Goal: Task Accomplishment & Management: Manage account settings

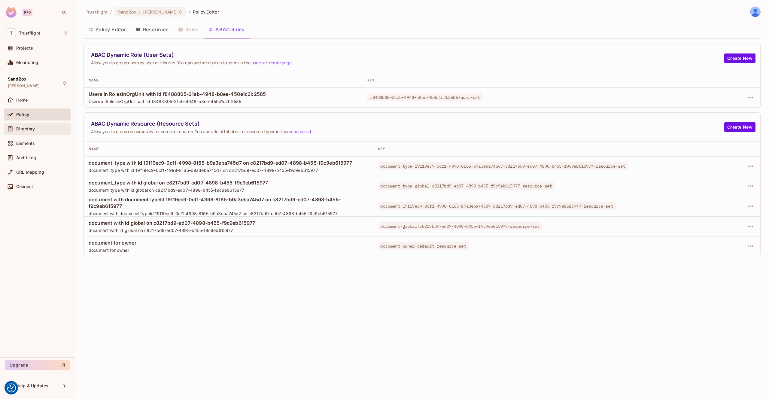
click at [26, 130] on span "Directory" at bounding box center [25, 128] width 19 height 5
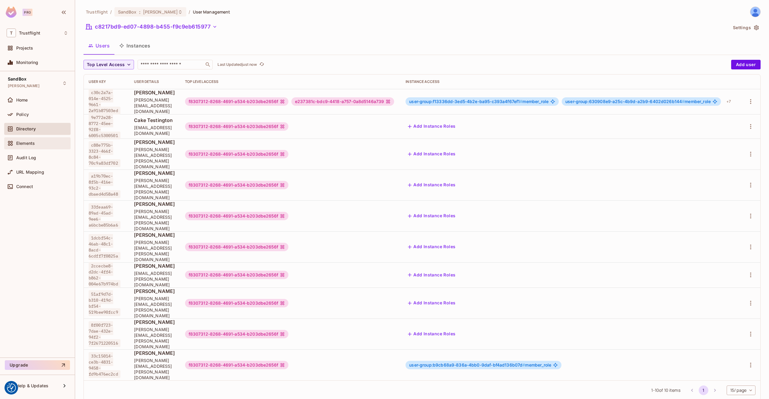
click at [32, 144] on span "Elements" at bounding box center [25, 143] width 19 height 5
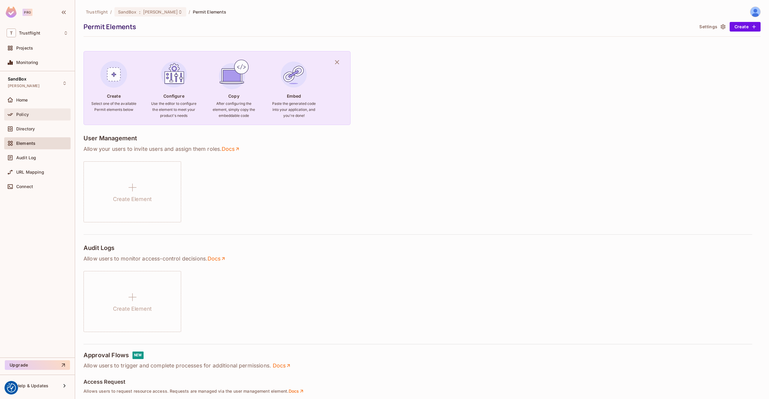
click at [33, 111] on div "Policy" at bounding box center [38, 114] width 62 height 7
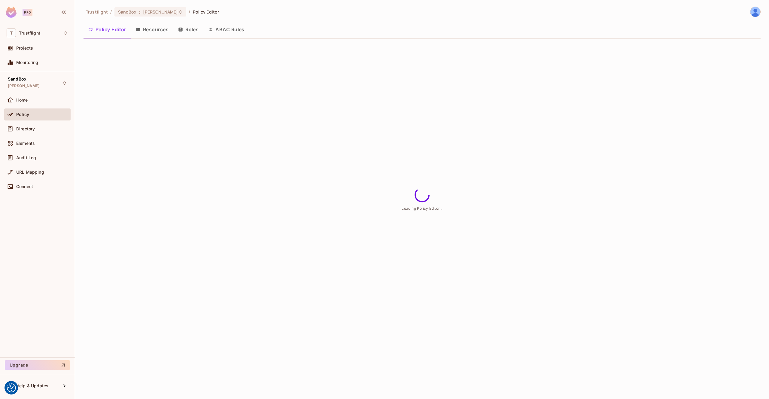
click at [156, 32] on button "Resources" at bounding box center [152, 29] width 42 height 15
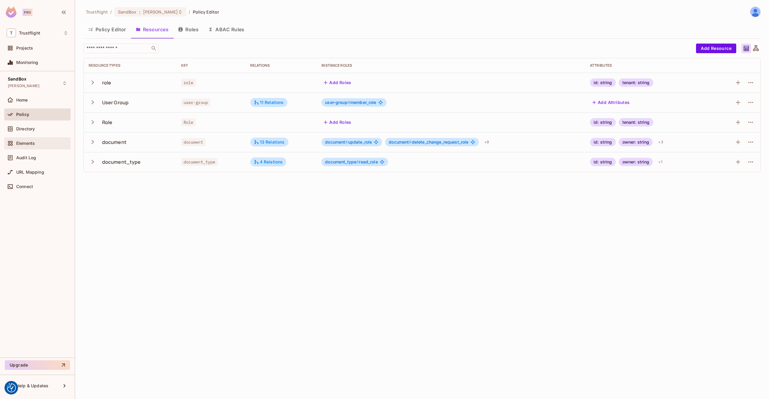
click at [21, 142] on span "Elements" at bounding box center [25, 143] width 19 height 5
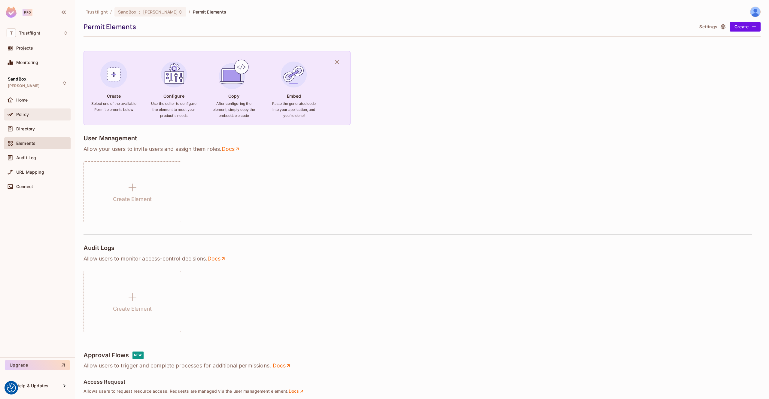
click at [30, 113] on div "Policy" at bounding box center [42, 114] width 52 height 5
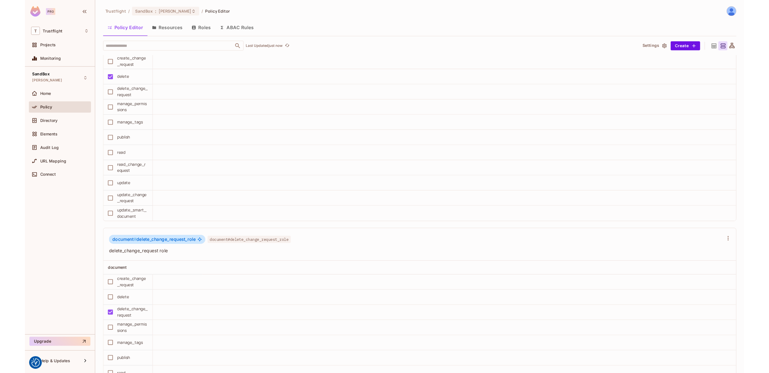
scroll to position [3142, 0]
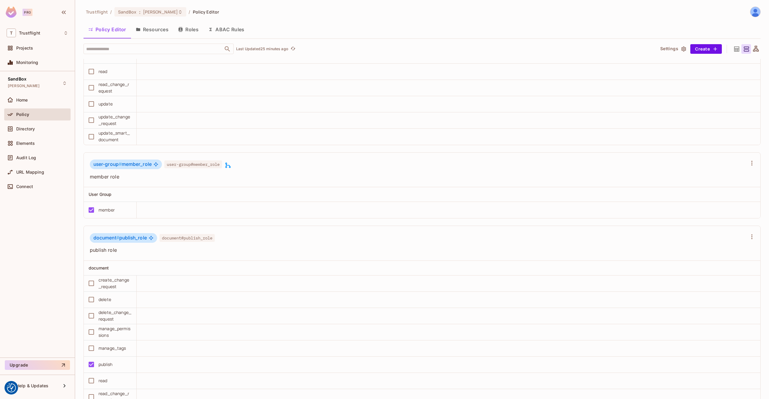
click at [230, 32] on button "ABAC Rules" at bounding box center [226, 29] width 46 height 15
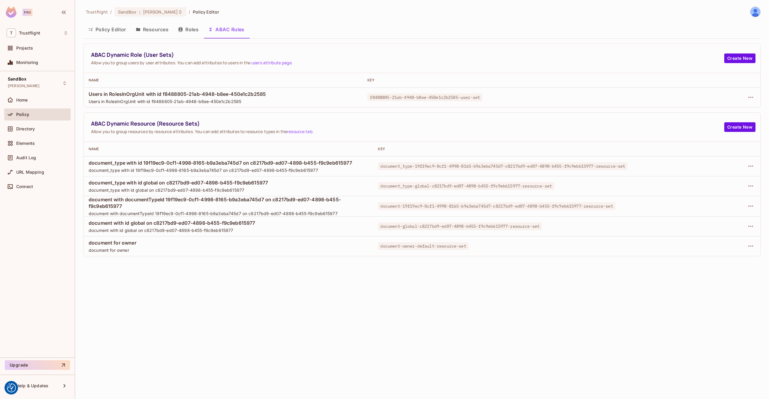
click at [106, 29] on button "Policy Editor" at bounding box center [106, 29] width 47 height 15
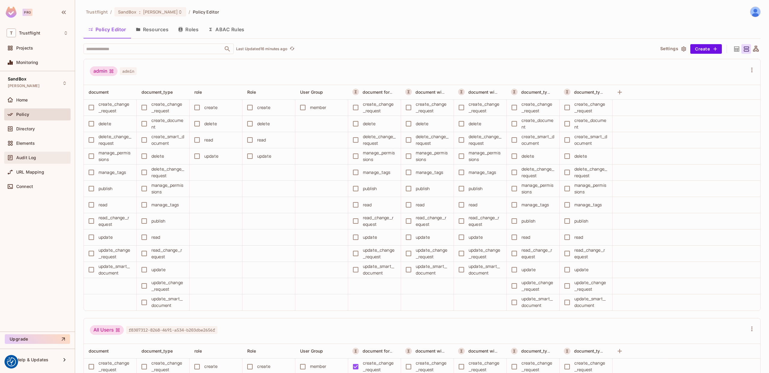
click at [29, 155] on span "Audit Log" at bounding box center [26, 157] width 20 height 5
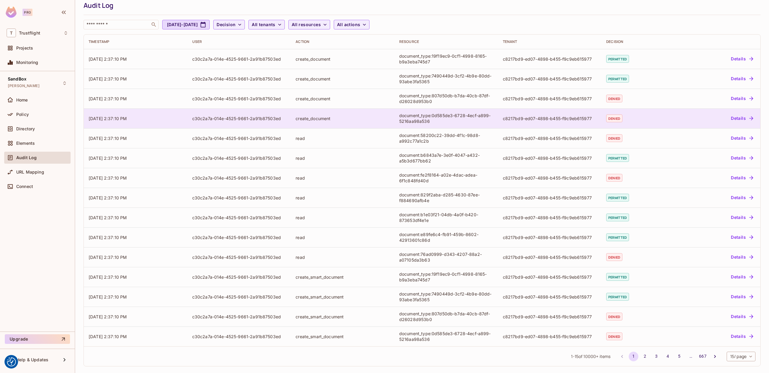
scroll to position [23, 0]
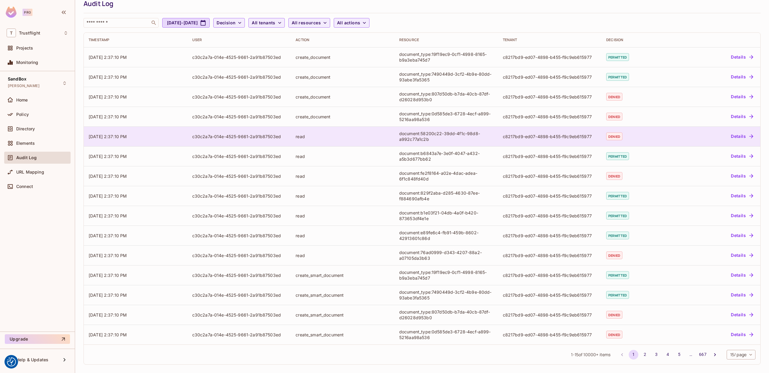
click at [166, 138] on td "09/15/2025 2:37:10 PM" at bounding box center [136, 136] width 104 height 20
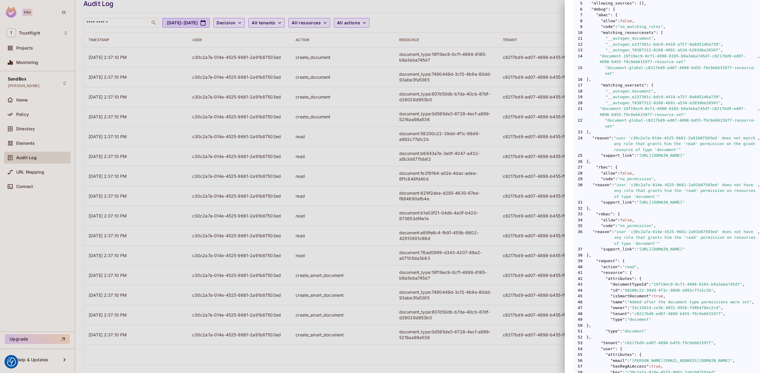
scroll to position [143, 0]
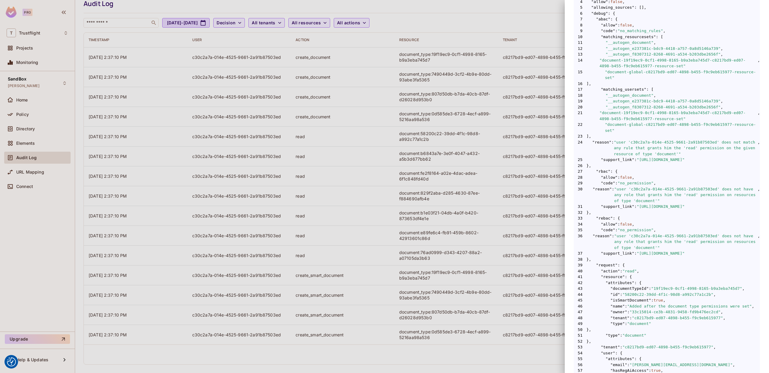
click at [462, 18] on div at bounding box center [384, 186] width 769 height 373
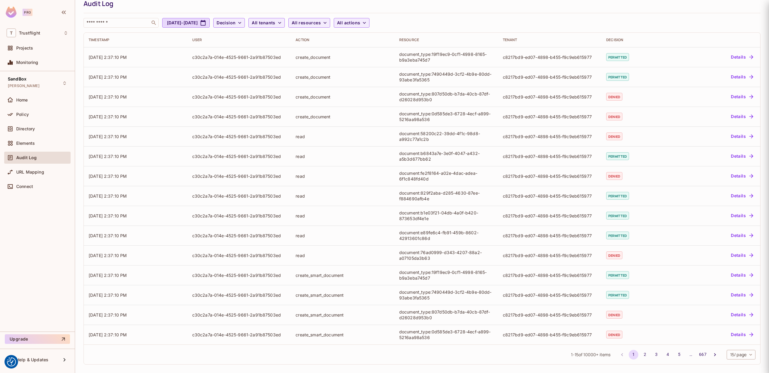
scroll to position [0, 0]
click at [31, 116] on div "Policy" at bounding box center [42, 114] width 52 height 5
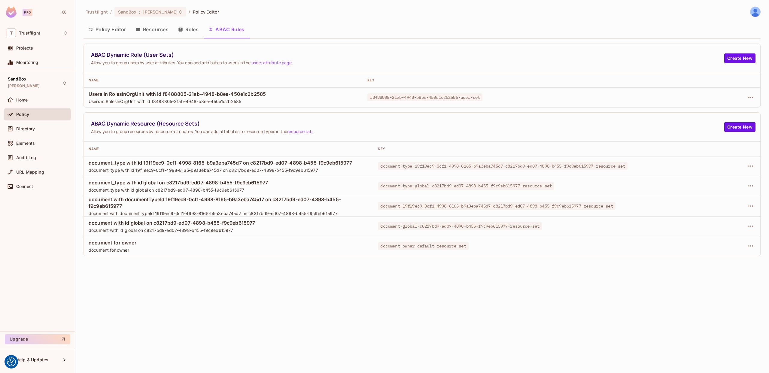
click at [147, 30] on button "Resources" at bounding box center [152, 29] width 42 height 15
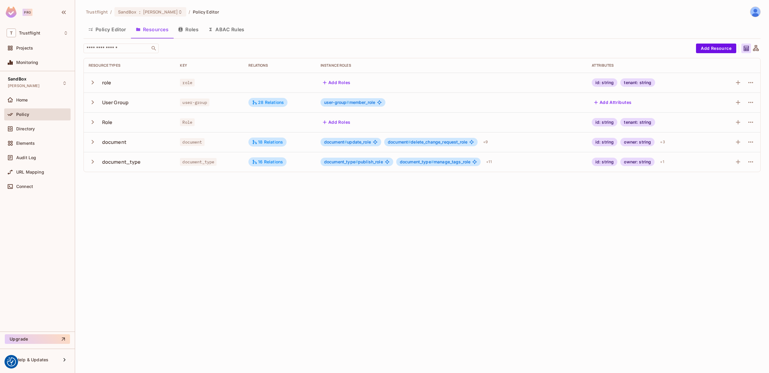
click at [113, 26] on button "Policy Editor" at bounding box center [106, 29] width 47 height 15
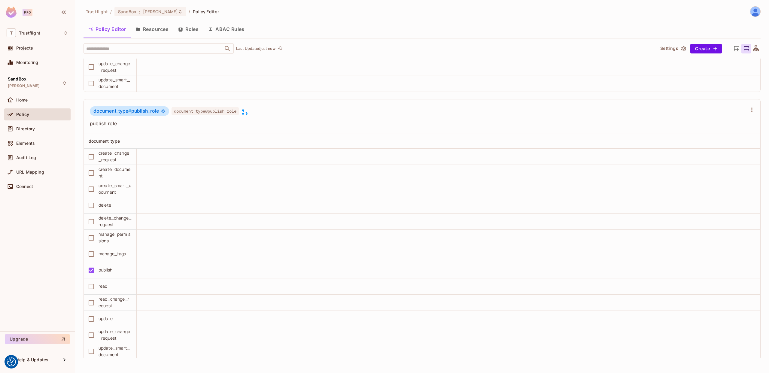
scroll to position [5198, 0]
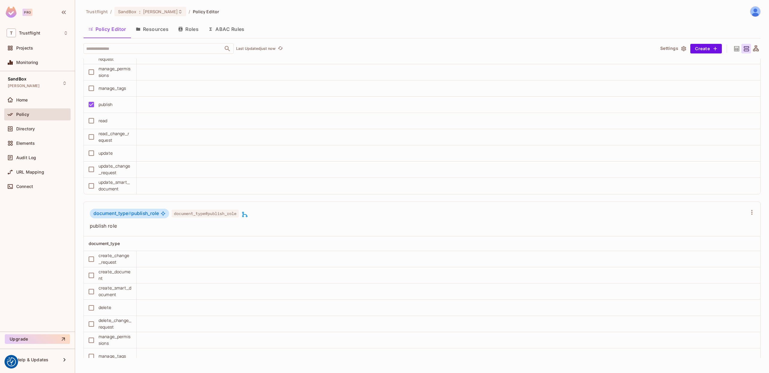
click at [231, 24] on button "ABAC Rules" at bounding box center [226, 29] width 46 height 15
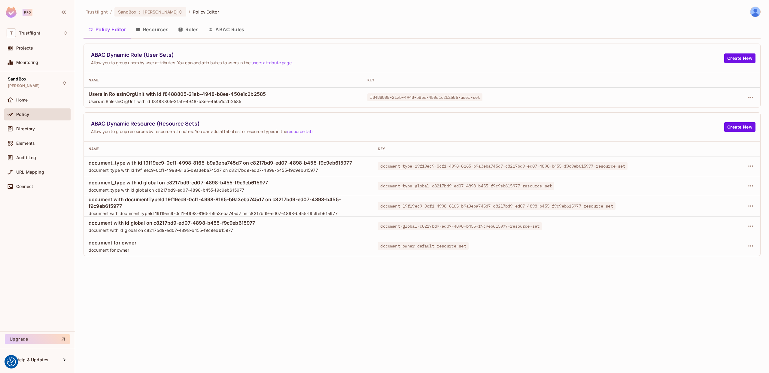
click at [229, 28] on div "Trustflight / SandBox : james_duncan_development / Policy Editor Policy Editor …" at bounding box center [422, 186] width 694 height 373
click at [31, 128] on span "Directory" at bounding box center [25, 128] width 19 height 5
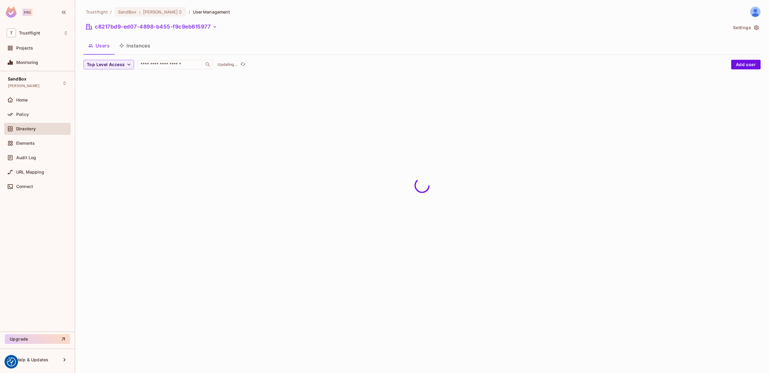
click at [141, 47] on button "Instances" at bounding box center [134, 45] width 41 height 15
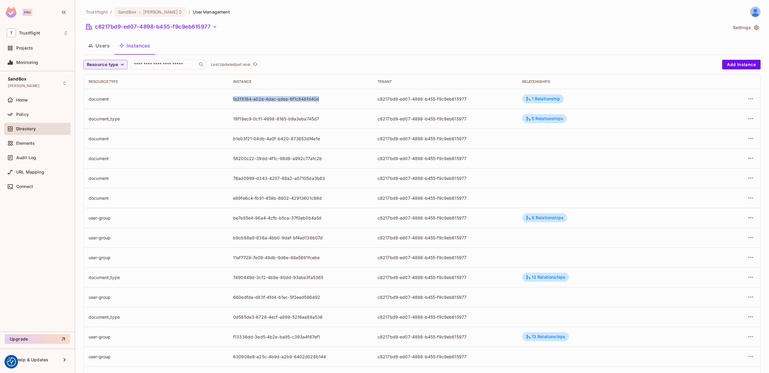
drag, startPoint x: 329, startPoint y: 100, endPoint x: 232, endPoint y: 101, distance: 97.6
click at [232, 101] on td "fe2f8164-a02e-4dac-adea-6f1c848fd40d" at bounding box center [300, 99] width 144 height 20
click at [753, 96] on icon "button" at bounding box center [750, 98] width 7 height 7
click at [754, 97] on div at bounding box center [384, 186] width 769 height 373
click at [547, 101] on div "1 Relationship" at bounding box center [543, 98] width 42 height 9
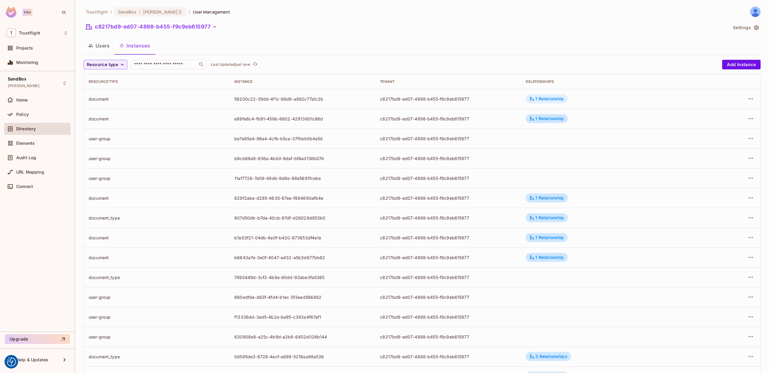
click at [554, 101] on div "1 Relationship" at bounding box center [546, 98] width 35 height 5
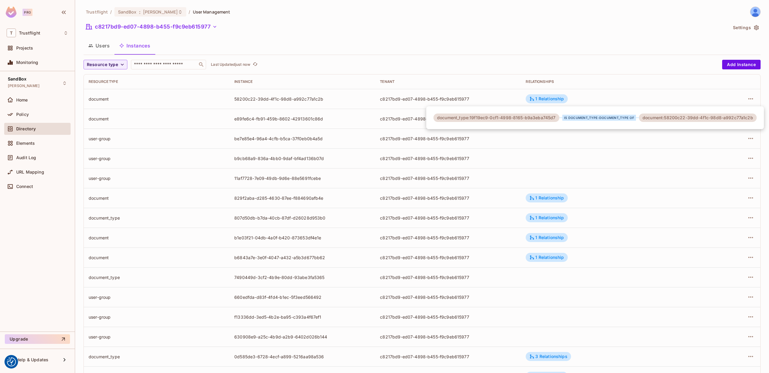
click at [38, 114] on div at bounding box center [384, 186] width 769 height 373
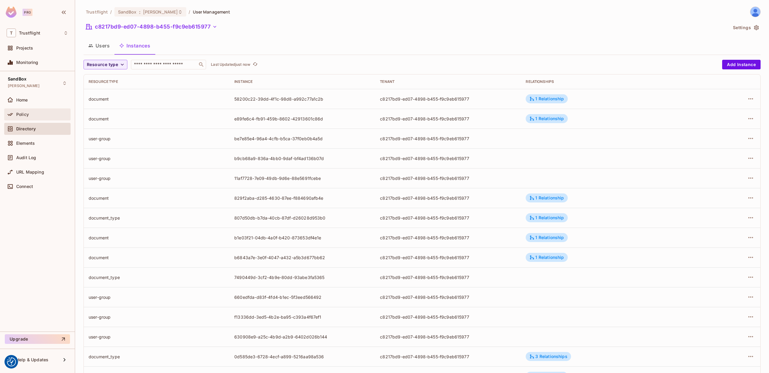
click at [26, 113] on span "Policy" at bounding box center [22, 114] width 13 height 5
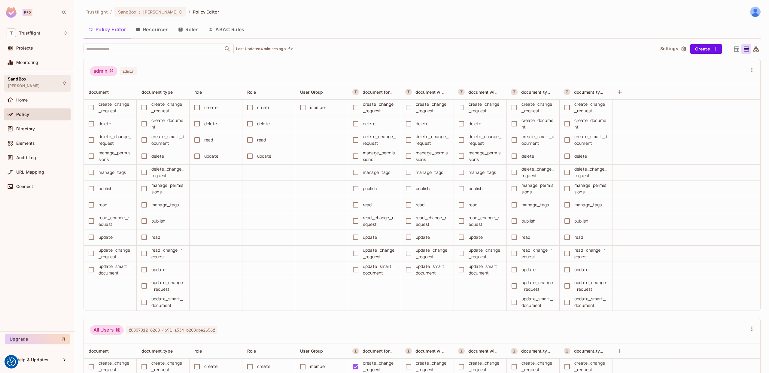
click at [40, 81] on div "SandBox james_duncan_development" at bounding box center [24, 83] width 32 height 13
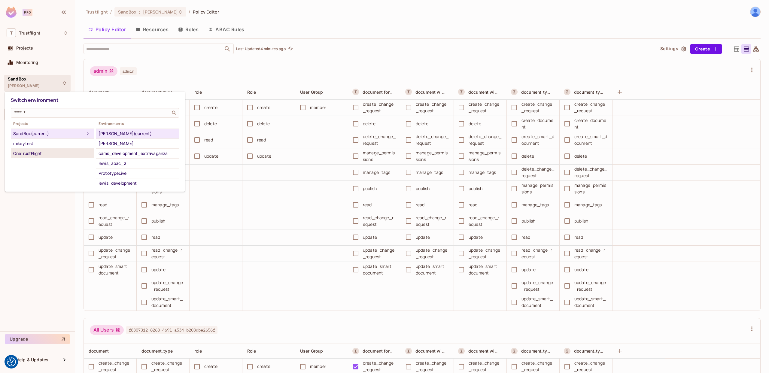
click at [38, 153] on div "OneTrustFlight" at bounding box center [52, 153] width 78 height 7
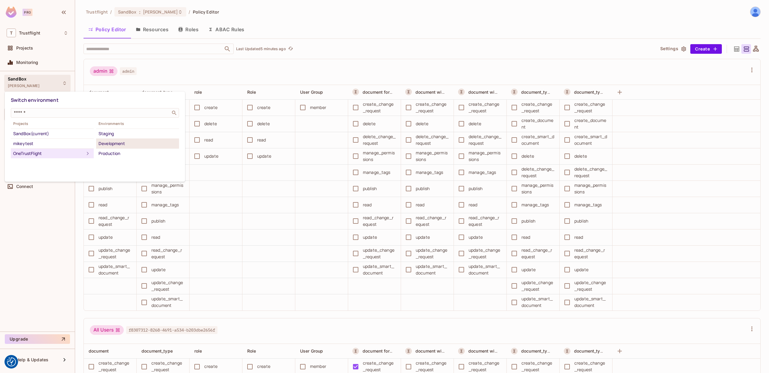
click at [122, 143] on div "Development" at bounding box center [137, 143] width 78 height 7
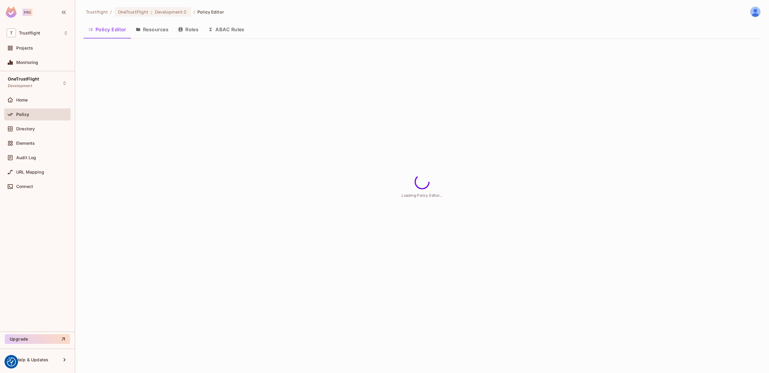
click at [157, 29] on button "Resources" at bounding box center [152, 29] width 42 height 15
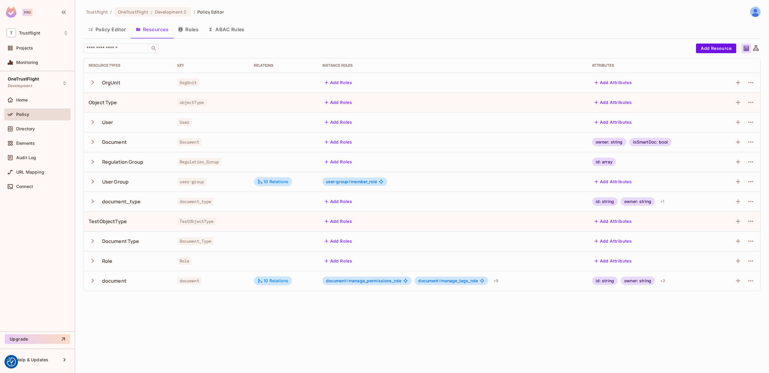
click at [227, 32] on button "ABAC Rules" at bounding box center [226, 29] width 46 height 15
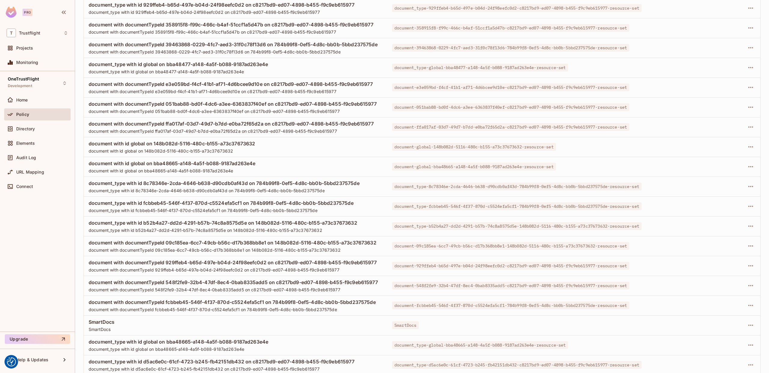
scroll to position [2379, 0]
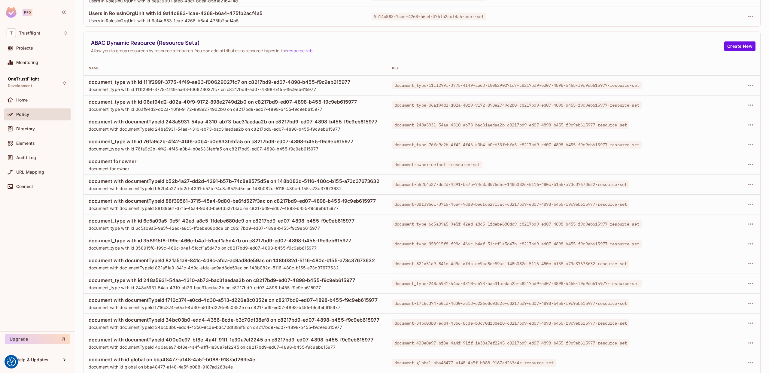
scroll to position [509, 0]
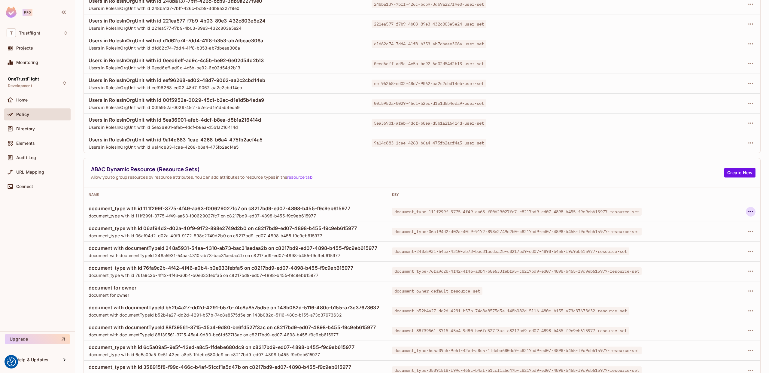
click at [746, 211] on button "button" at bounding box center [750, 212] width 10 height 10
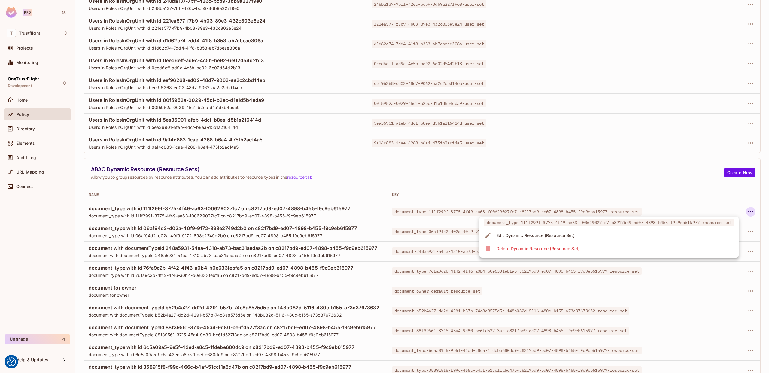
click at [600, 249] on li "Delete Dynamic Resource (Resource Set)" at bounding box center [608, 248] width 259 height 13
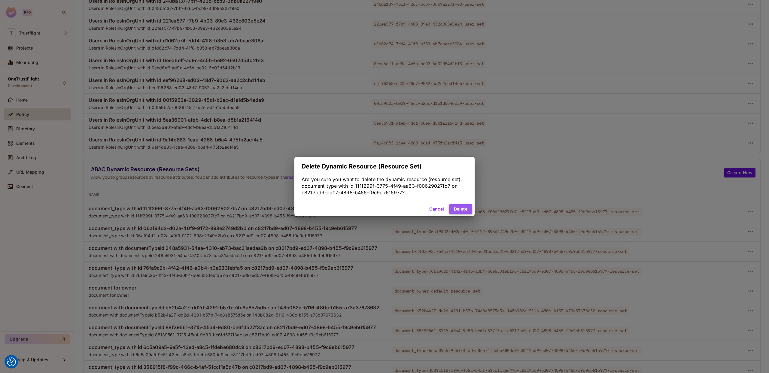
click at [457, 207] on button "Delete" at bounding box center [460, 209] width 23 height 10
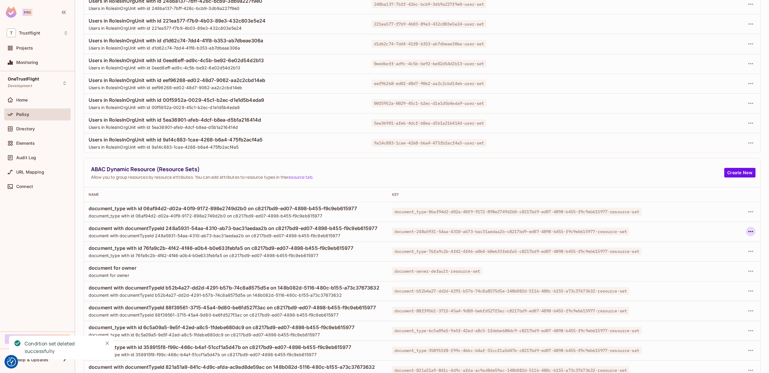
click at [753, 231] on icon "button" at bounding box center [750, 231] width 7 height 7
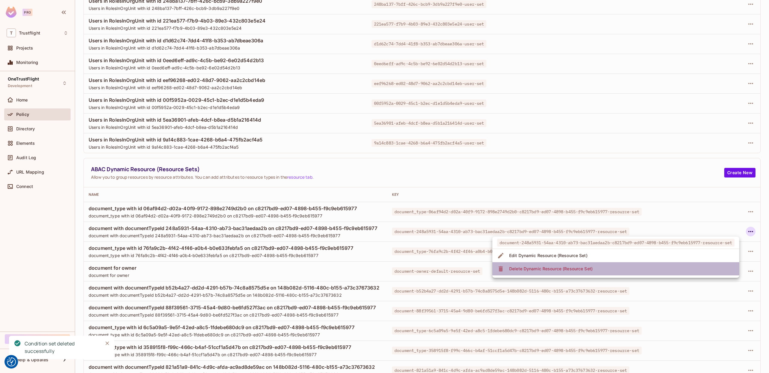
click at [601, 274] on li "Delete Dynamic Resource (Resource Set)" at bounding box center [615, 268] width 247 height 13
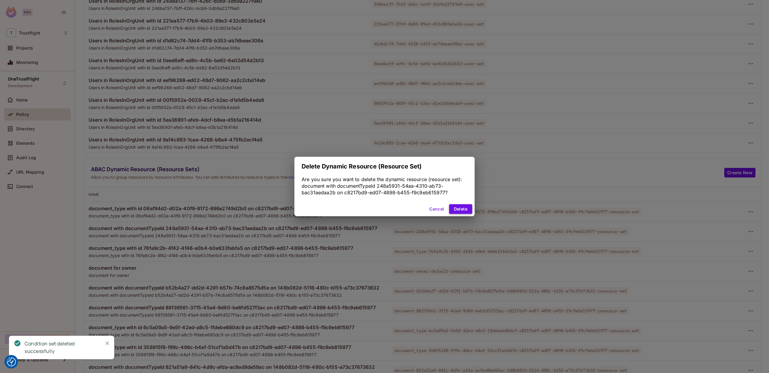
click at [465, 206] on button "Delete" at bounding box center [460, 209] width 23 height 10
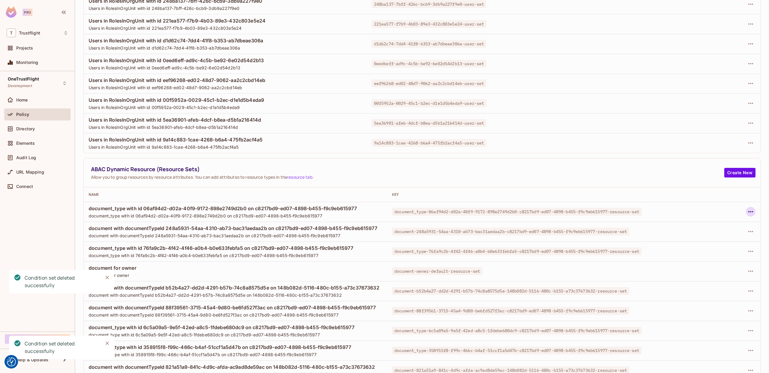
click at [753, 212] on button "button" at bounding box center [750, 212] width 10 height 10
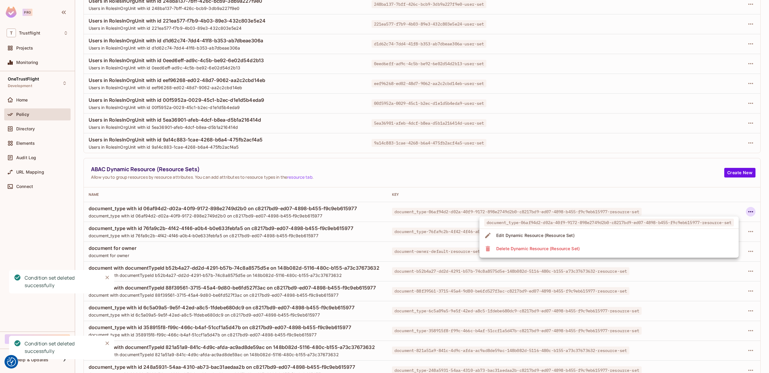
click at [606, 245] on li "Delete Dynamic Resource (Resource Set)" at bounding box center [608, 248] width 259 height 13
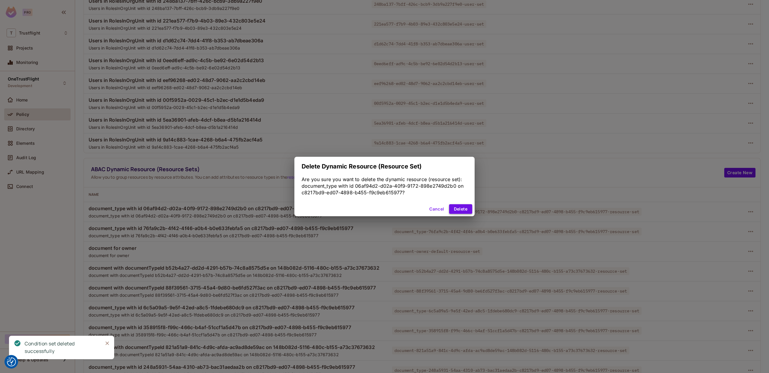
click at [468, 210] on button "Delete" at bounding box center [460, 209] width 23 height 10
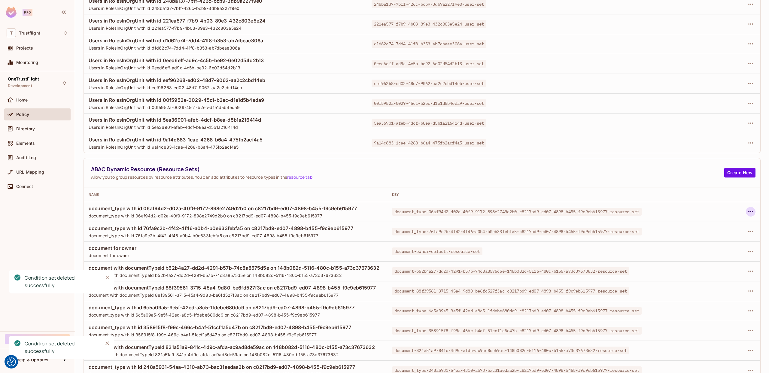
click at [748, 211] on icon "button" at bounding box center [750, 211] width 5 height 1
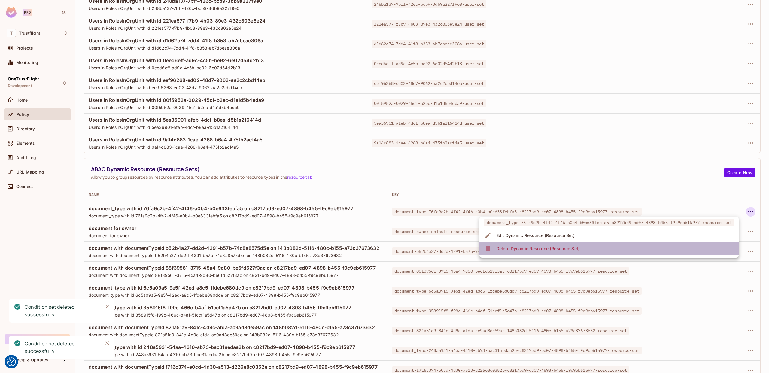
click at [604, 247] on li "Delete Dynamic Resource (Resource Set)" at bounding box center [608, 248] width 259 height 13
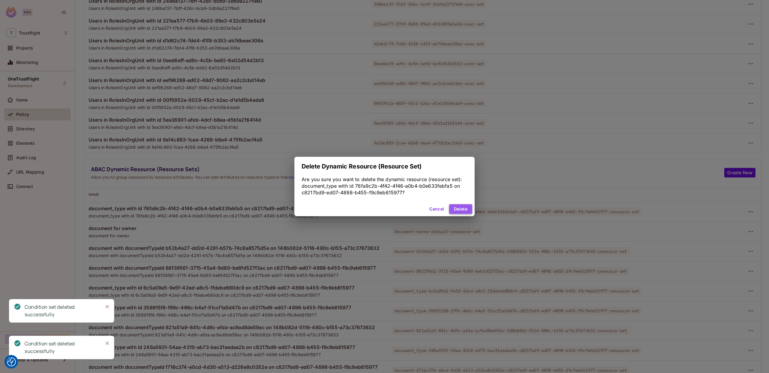
click at [464, 210] on button "Delete" at bounding box center [460, 209] width 23 height 10
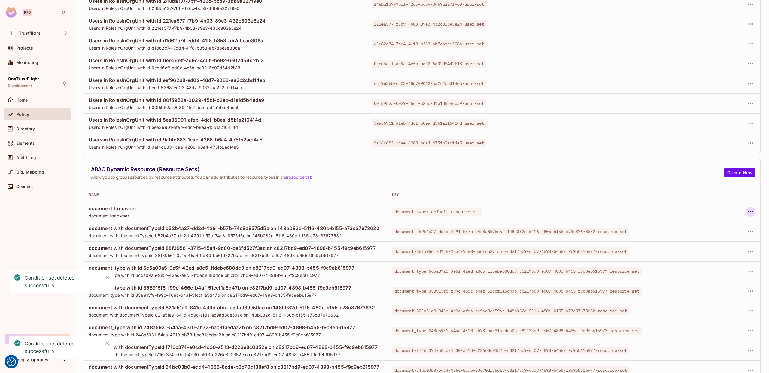
click at [750, 212] on icon "button" at bounding box center [750, 211] width 7 height 7
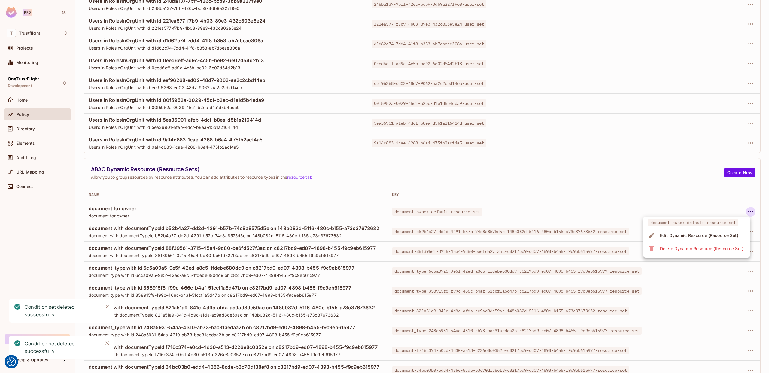
click at [712, 246] on div "Delete Dynamic Resource (Resource Set)" at bounding box center [701, 249] width 83 height 6
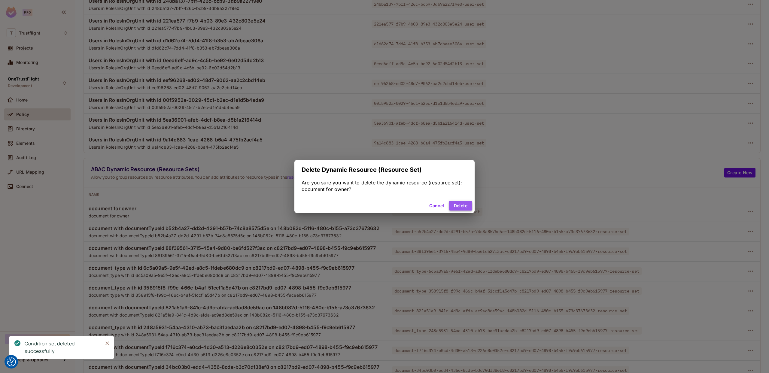
click at [467, 207] on button "Delete" at bounding box center [460, 206] width 23 height 10
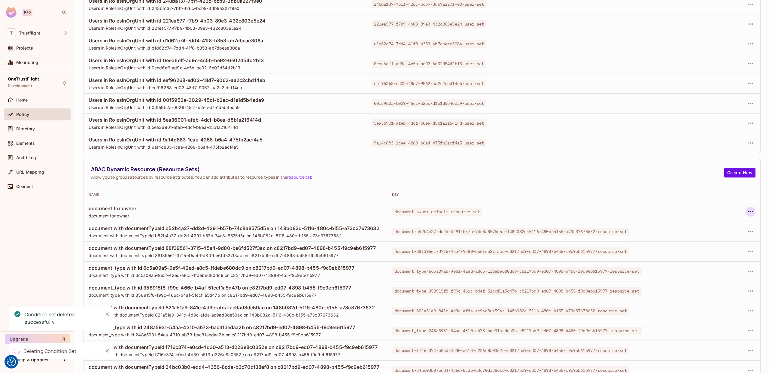
click at [752, 214] on icon "button" at bounding box center [750, 211] width 7 height 7
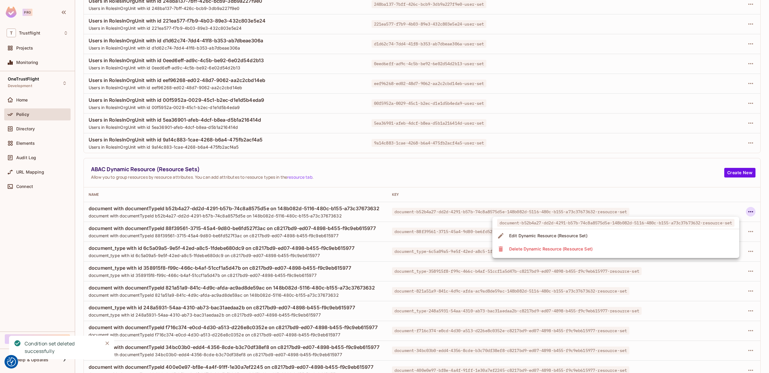
click at [706, 247] on li "Delete Dynamic Resource (Resource Set)" at bounding box center [615, 248] width 247 height 13
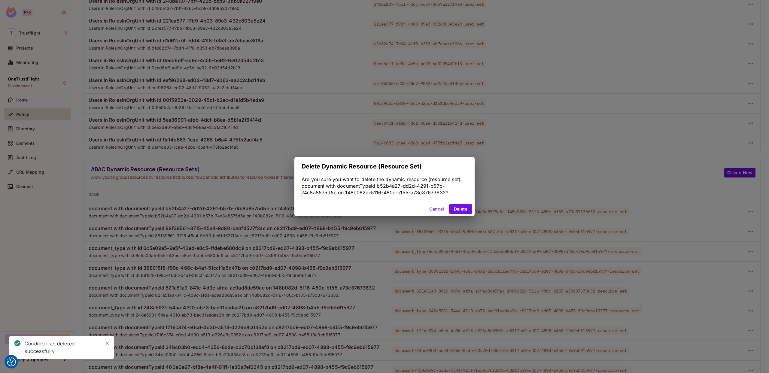
click at [462, 215] on div "Cancel Delete" at bounding box center [384, 209] width 180 height 14
click at [465, 211] on button "Delete" at bounding box center [460, 209] width 23 height 10
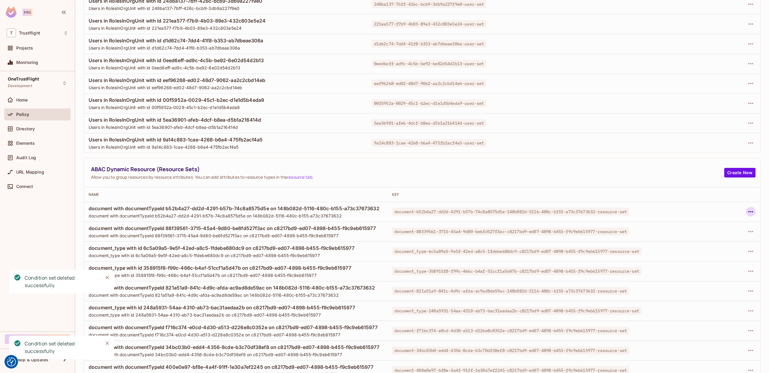
click at [752, 213] on icon "button" at bounding box center [750, 211] width 7 height 7
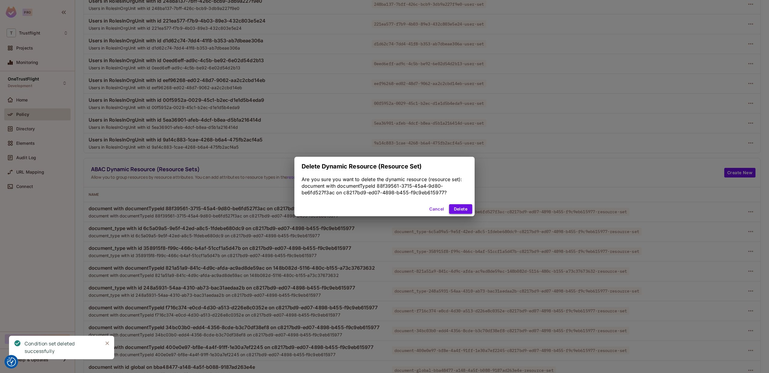
click at [470, 205] on button "Delete" at bounding box center [460, 209] width 23 height 10
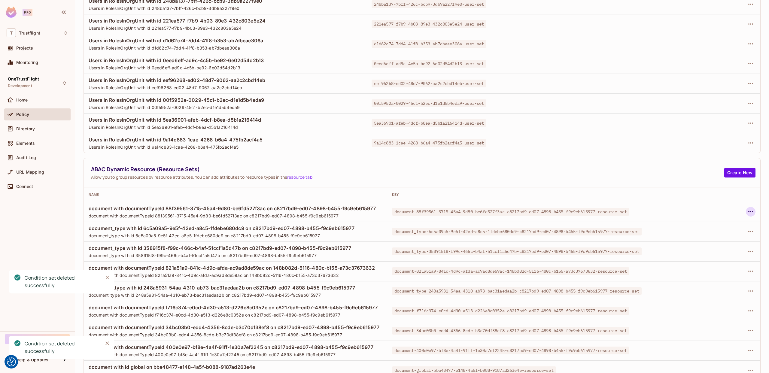
click at [755, 215] on td at bounding box center [722, 212] width 76 height 20
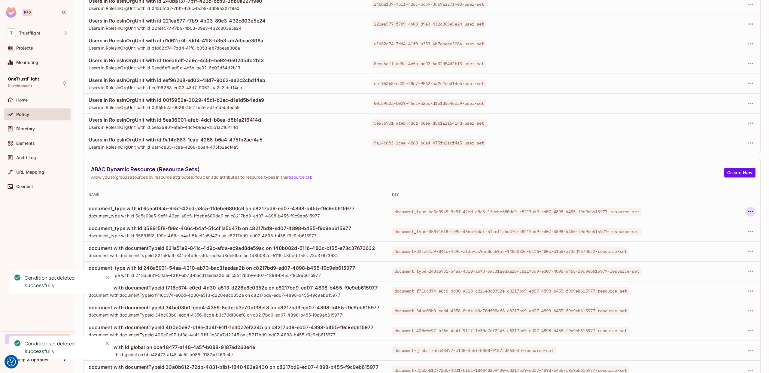
click at [753, 212] on icon "button" at bounding box center [750, 211] width 7 height 7
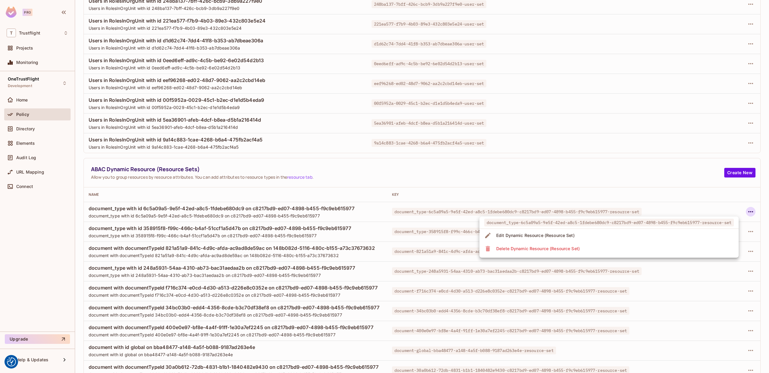
click at [694, 245] on li "Delete Dynamic Resource (Resource Set)" at bounding box center [608, 248] width 259 height 13
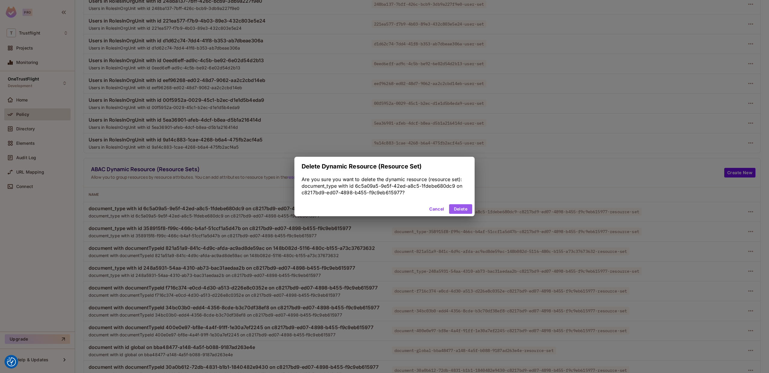
drag, startPoint x: 464, startPoint y: 209, endPoint x: 567, endPoint y: 232, distance: 105.7
click at [464, 209] on button "Delete" at bounding box center [460, 209] width 23 height 10
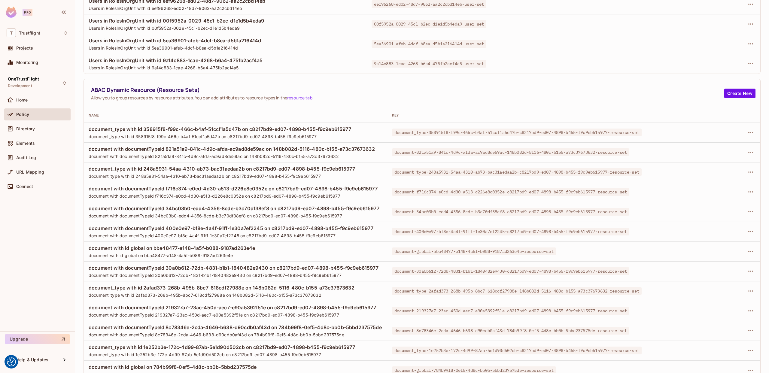
scroll to position [565, 0]
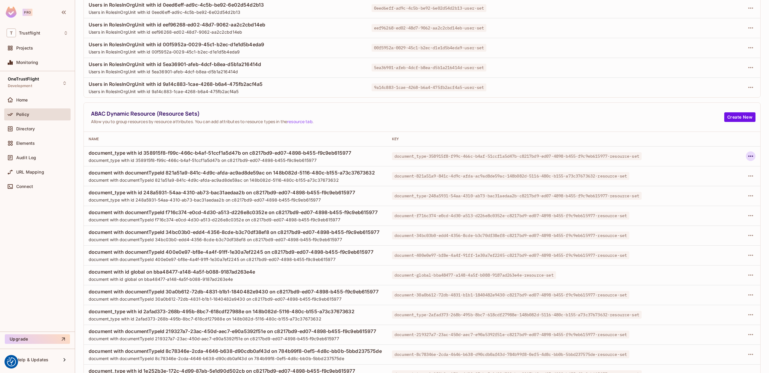
click at [752, 159] on icon "button" at bounding box center [750, 156] width 7 height 7
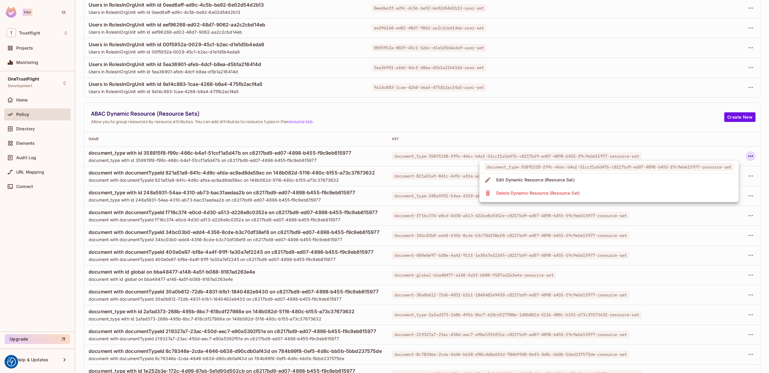
click at [697, 193] on li "Delete Dynamic Resource (Resource Set)" at bounding box center [608, 192] width 259 height 13
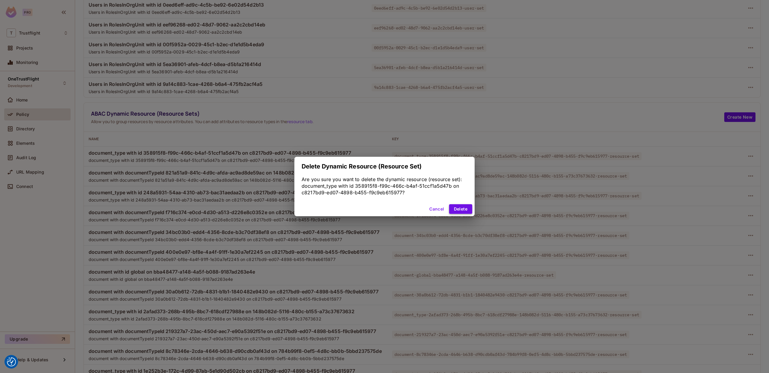
click at [455, 208] on button "Delete" at bounding box center [460, 209] width 23 height 10
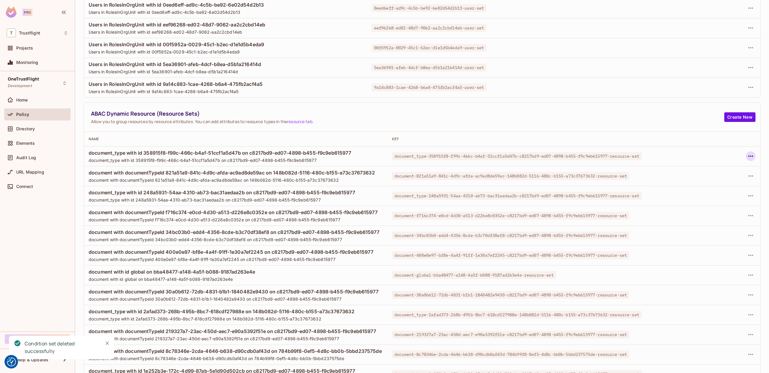
click at [751, 158] on icon "button" at bounding box center [750, 156] width 7 height 7
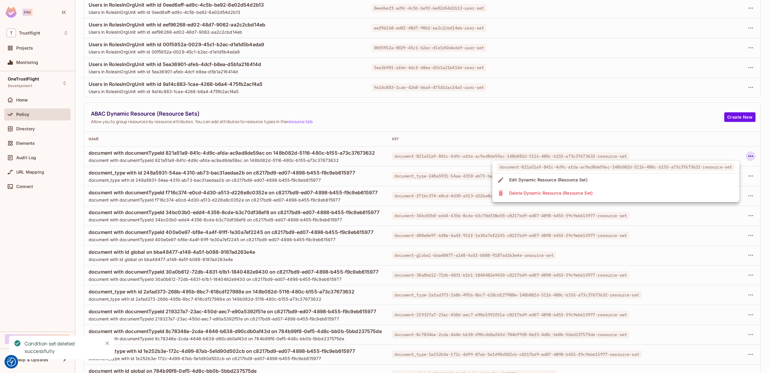
click at [614, 192] on li "Delete Dynamic Resource (Resource Set)" at bounding box center [615, 192] width 247 height 13
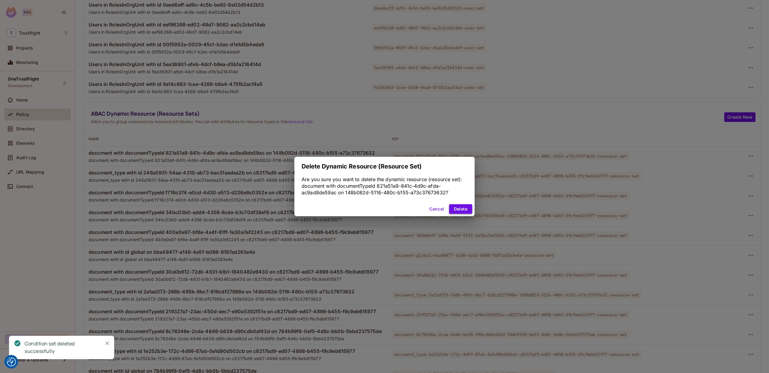
click at [458, 205] on button "Delete" at bounding box center [460, 209] width 23 height 10
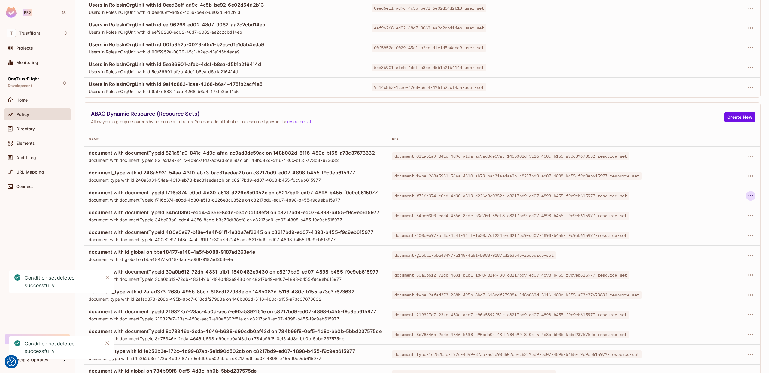
click at [749, 195] on icon "button" at bounding box center [750, 195] width 7 height 7
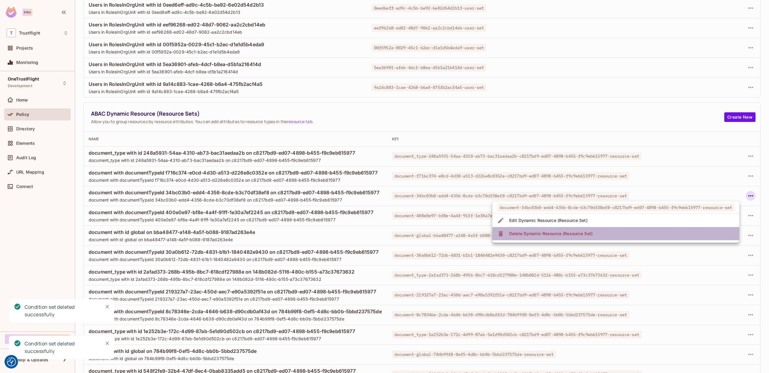
click at [646, 230] on li "Delete Dynamic Resource (Resource Set)" at bounding box center [615, 233] width 247 height 13
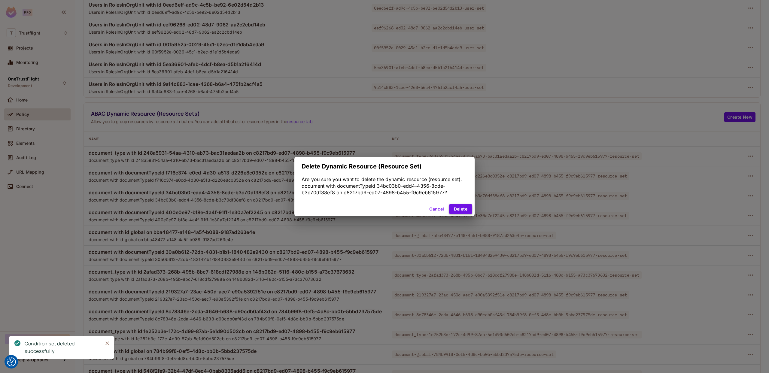
click at [467, 209] on button "Delete" at bounding box center [460, 209] width 23 height 10
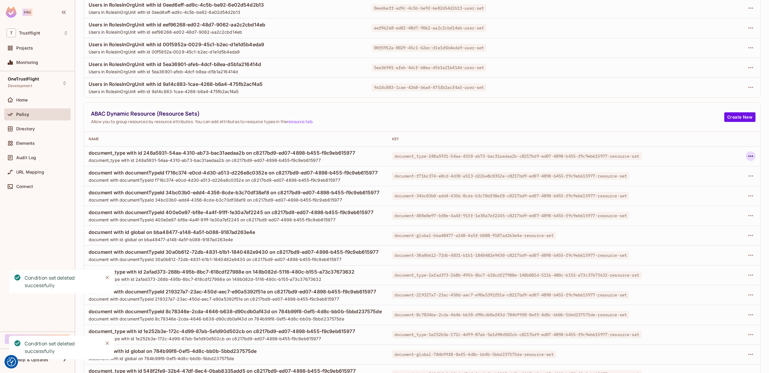
click at [751, 157] on icon "button" at bounding box center [750, 156] width 7 height 7
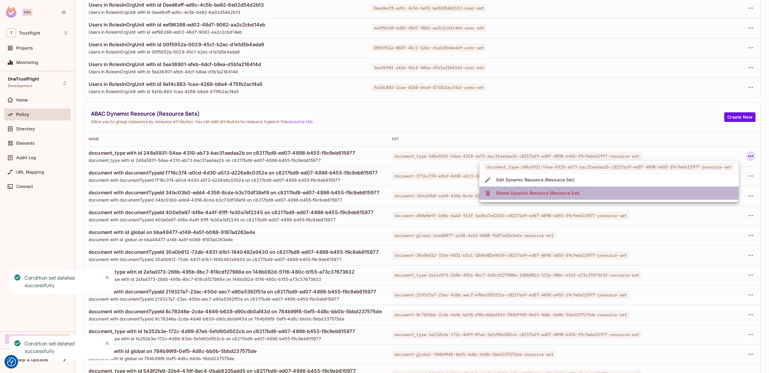
click at [649, 196] on li "Delete Dynamic Resource (Resource Set)" at bounding box center [608, 192] width 259 height 13
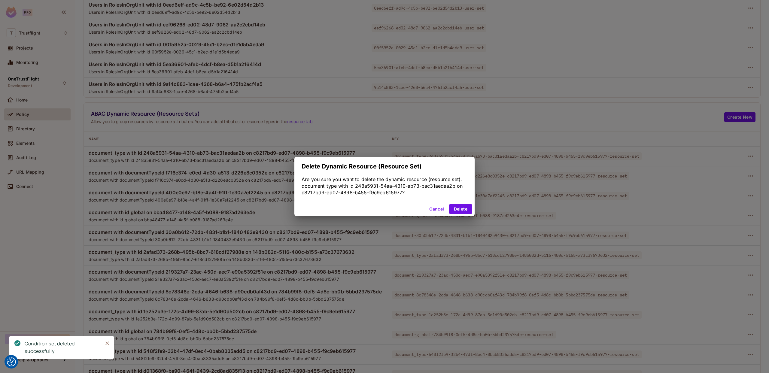
drag, startPoint x: 460, startPoint y: 208, endPoint x: 511, endPoint y: 204, distance: 51.2
click at [460, 208] on button "Delete" at bounding box center [460, 209] width 23 height 10
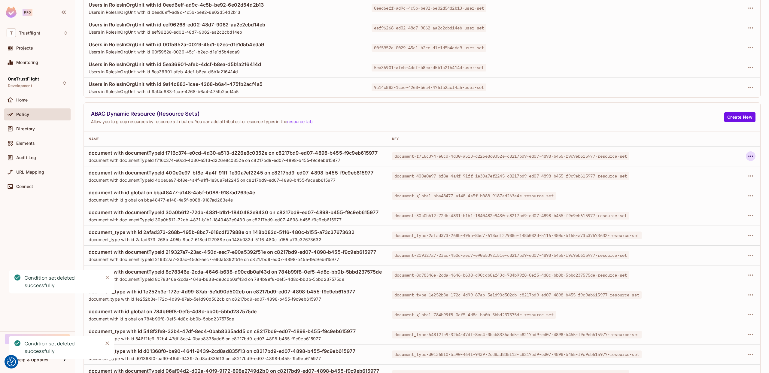
click at [751, 156] on icon "button" at bounding box center [750, 156] width 7 height 7
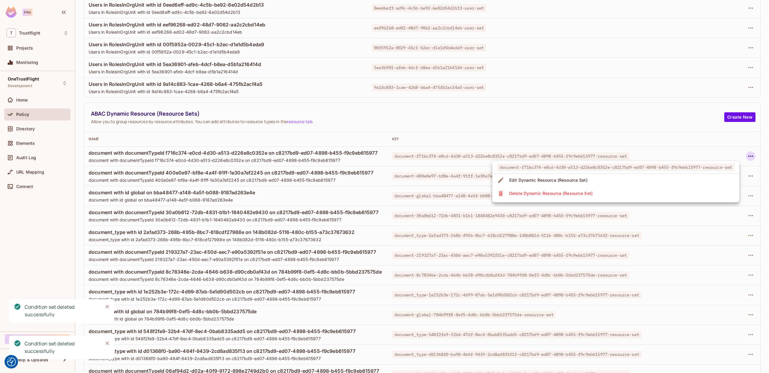
click at [615, 193] on li "Delete Dynamic Resource (Resource Set)" at bounding box center [615, 193] width 247 height 13
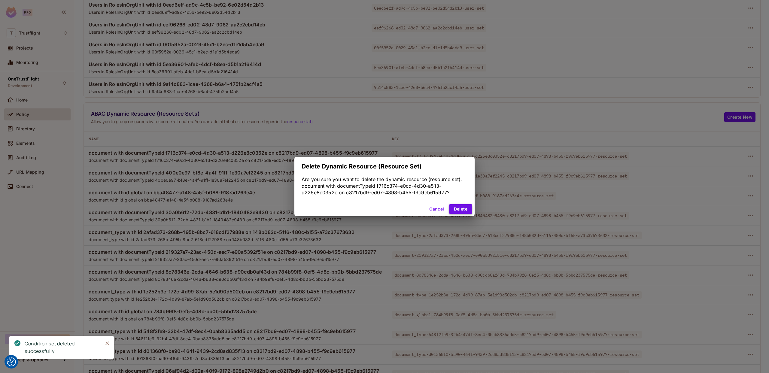
click at [461, 209] on button "Delete" at bounding box center [460, 209] width 23 height 10
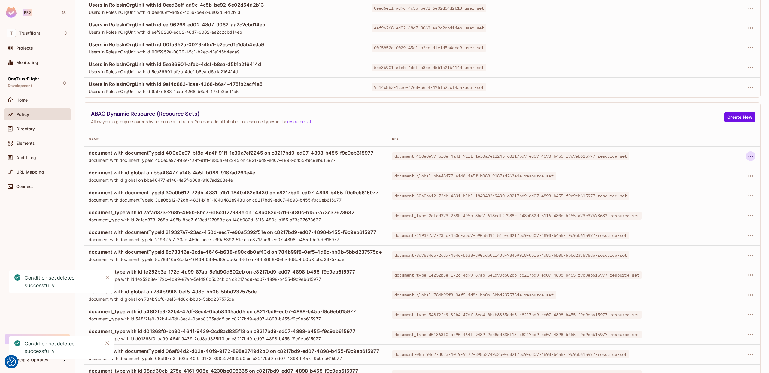
click at [750, 156] on icon "button" at bounding box center [750, 156] width 5 height 1
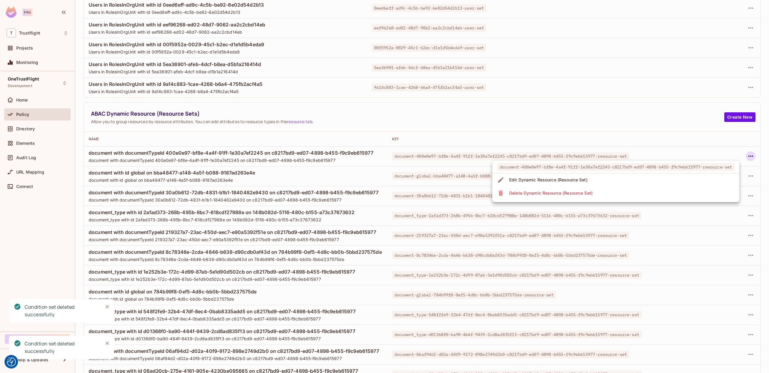
click at [691, 190] on li "Delete Dynamic Resource (Resource Set)" at bounding box center [615, 192] width 247 height 13
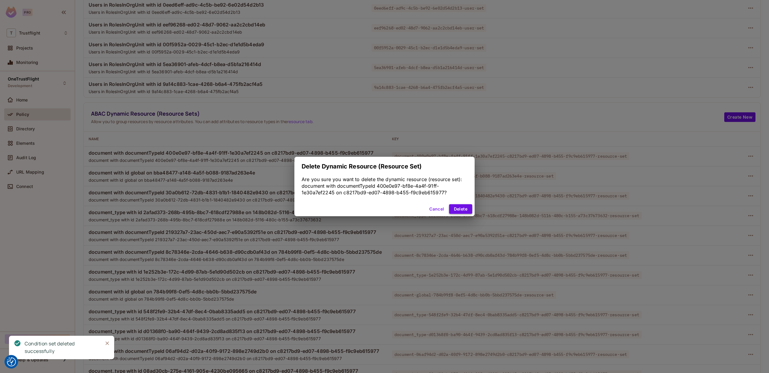
click at [459, 207] on button "Delete" at bounding box center [460, 209] width 23 height 10
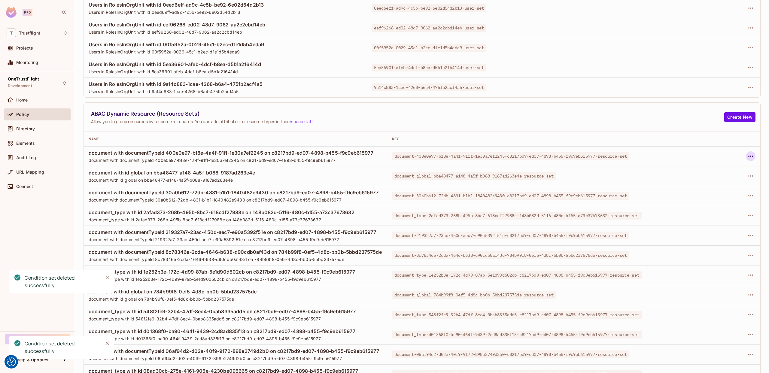
click at [753, 157] on icon "button" at bounding box center [750, 156] width 7 height 7
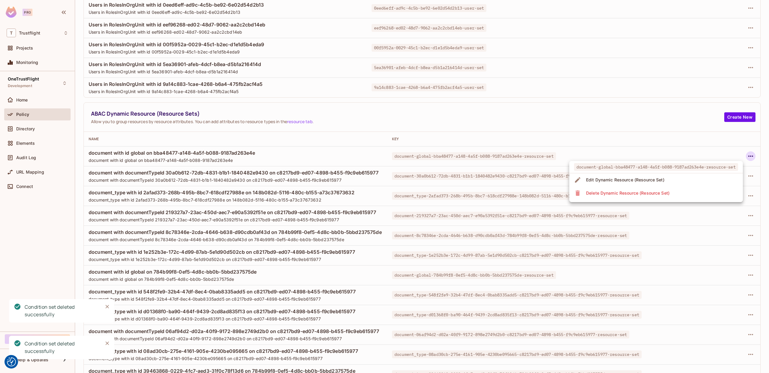
click at [652, 194] on div "Delete Dynamic Resource (Resource Set)" at bounding box center [627, 193] width 83 height 6
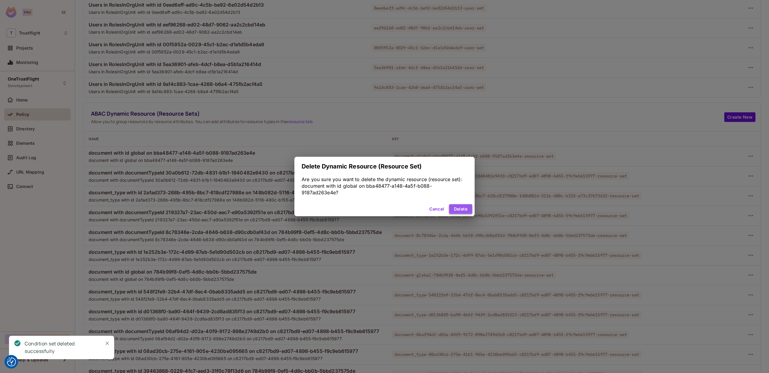
click at [469, 208] on button "Delete" at bounding box center [460, 209] width 23 height 10
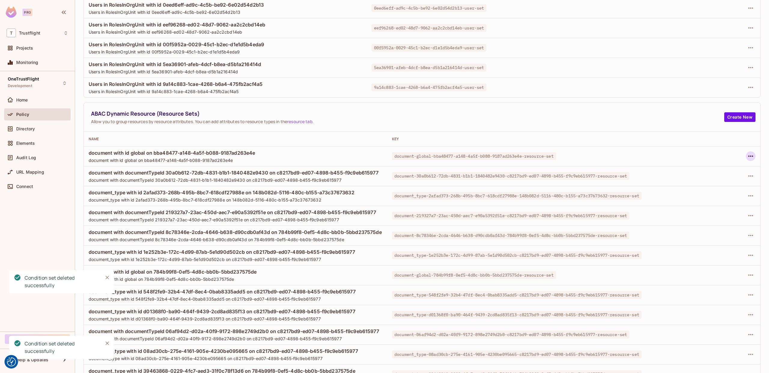
click at [750, 156] on icon "button" at bounding box center [750, 156] width 5 height 1
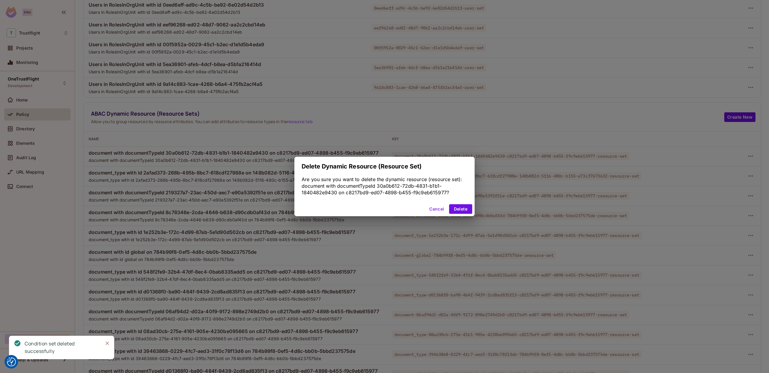
click at [465, 208] on button "Delete" at bounding box center [460, 209] width 23 height 10
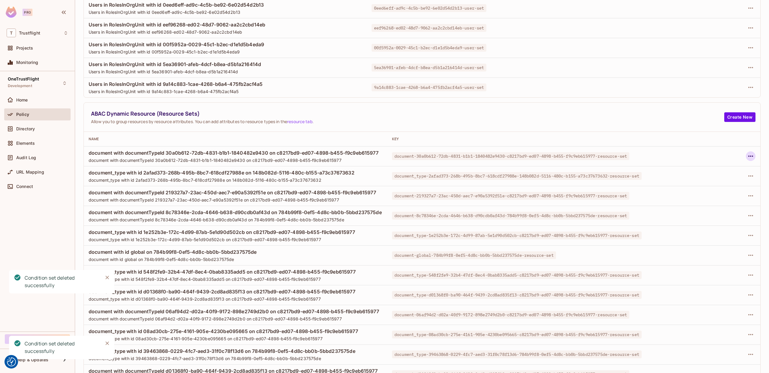
click at [754, 156] on button "button" at bounding box center [750, 156] width 10 height 10
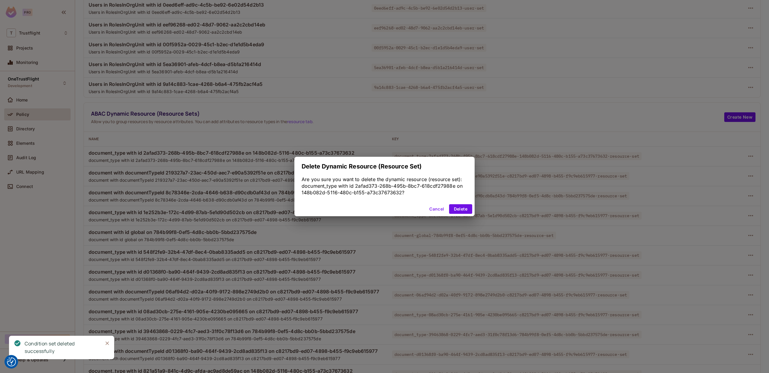
click at [464, 210] on button "Delete" at bounding box center [460, 209] width 23 height 10
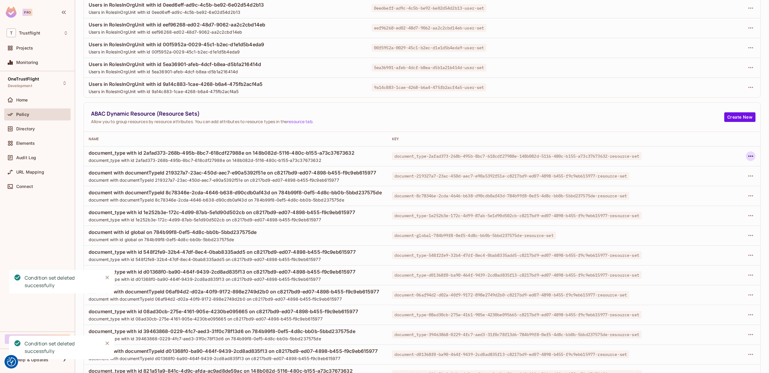
click at [747, 154] on icon "button" at bounding box center [750, 156] width 7 height 7
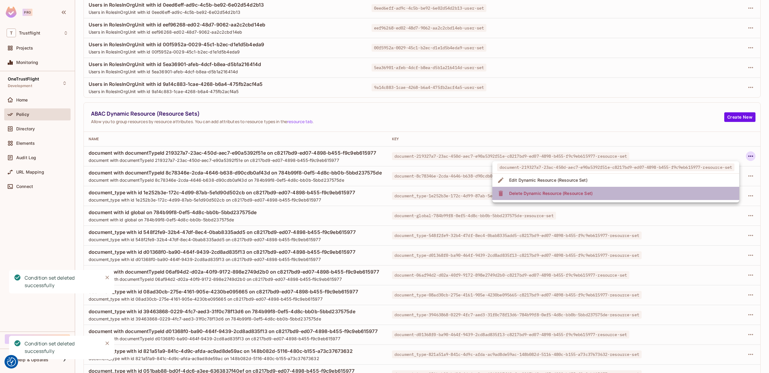
click at [669, 197] on li "Delete Dynamic Resource (Resource Set)" at bounding box center [615, 193] width 247 height 13
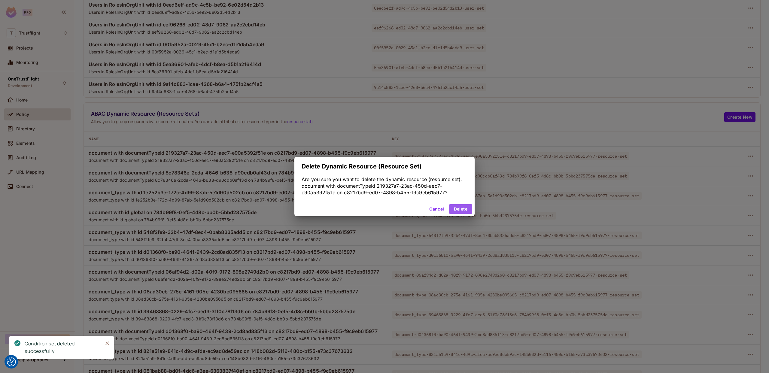
drag, startPoint x: 470, startPoint y: 207, endPoint x: 489, endPoint y: 208, distance: 18.6
click at [471, 207] on button "Delete" at bounding box center [460, 209] width 23 height 10
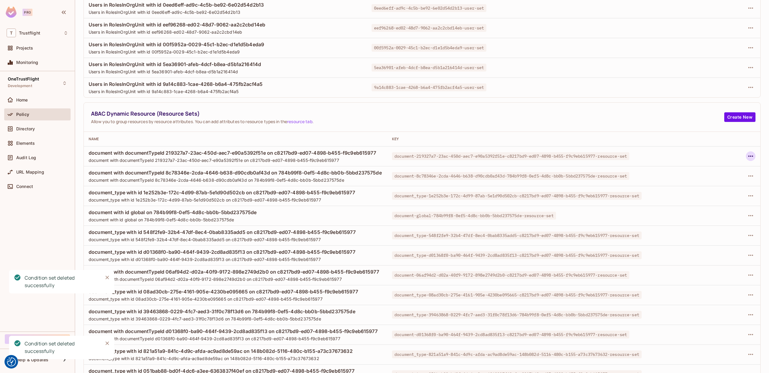
click at [749, 155] on icon "button" at bounding box center [750, 156] width 7 height 7
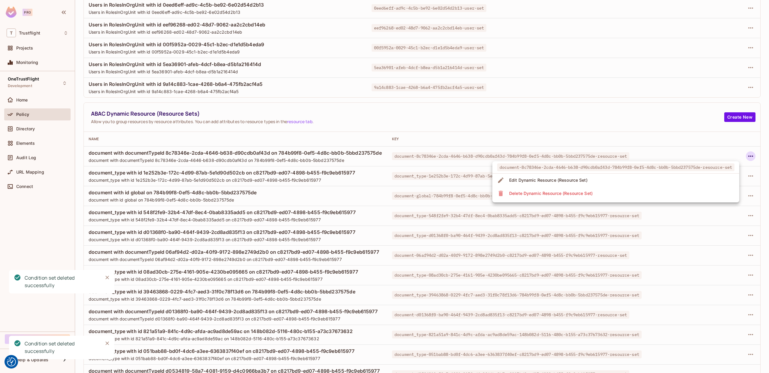
click at [638, 199] on li "Delete Dynamic Resource (Resource Set)" at bounding box center [615, 193] width 247 height 13
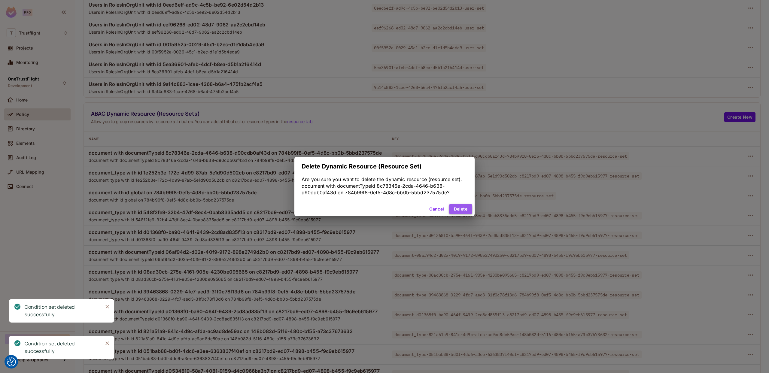
click at [469, 209] on button "Delete" at bounding box center [460, 209] width 23 height 10
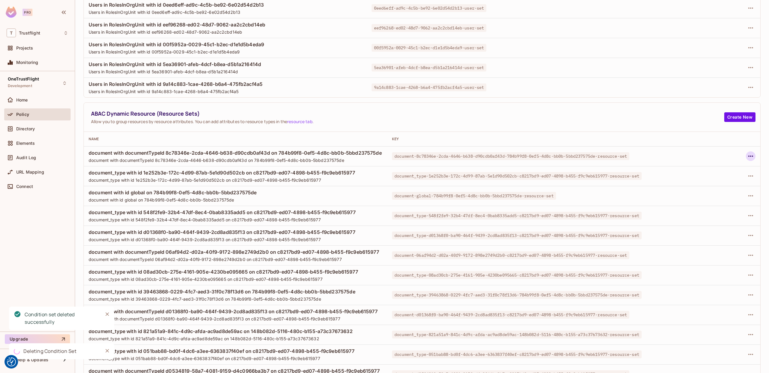
click at [748, 156] on icon "button" at bounding box center [750, 156] width 5 height 1
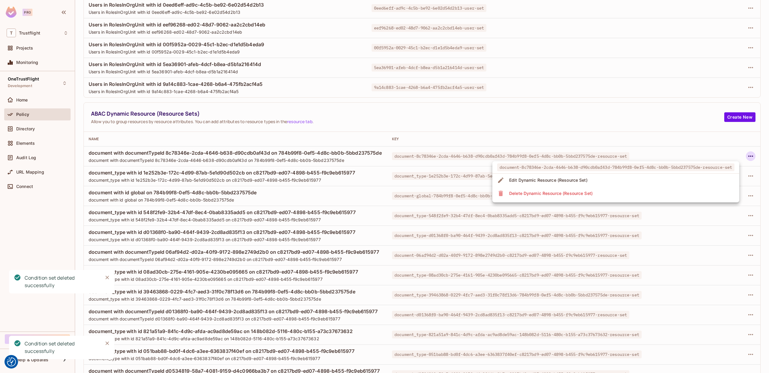
click at [594, 194] on span "Delete Dynamic Resource (Resource Set)" at bounding box center [550, 194] width 87 height 10
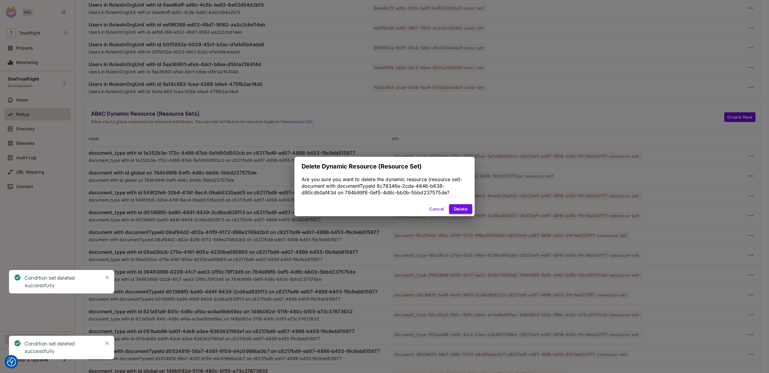
click at [459, 209] on button "Delete" at bounding box center [460, 209] width 23 height 10
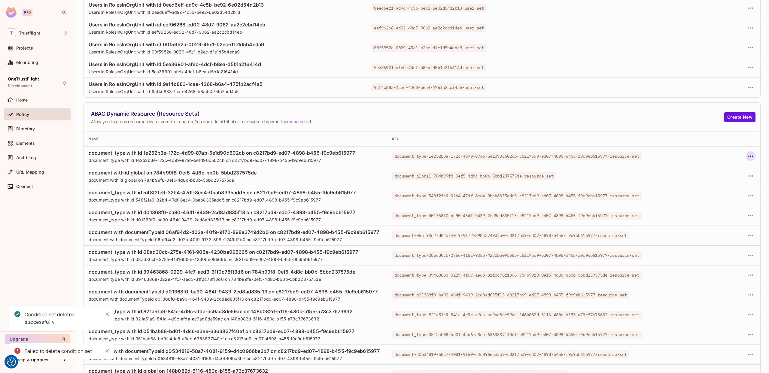
click at [751, 159] on icon "button" at bounding box center [750, 156] width 7 height 7
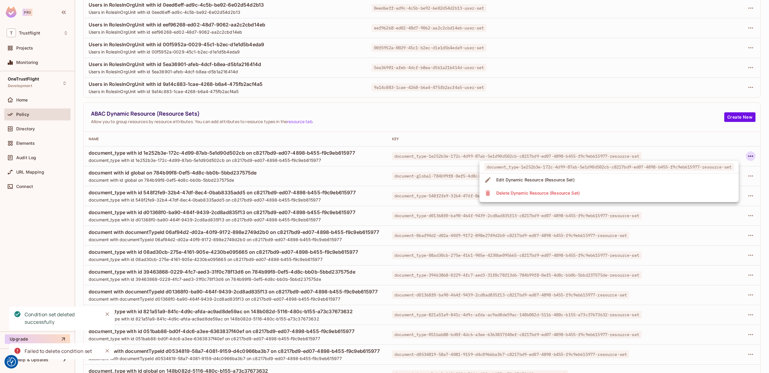
click at [673, 191] on li "Delete Dynamic Resource (Resource Set)" at bounding box center [608, 192] width 259 height 13
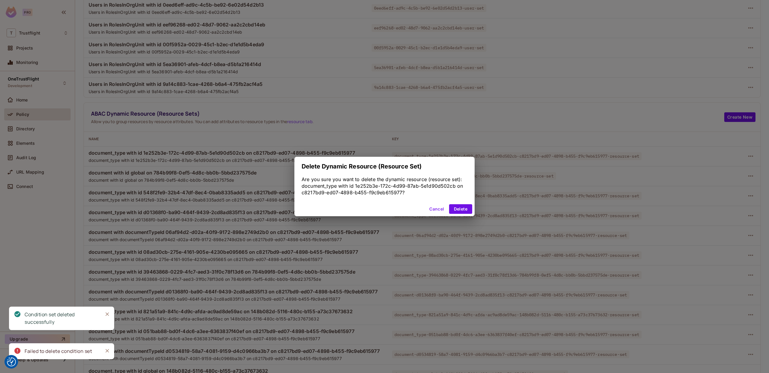
click at [455, 206] on button "Delete" at bounding box center [460, 209] width 23 height 10
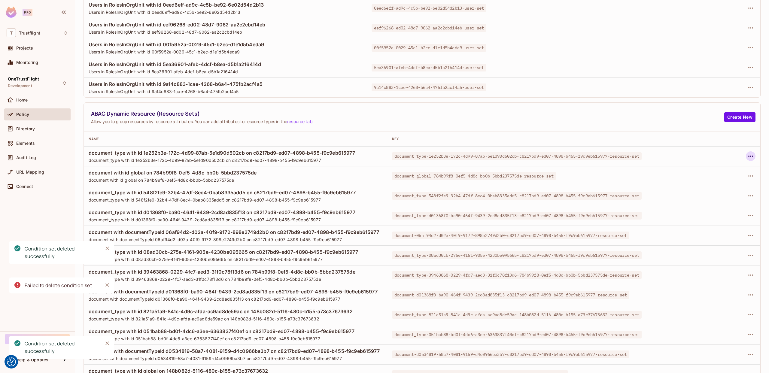
click at [752, 156] on icon "button" at bounding box center [750, 156] width 5 height 1
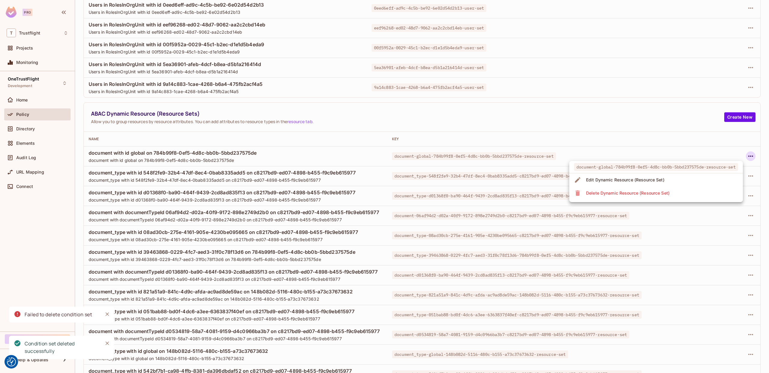
click at [681, 194] on li "Delete Dynamic Resource (Resource Set)" at bounding box center [656, 192] width 174 height 13
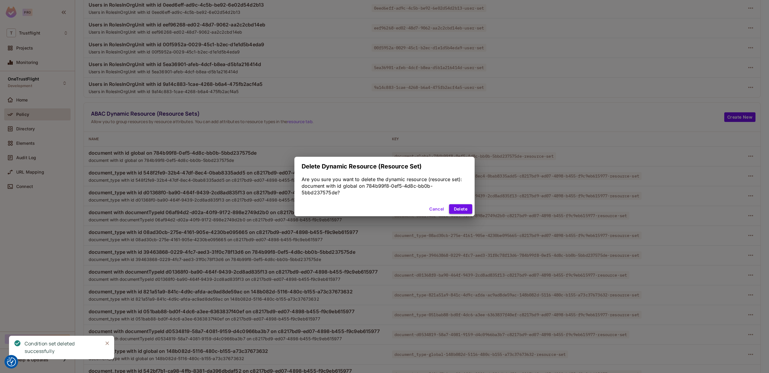
click at [466, 208] on button "Delete" at bounding box center [460, 209] width 23 height 10
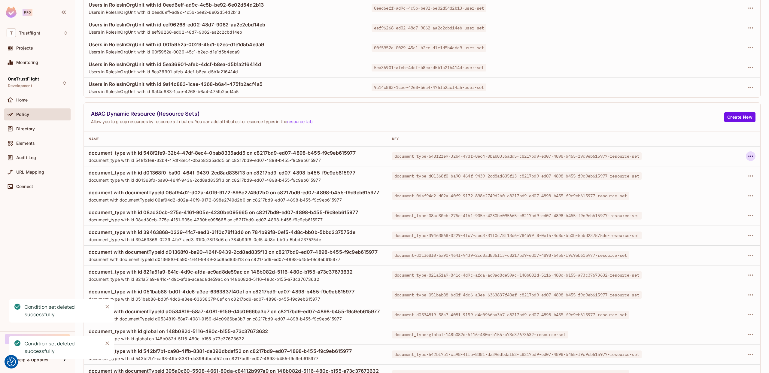
click at [751, 158] on icon "button" at bounding box center [750, 156] width 7 height 7
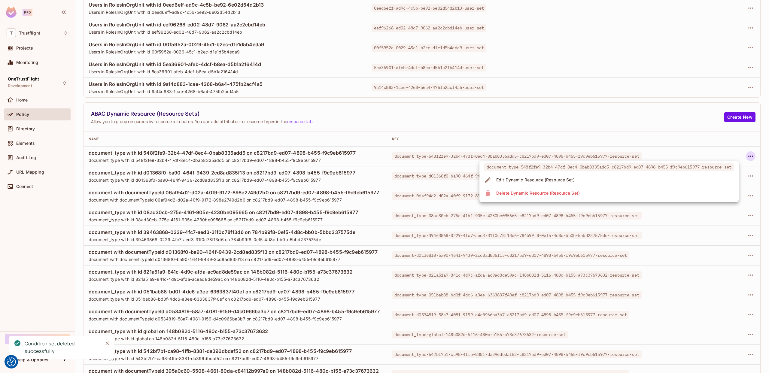
click at [632, 193] on li "Delete Dynamic Resource (Resource Set)" at bounding box center [608, 192] width 259 height 13
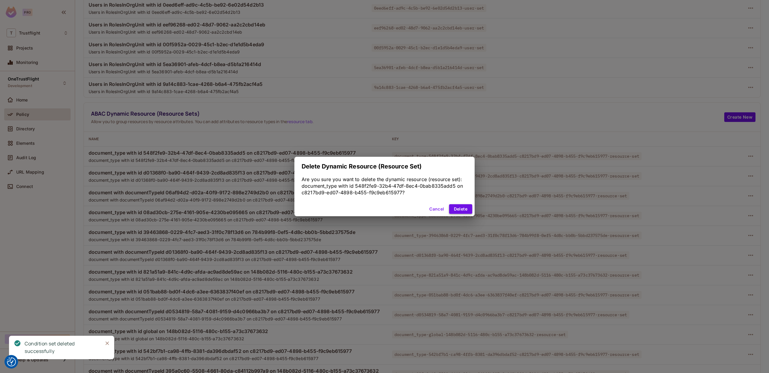
click at [460, 207] on button "Delete" at bounding box center [460, 209] width 23 height 10
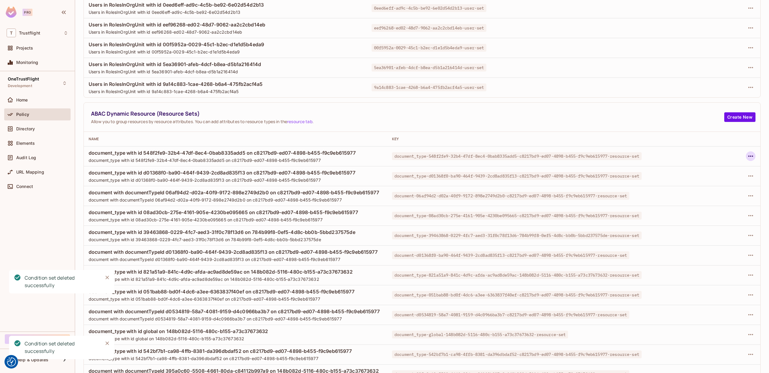
click at [752, 157] on icon "button" at bounding box center [750, 156] width 7 height 7
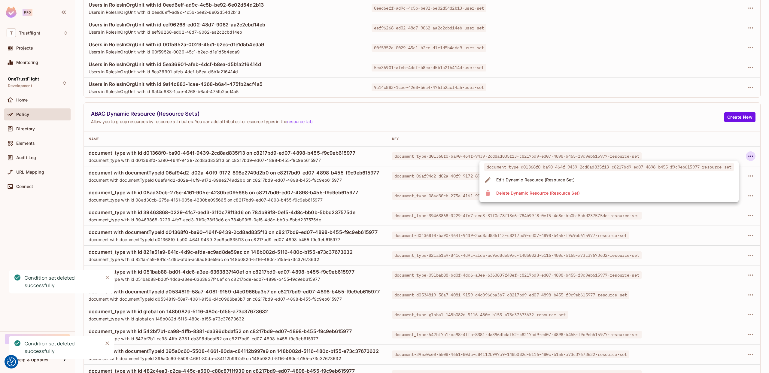
click at [612, 195] on li "Delete Dynamic Resource (Resource Set)" at bounding box center [608, 192] width 259 height 13
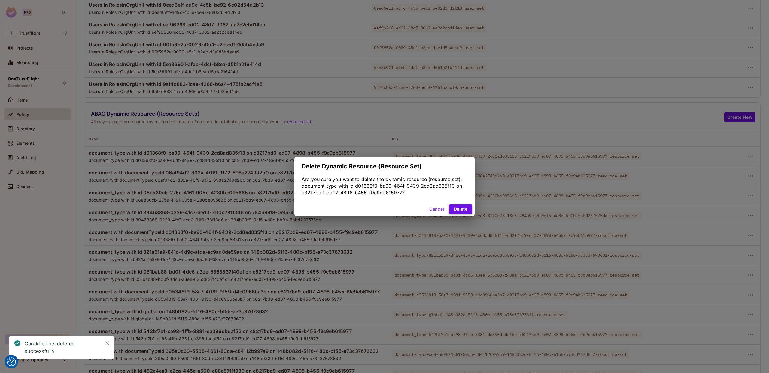
click at [459, 207] on button "Delete" at bounding box center [460, 209] width 23 height 10
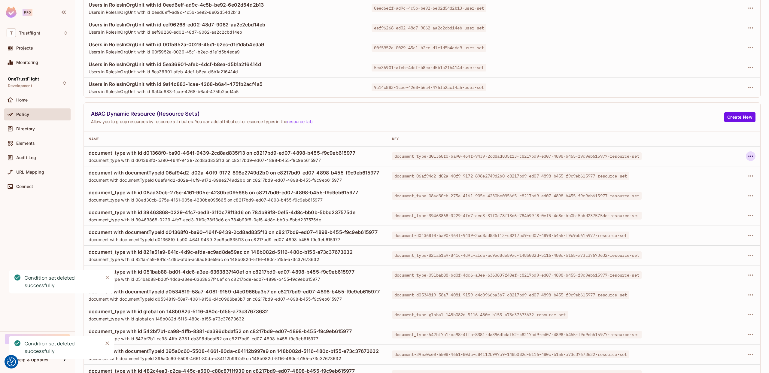
click at [752, 157] on icon "button" at bounding box center [750, 156] width 7 height 7
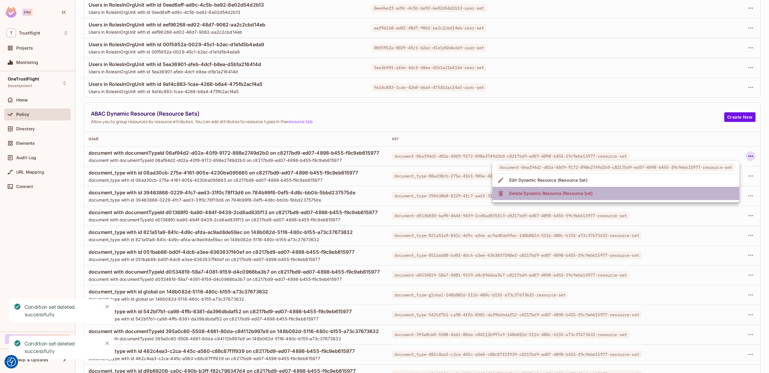
click at [617, 192] on li "Delete Dynamic Resource (Resource Set)" at bounding box center [615, 193] width 247 height 13
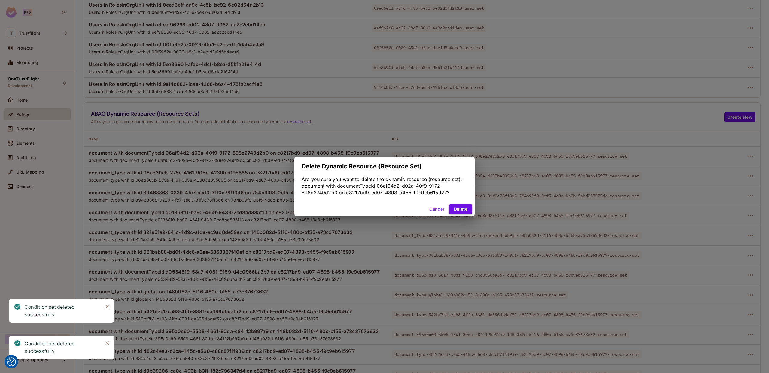
click at [468, 206] on button "Delete" at bounding box center [460, 209] width 23 height 10
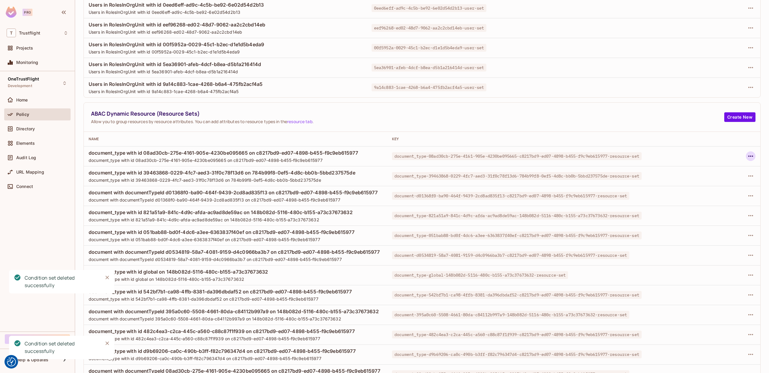
click at [748, 156] on icon "button" at bounding box center [750, 156] width 7 height 7
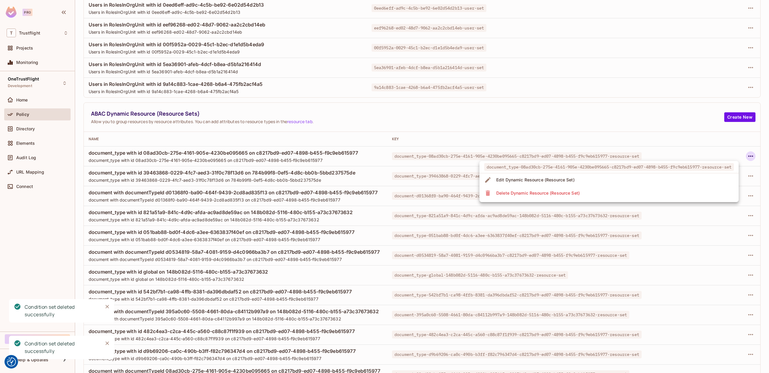
click at [599, 197] on li "Delete Dynamic Resource (Resource Set)" at bounding box center [608, 192] width 259 height 13
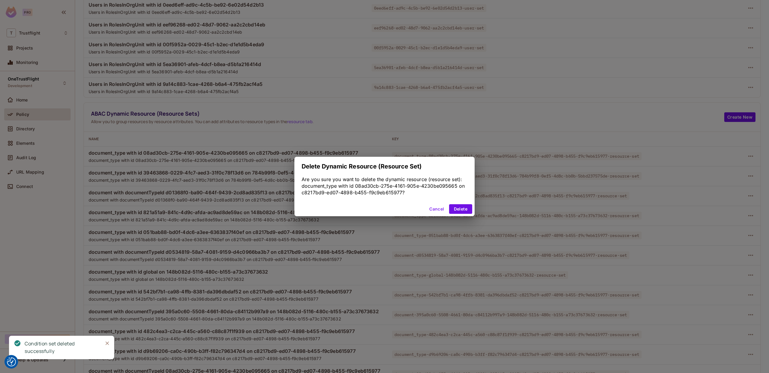
drag, startPoint x: 454, startPoint y: 208, endPoint x: 518, endPoint y: 202, distance: 64.2
click at [455, 208] on button "Delete" at bounding box center [460, 209] width 23 height 10
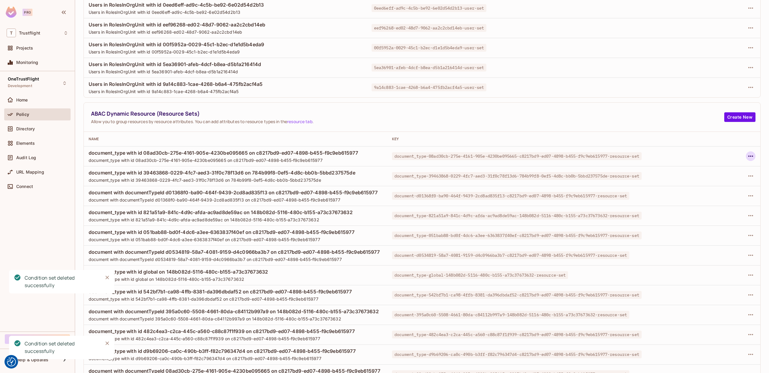
click at [753, 154] on icon "button" at bounding box center [750, 156] width 7 height 7
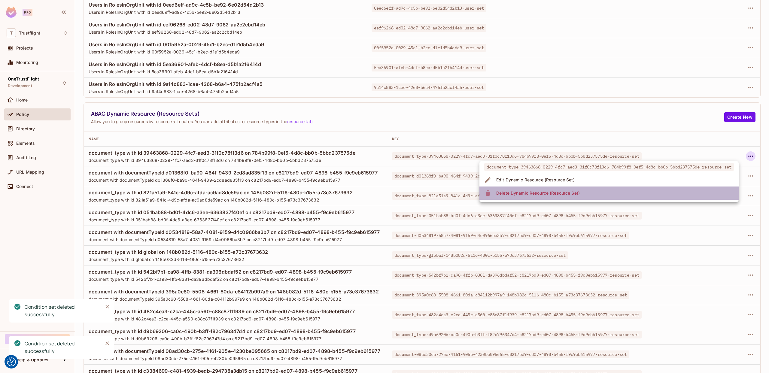
click at [599, 189] on li "Delete Dynamic Resource (Resource Set)" at bounding box center [608, 192] width 259 height 13
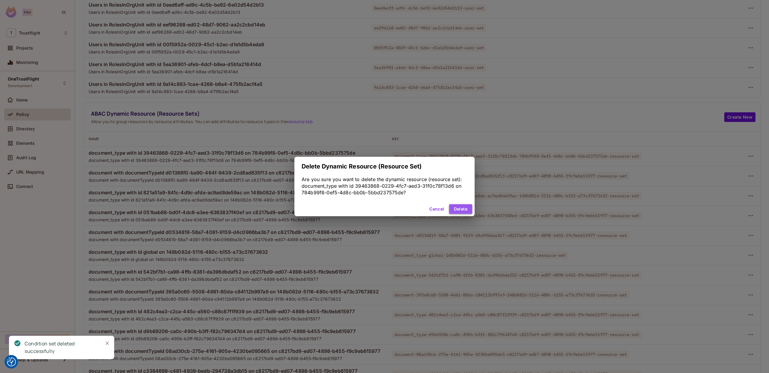
click at [466, 209] on button "Delete" at bounding box center [460, 209] width 23 height 10
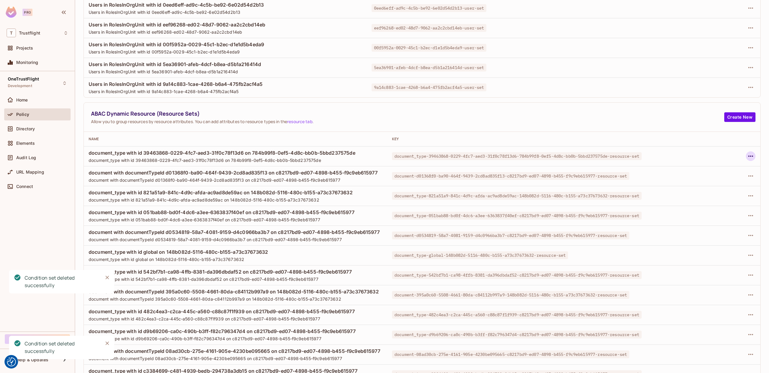
click at [749, 153] on icon "button" at bounding box center [750, 156] width 7 height 7
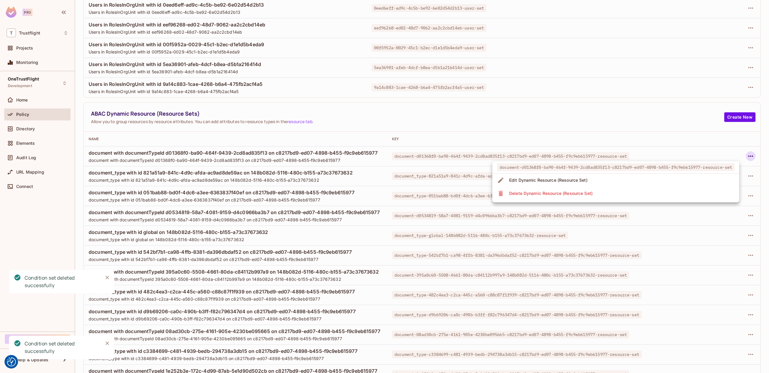
click at [634, 189] on li "Delete Dynamic Resource (Resource Set)" at bounding box center [615, 193] width 247 height 13
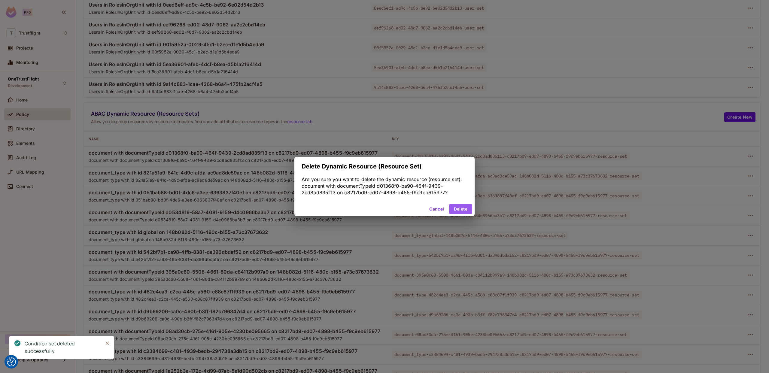
drag, startPoint x: 462, startPoint y: 204, endPoint x: 481, endPoint y: 211, distance: 20.3
click at [462, 204] on button "Delete" at bounding box center [460, 209] width 23 height 10
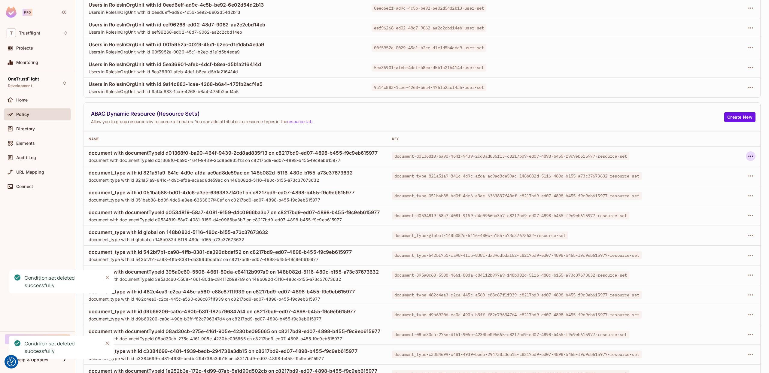
click at [751, 156] on icon "button" at bounding box center [750, 156] width 7 height 7
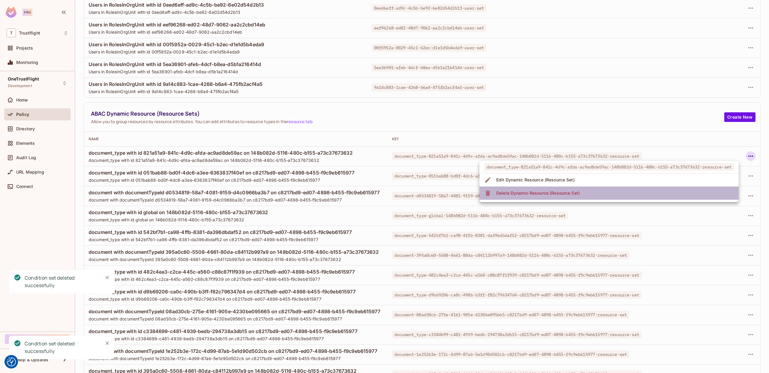
click at [641, 192] on li "Delete Dynamic Resource (Resource Set)" at bounding box center [608, 192] width 259 height 13
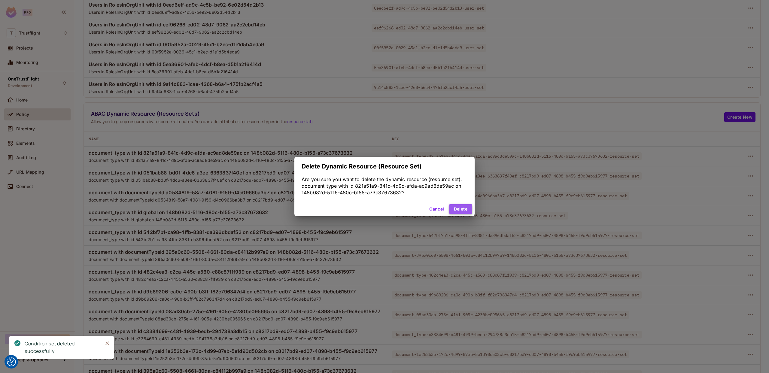
click at [461, 210] on button "Delete" at bounding box center [460, 209] width 23 height 10
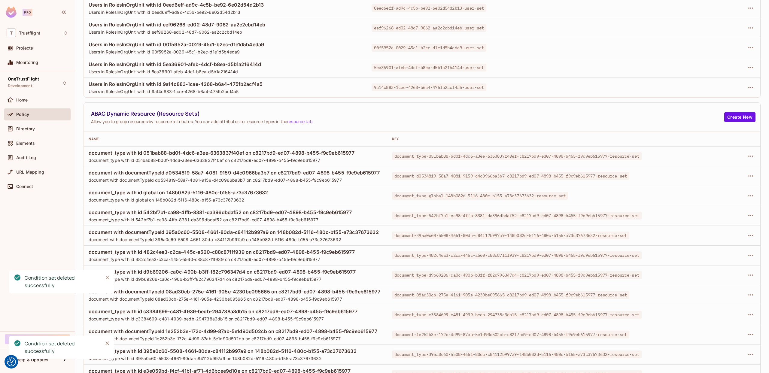
click at [755, 158] on div at bounding box center [722, 156] width 66 height 10
click at [753, 157] on icon "button" at bounding box center [750, 156] width 7 height 7
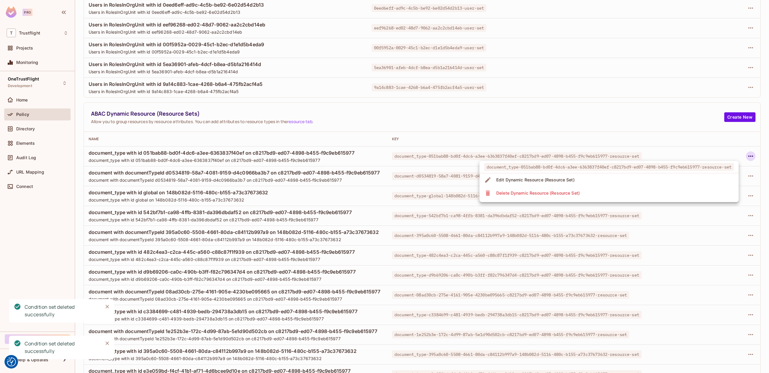
click at [664, 190] on li "Delete Dynamic Resource (Resource Set)" at bounding box center [608, 192] width 259 height 13
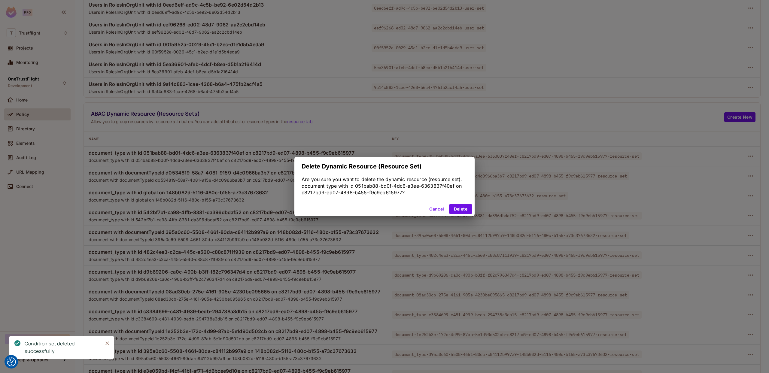
drag, startPoint x: 471, startPoint y: 210, endPoint x: 495, endPoint y: 214, distance: 25.0
click at [471, 210] on button "Delete" at bounding box center [460, 209] width 23 height 10
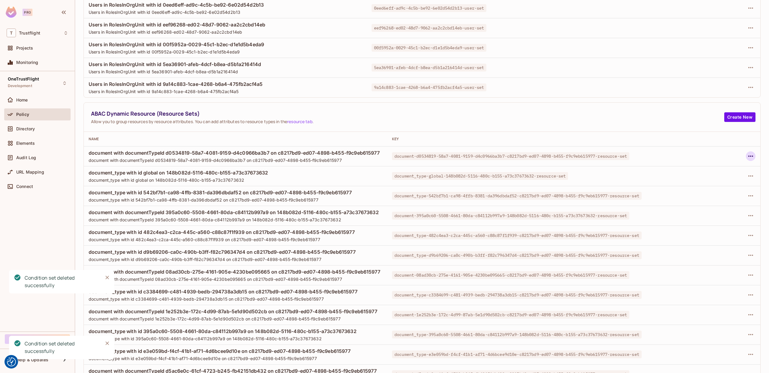
click at [751, 156] on icon "button" at bounding box center [750, 156] width 7 height 7
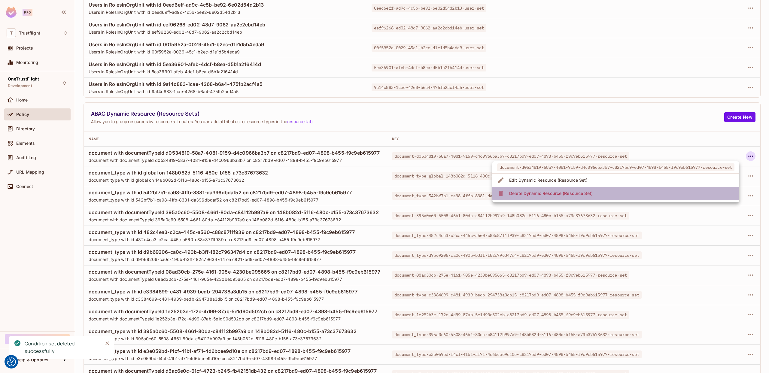
click at [634, 191] on li "Delete Dynamic Resource (Resource Set)" at bounding box center [615, 193] width 247 height 13
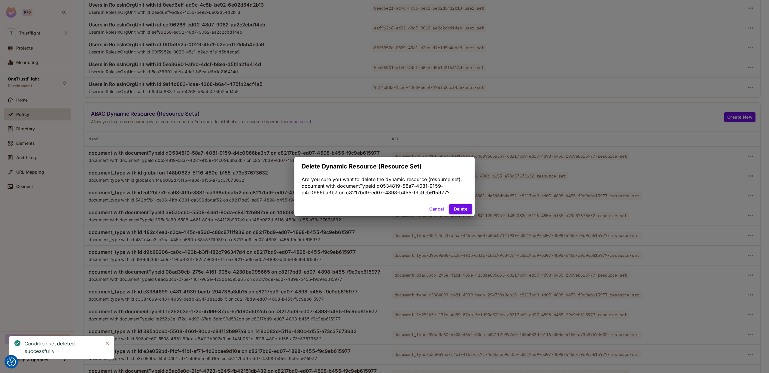
click at [460, 209] on button "Delete" at bounding box center [460, 209] width 23 height 10
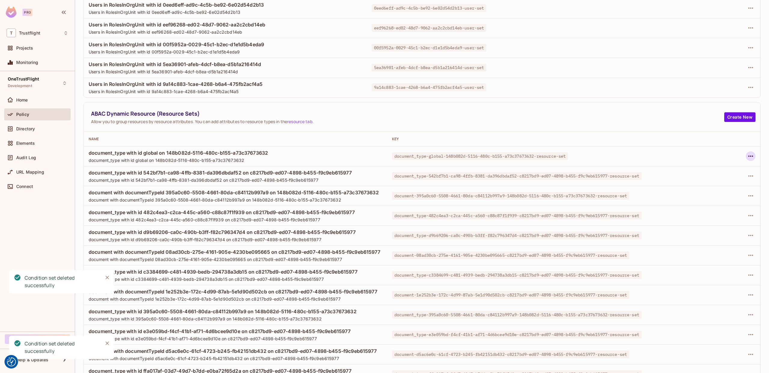
click at [751, 156] on icon "button" at bounding box center [750, 156] width 7 height 7
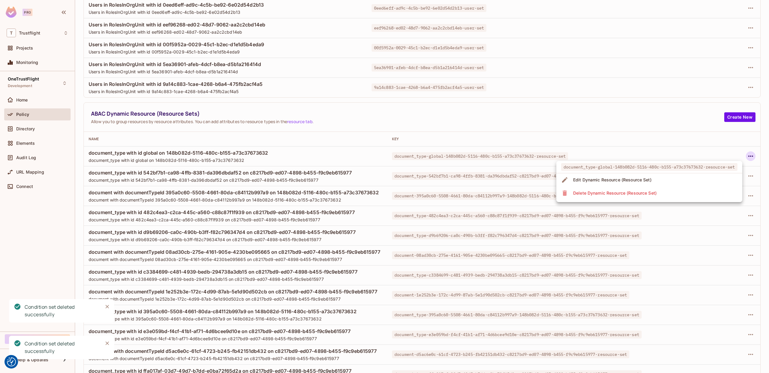
click at [671, 191] on li "Delete Dynamic Resource (Resource Set)" at bounding box center [649, 192] width 186 height 13
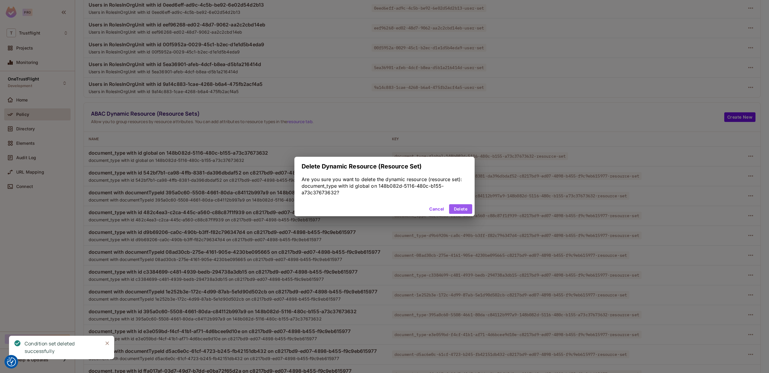
drag, startPoint x: 461, startPoint y: 209, endPoint x: 658, endPoint y: 203, distance: 196.7
click at [464, 209] on button "Delete" at bounding box center [460, 209] width 23 height 10
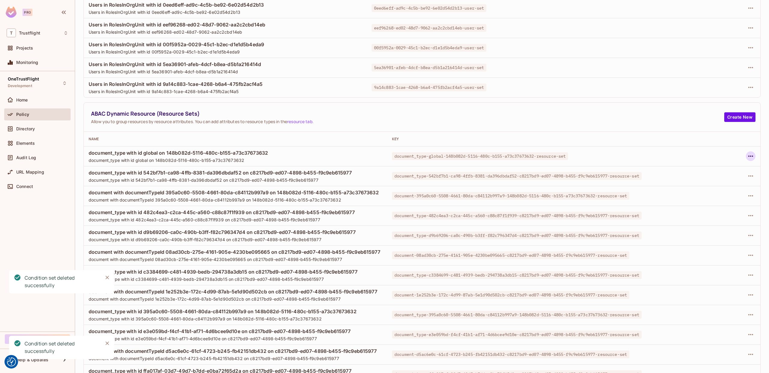
click at [752, 156] on icon "button" at bounding box center [750, 156] width 5 height 1
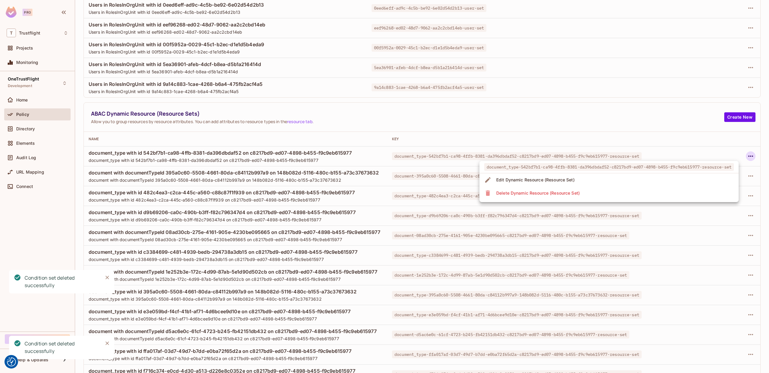
click at [617, 195] on li "Delete Dynamic Resource (Resource Set)" at bounding box center [608, 192] width 259 height 13
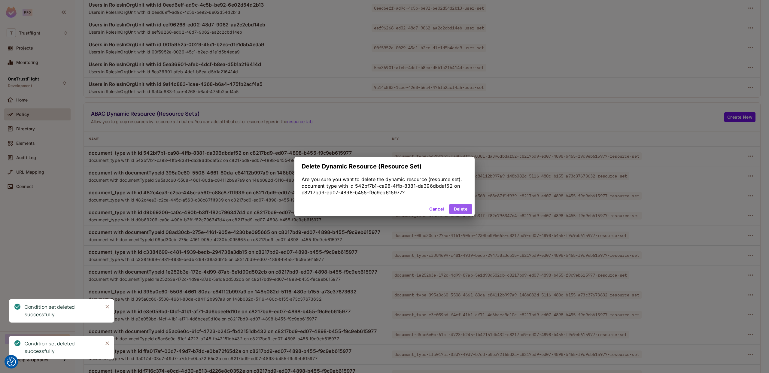
drag, startPoint x: 460, startPoint y: 208, endPoint x: 481, endPoint y: 213, distance: 21.9
click at [460, 208] on button "Delete" at bounding box center [460, 209] width 23 height 10
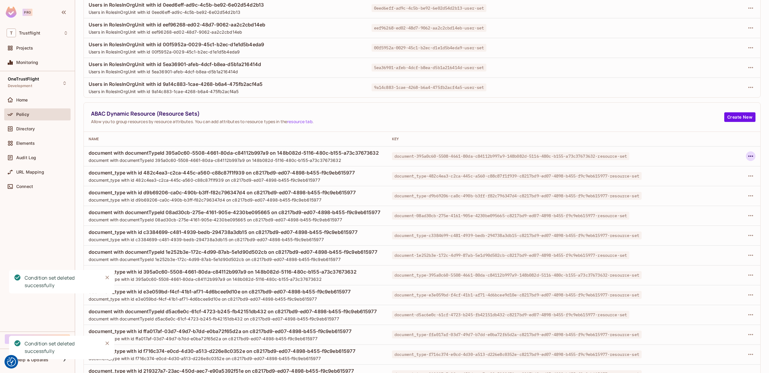
click at [751, 156] on icon "button" at bounding box center [750, 156] width 7 height 7
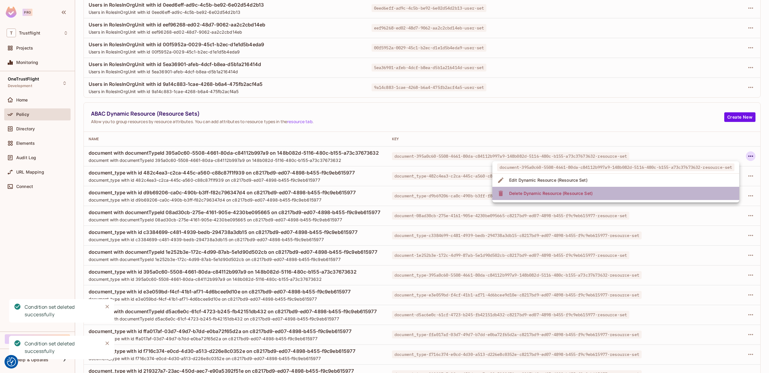
click at [636, 197] on li "Delete Dynamic Resource (Resource Set)" at bounding box center [615, 193] width 247 height 13
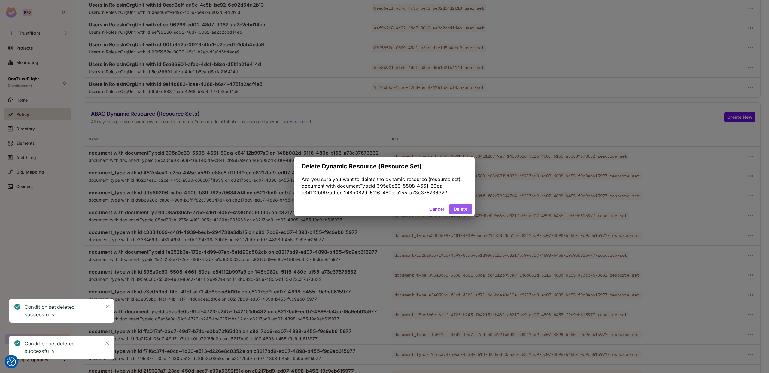
drag, startPoint x: 457, startPoint y: 207, endPoint x: 604, endPoint y: 215, distance: 147.0
click at [457, 207] on button "Delete" at bounding box center [460, 209] width 23 height 10
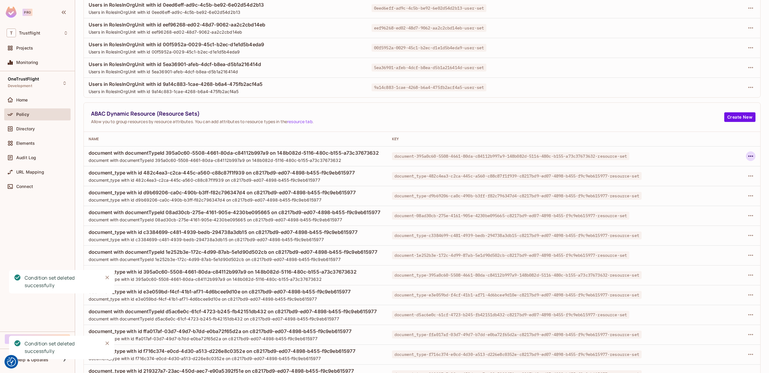
click at [751, 158] on icon "button" at bounding box center [750, 156] width 7 height 7
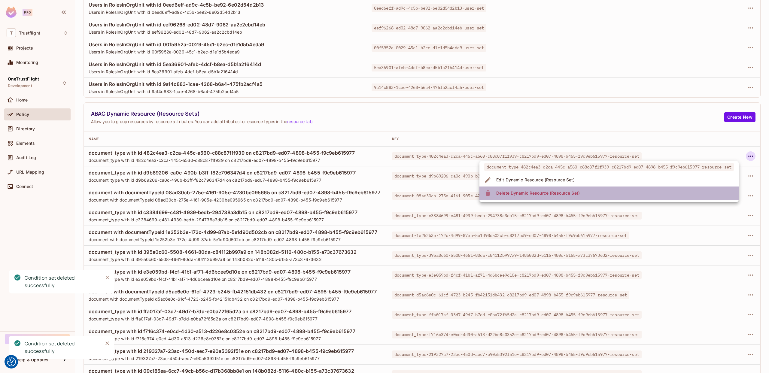
click at [655, 192] on li "Delete Dynamic Resource (Resource Set)" at bounding box center [608, 192] width 259 height 13
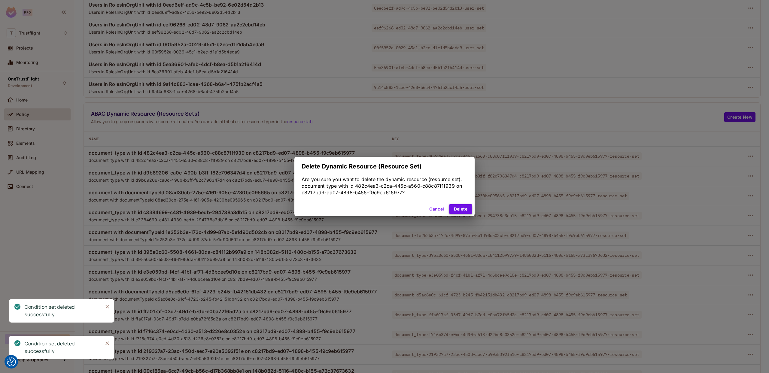
drag, startPoint x: 458, startPoint y: 212, endPoint x: 462, endPoint y: 213, distance: 4.6
click at [458, 212] on button "Delete" at bounding box center [460, 209] width 23 height 10
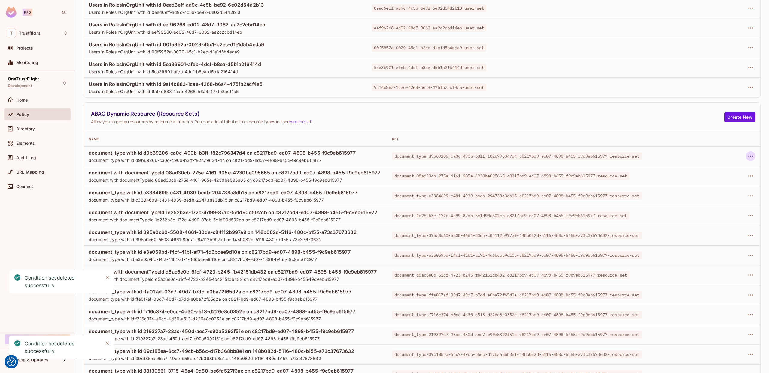
click at [747, 155] on icon "button" at bounding box center [750, 156] width 7 height 7
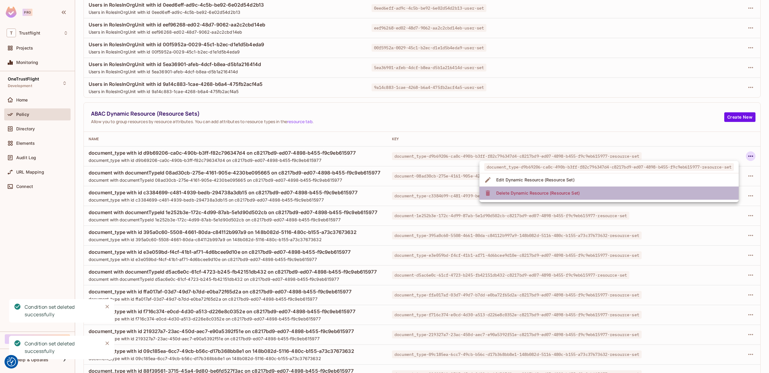
click at [661, 187] on li "Delete Dynamic Resource (Resource Set)" at bounding box center [608, 192] width 259 height 13
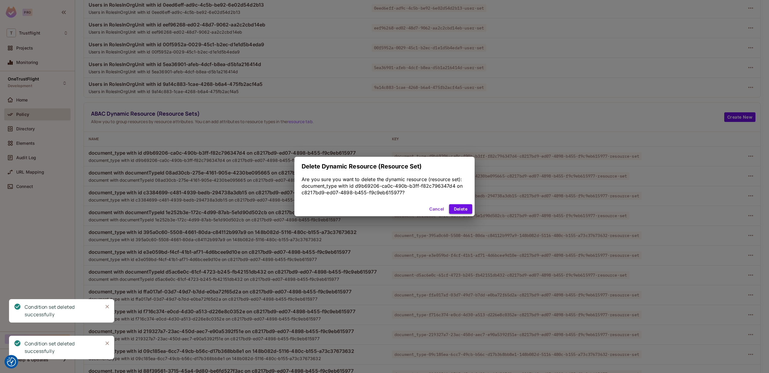
click at [459, 209] on button "Delete" at bounding box center [460, 209] width 23 height 10
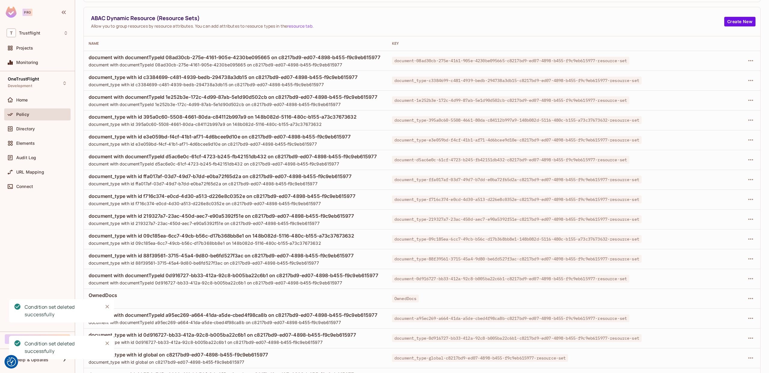
scroll to position [648, 0]
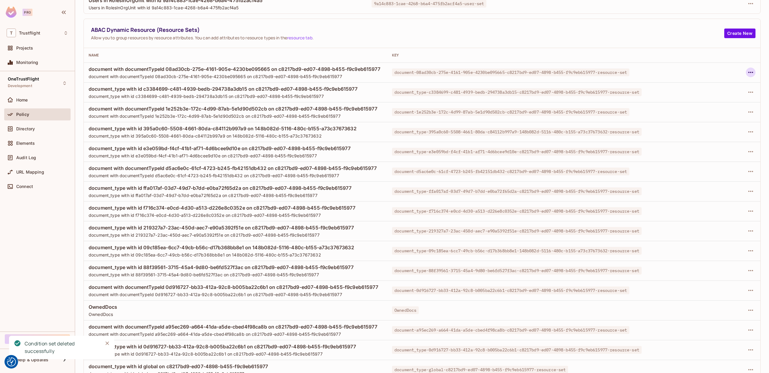
click at [751, 71] on icon "button" at bounding box center [750, 72] width 7 height 7
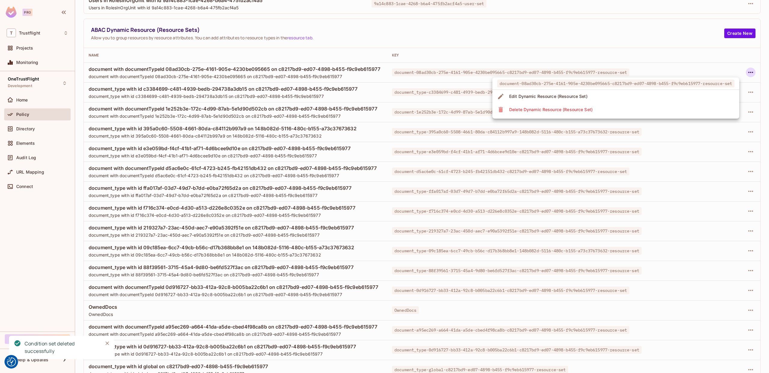
click at [682, 107] on li "Delete Dynamic Resource (Resource Set)" at bounding box center [615, 109] width 247 height 13
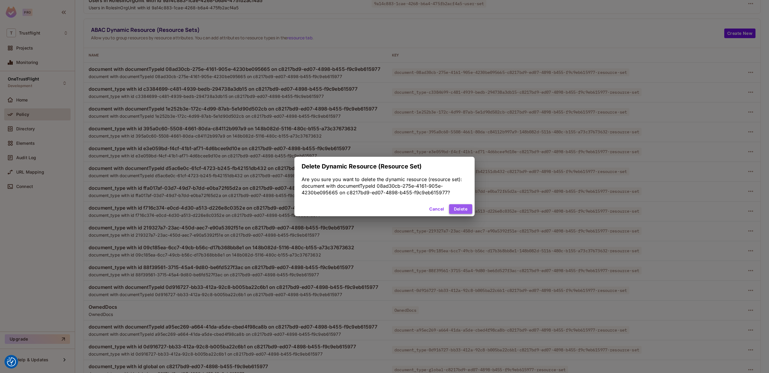
click at [462, 206] on button "Delete" at bounding box center [460, 209] width 23 height 10
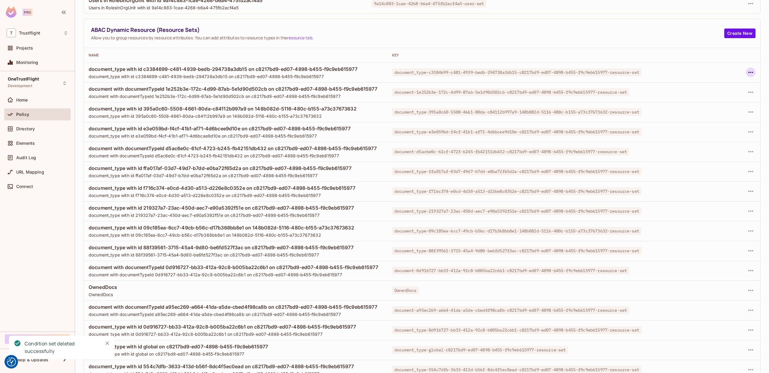
click at [750, 74] on icon "button" at bounding box center [750, 72] width 7 height 7
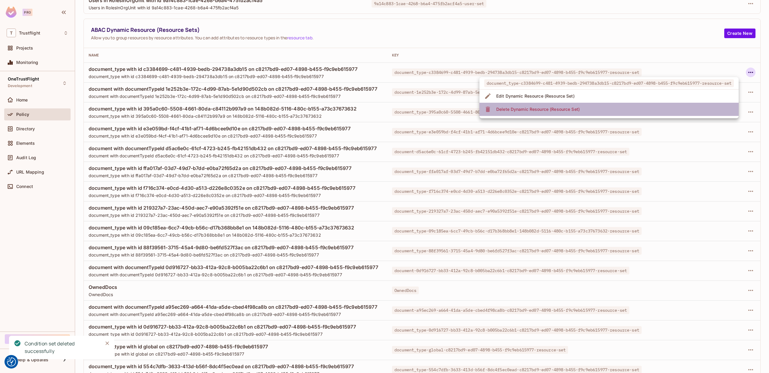
click at [658, 112] on li "Delete Dynamic Resource (Resource Set)" at bounding box center [608, 109] width 259 height 13
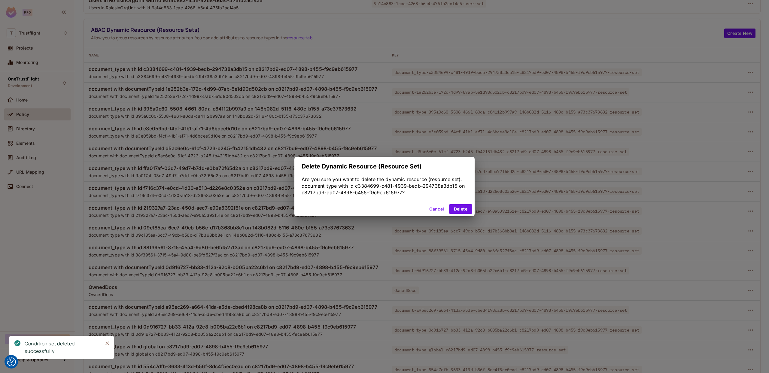
drag, startPoint x: 458, startPoint y: 207, endPoint x: 512, endPoint y: 187, distance: 57.4
click at [459, 207] on button "Delete" at bounding box center [460, 209] width 23 height 10
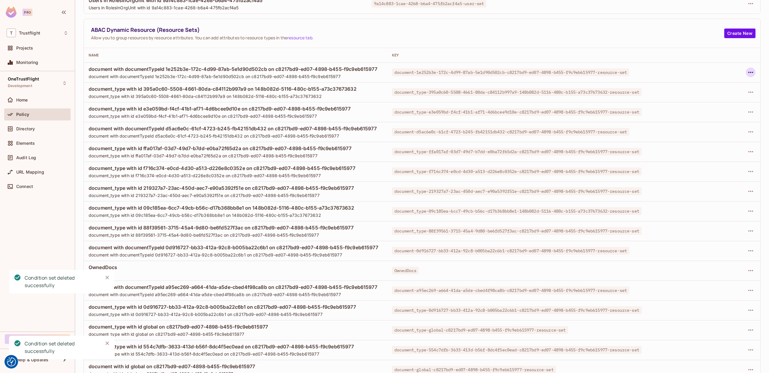
click at [747, 71] on icon "button" at bounding box center [750, 72] width 7 height 7
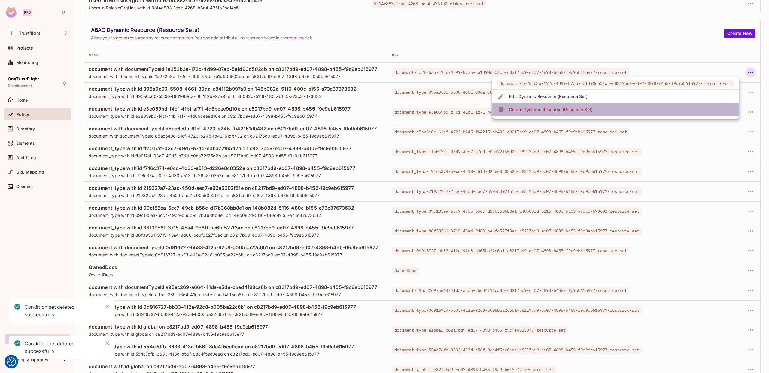
click at [688, 108] on li "Delete Dynamic Resource (Resource Set)" at bounding box center [615, 109] width 247 height 13
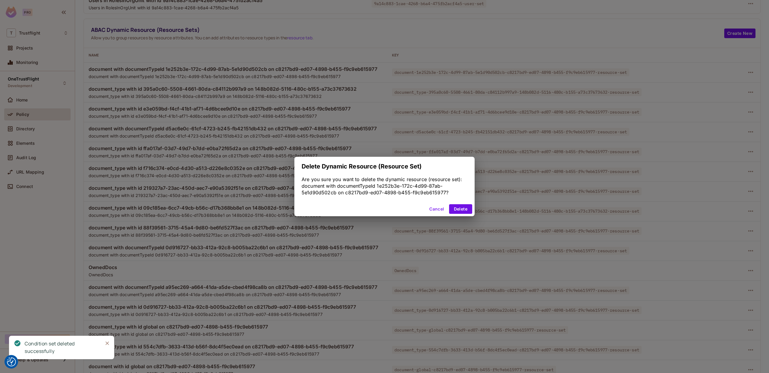
drag, startPoint x: 459, startPoint y: 209, endPoint x: 507, endPoint y: 198, distance: 48.9
click at [459, 209] on button "Delete" at bounding box center [460, 209] width 23 height 10
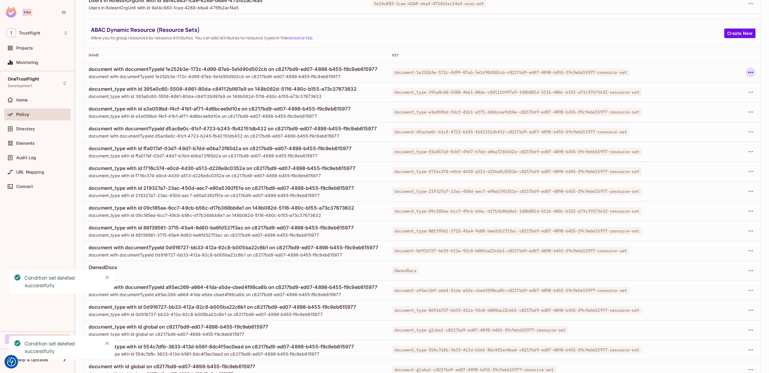
click at [746, 73] on button "button" at bounding box center [750, 73] width 10 height 10
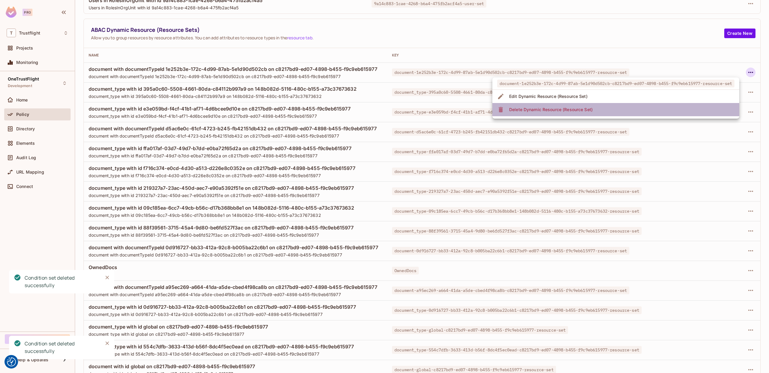
click at [683, 110] on li "Delete Dynamic Resource (Resource Set)" at bounding box center [615, 109] width 247 height 13
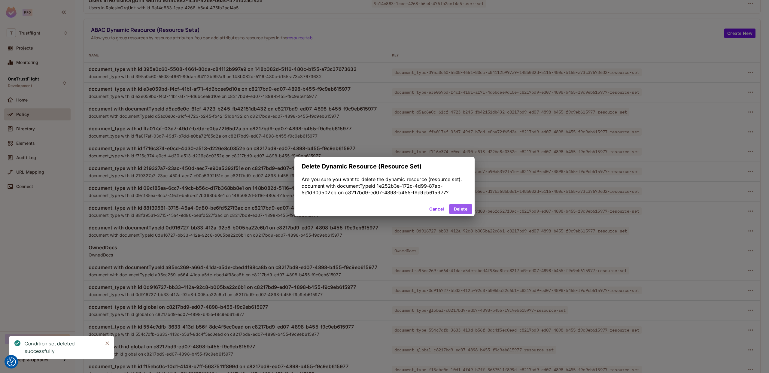
drag, startPoint x: 464, startPoint y: 209, endPoint x: 579, endPoint y: 194, distance: 116.0
click at [465, 208] on button "Delete" at bounding box center [460, 209] width 23 height 10
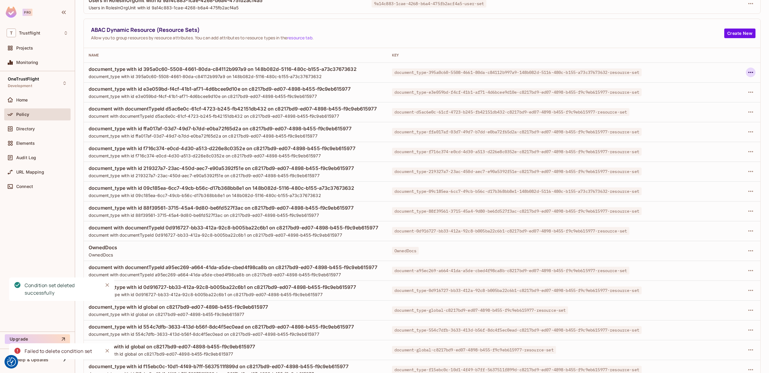
click at [752, 70] on icon "button" at bounding box center [750, 72] width 7 height 7
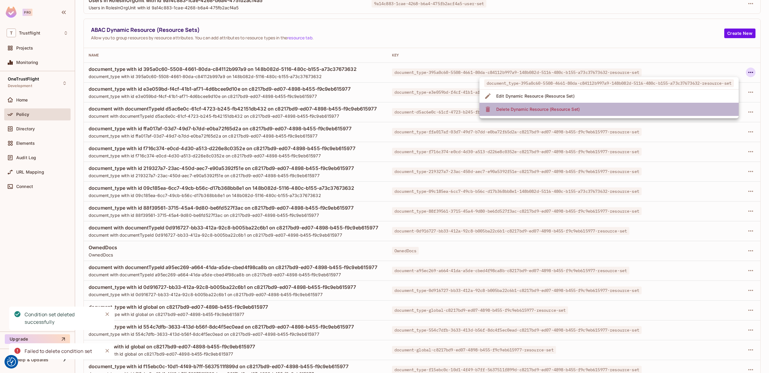
click at [633, 109] on li "Delete Dynamic Resource (Resource Set)" at bounding box center [608, 109] width 259 height 13
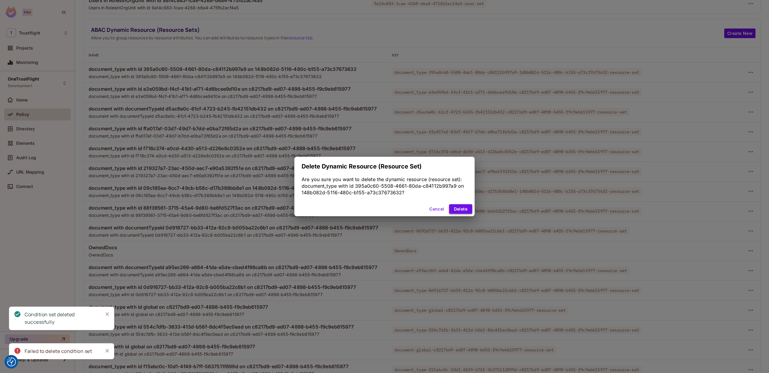
click at [457, 212] on button "Delete" at bounding box center [460, 209] width 23 height 10
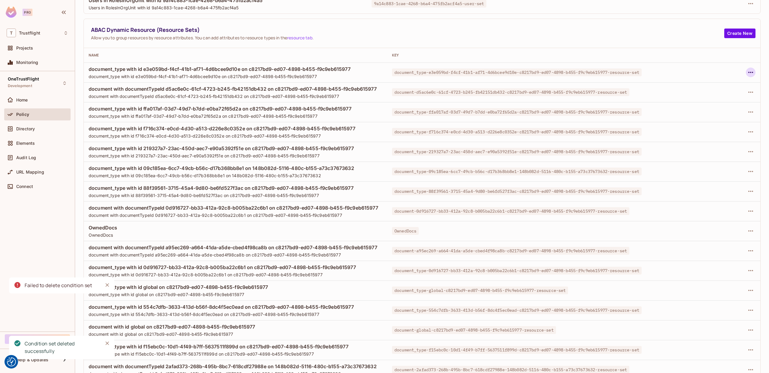
click at [754, 73] on button "button" at bounding box center [750, 73] width 10 height 10
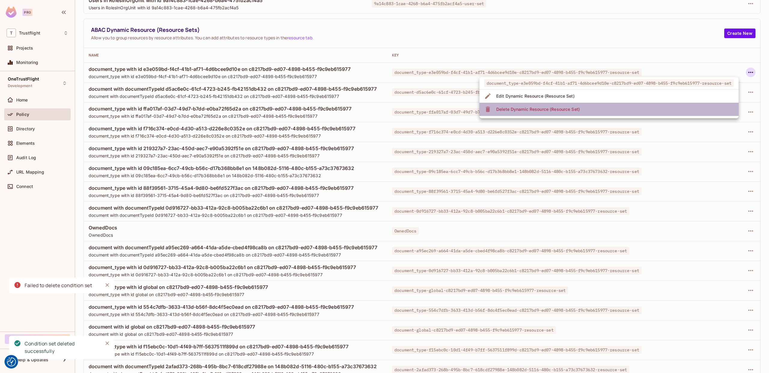
click at [658, 111] on li "Delete Dynamic Resource (Resource Set)" at bounding box center [608, 109] width 259 height 13
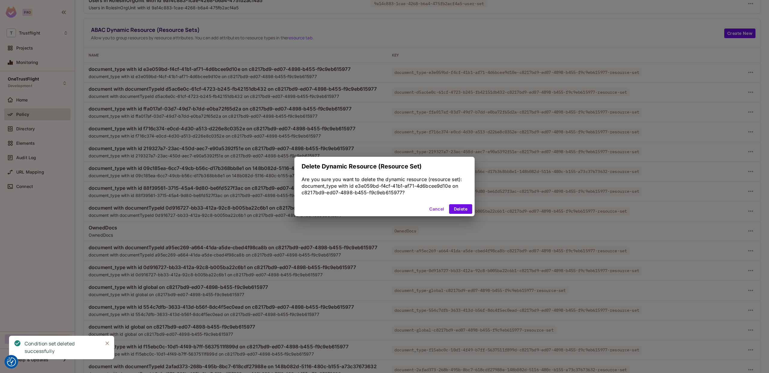
drag, startPoint x: 459, startPoint y: 208, endPoint x: 500, endPoint y: 199, distance: 42.2
click at [459, 208] on button "Delete" at bounding box center [460, 209] width 23 height 10
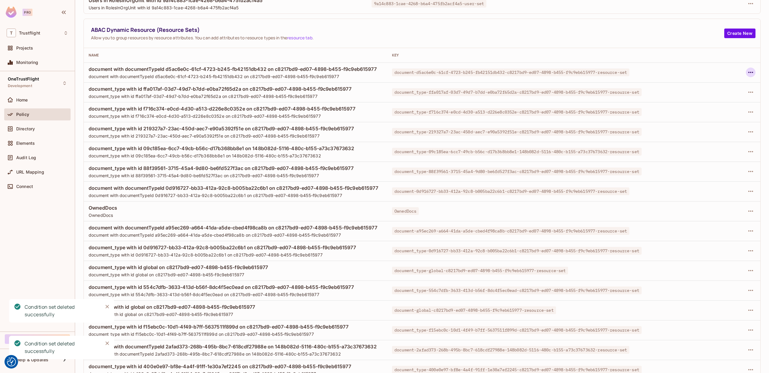
click at [752, 73] on icon "button" at bounding box center [750, 72] width 7 height 7
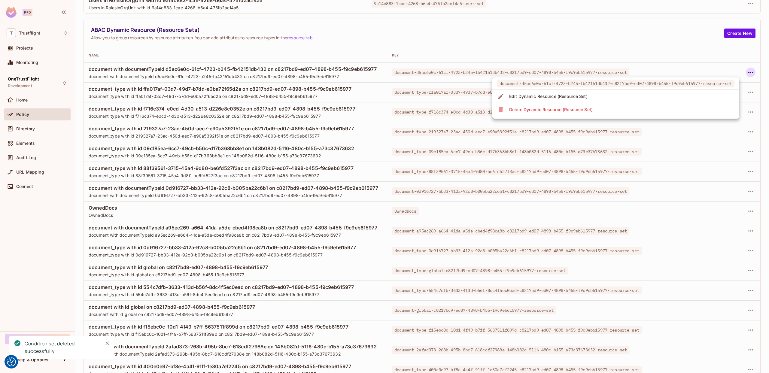
click at [670, 112] on li "Delete Dynamic Resource (Resource Set)" at bounding box center [615, 109] width 247 height 13
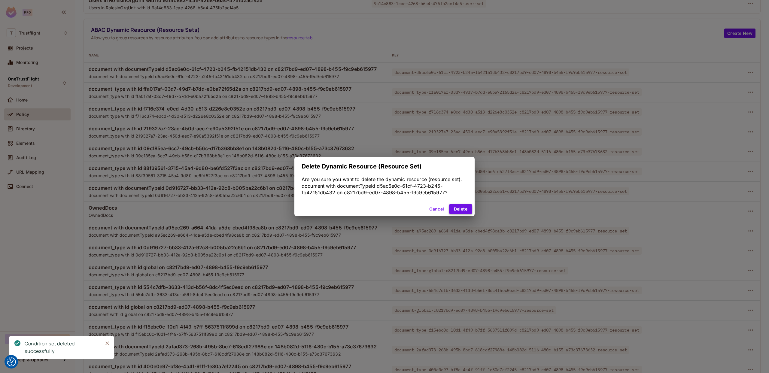
click at [458, 209] on button "Delete" at bounding box center [460, 209] width 23 height 10
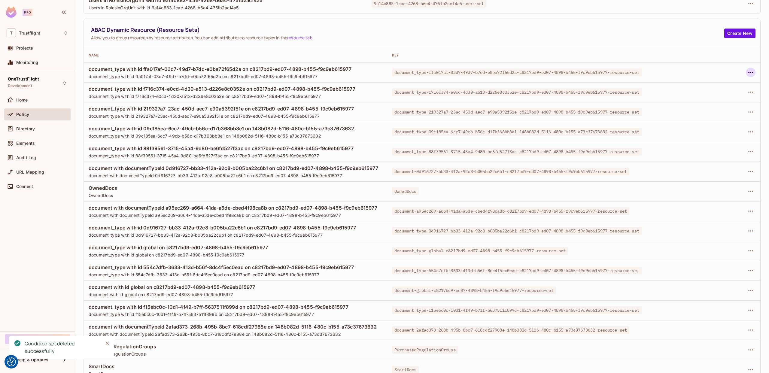
click at [750, 74] on icon "button" at bounding box center [750, 72] width 7 height 7
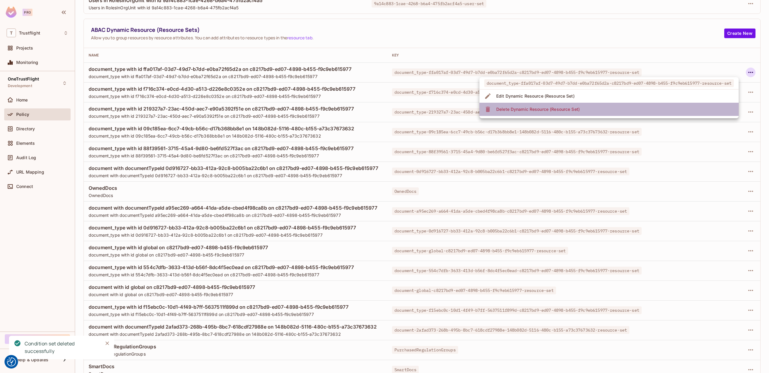
click at [679, 111] on li "Delete Dynamic Resource (Resource Set)" at bounding box center [608, 109] width 259 height 13
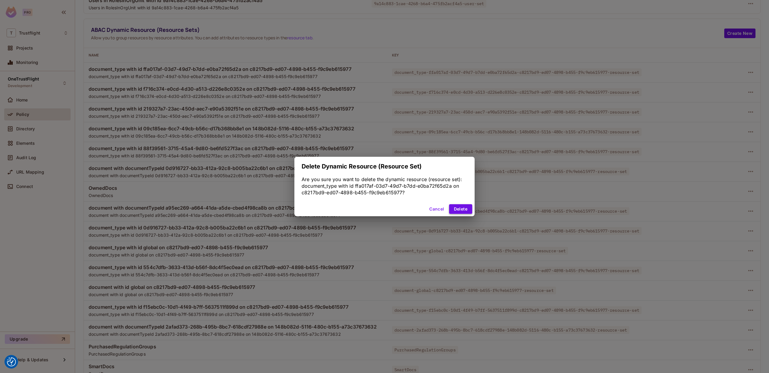
click at [459, 209] on button "Delete" at bounding box center [460, 209] width 23 height 10
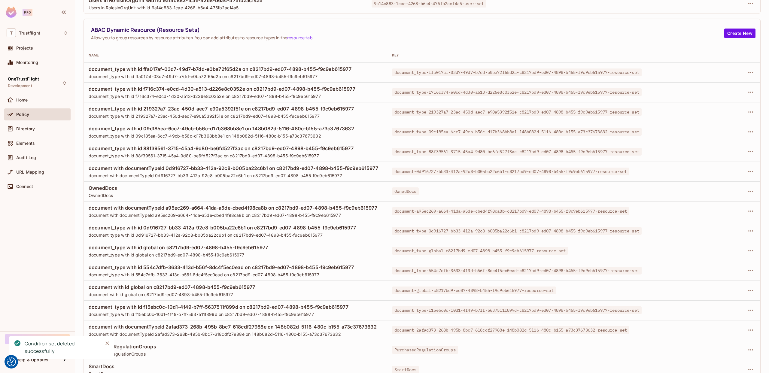
click at [750, 48] on div "ABAC Dynamic Resource (Resource Sets) Allow you to group resources by resource …" at bounding box center [422, 33] width 676 height 29
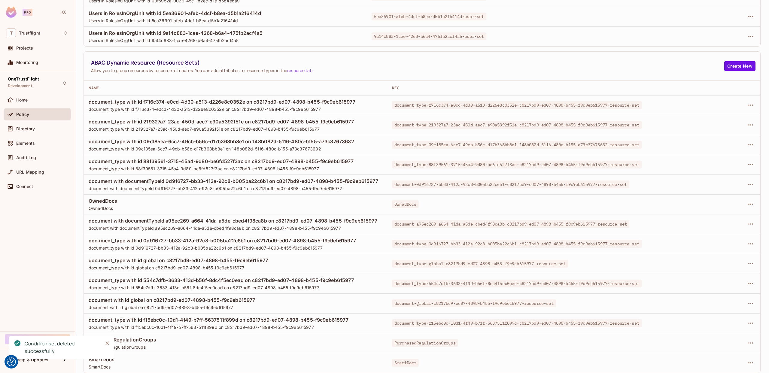
scroll to position [617, 0]
click at [754, 104] on button "button" at bounding box center [750, 105] width 10 height 10
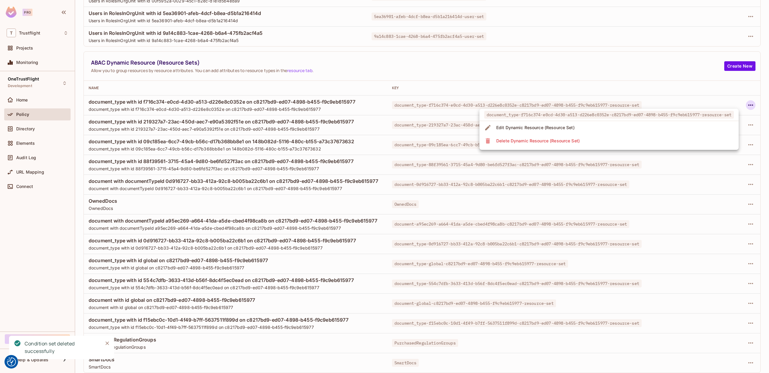
click at [668, 138] on li "Delete Dynamic Resource (Resource Set)" at bounding box center [608, 140] width 259 height 13
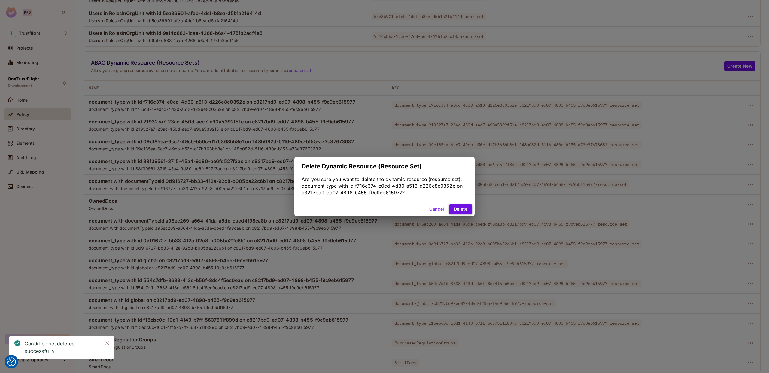
click at [454, 211] on button "Delete" at bounding box center [460, 209] width 23 height 10
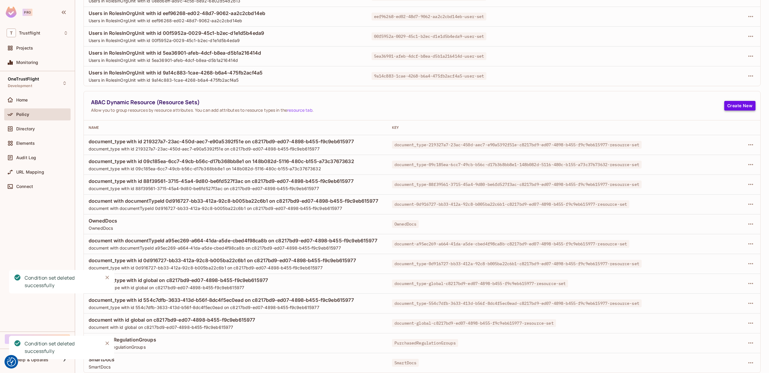
scroll to position [577, 0]
click at [747, 141] on icon "button" at bounding box center [750, 144] width 7 height 7
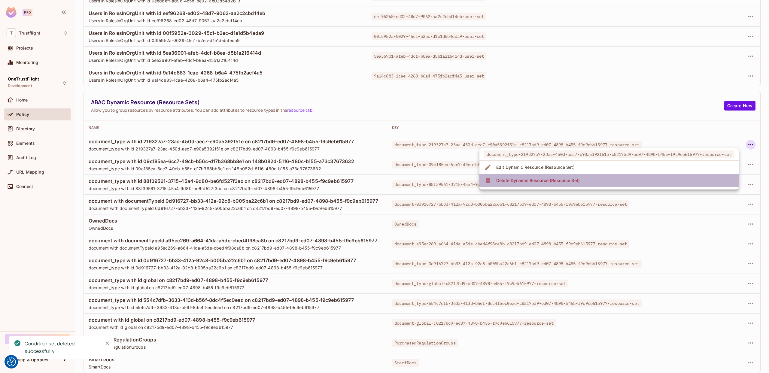
click at [683, 176] on li "Delete Dynamic Resource (Resource Set)" at bounding box center [608, 180] width 259 height 13
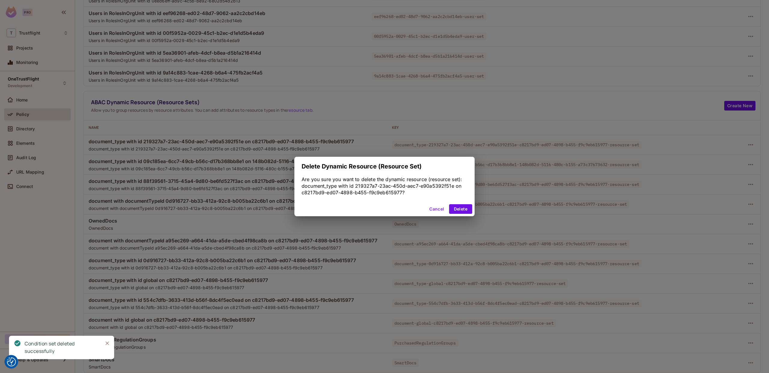
click at [461, 209] on button "Delete" at bounding box center [460, 209] width 23 height 10
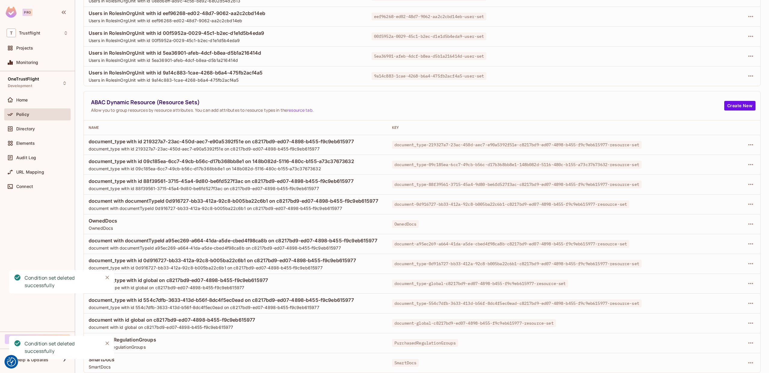
scroll to position [538, 0]
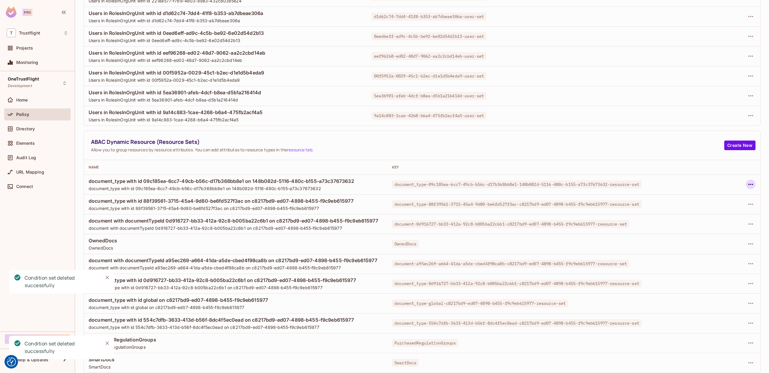
click at [753, 181] on icon "button" at bounding box center [750, 184] width 7 height 7
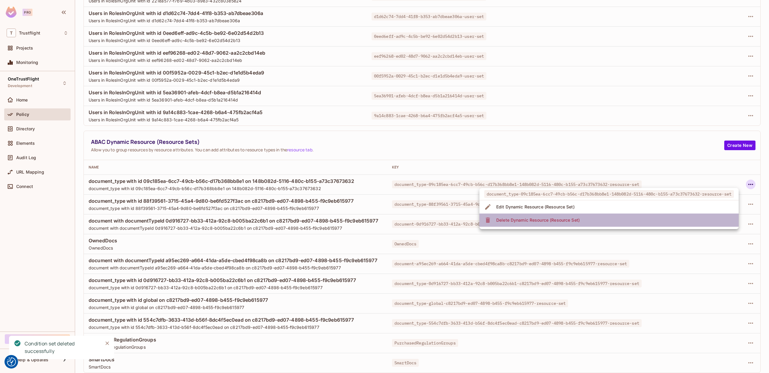
click at [630, 219] on li "Delete Dynamic Resource (Resource Set)" at bounding box center [608, 219] width 259 height 13
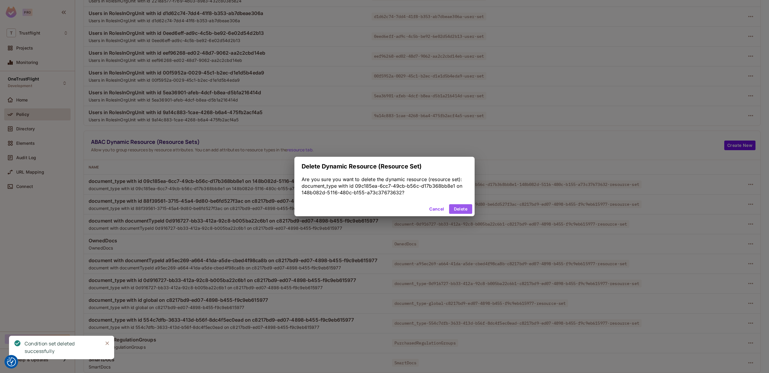
drag, startPoint x: 460, startPoint y: 211, endPoint x: 574, endPoint y: 210, distance: 114.1
click at [460, 211] on button "Delete" at bounding box center [460, 209] width 23 height 10
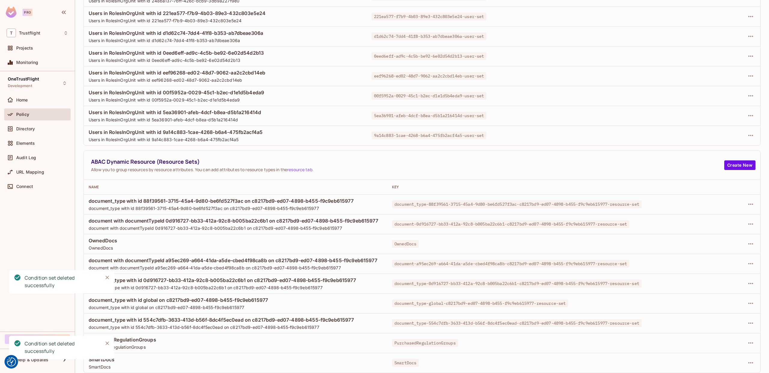
scroll to position [518, 0]
click at [745, 201] on div at bounding box center [722, 204] width 66 height 10
click at [749, 201] on icon "button" at bounding box center [750, 204] width 7 height 7
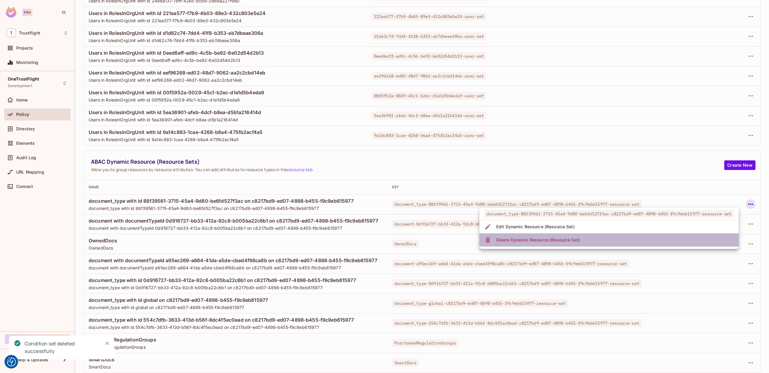
click at [603, 245] on li "Delete Dynamic Resource (Resource Set)" at bounding box center [608, 239] width 259 height 13
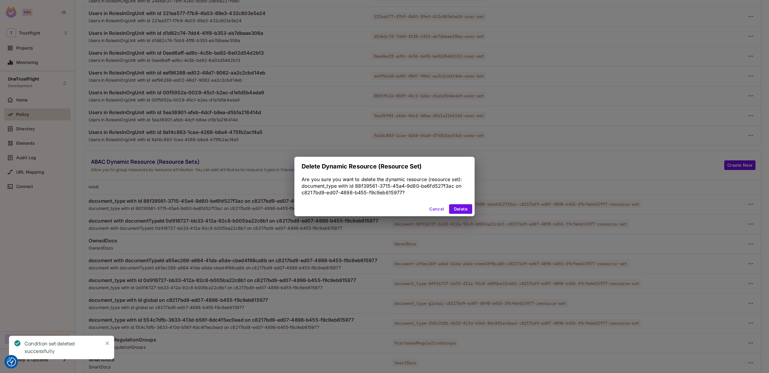
drag, startPoint x: 464, startPoint y: 208, endPoint x: 635, endPoint y: 235, distance: 173.5
click at [464, 208] on button "Delete" at bounding box center [460, 209] width 23 height 10
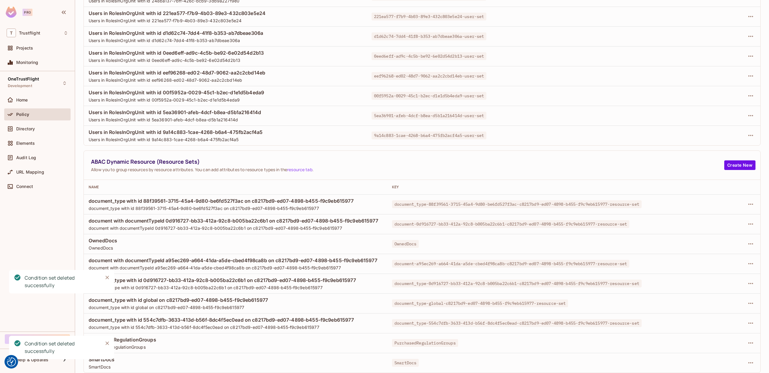
scroll to position [478, 0]
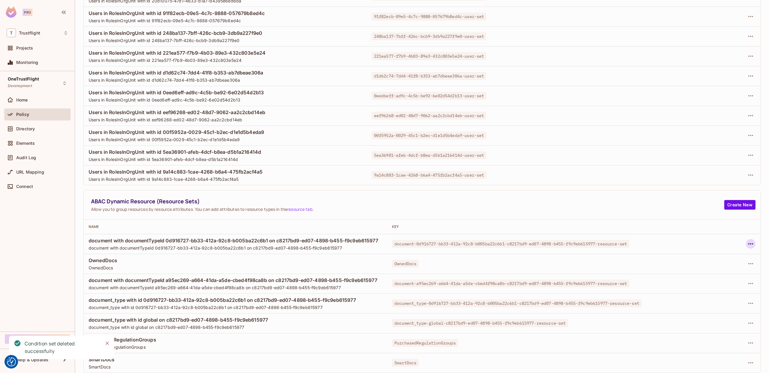
click at [748, 241] on icon "button" at bounding box center [750, 243] width 7 height 7
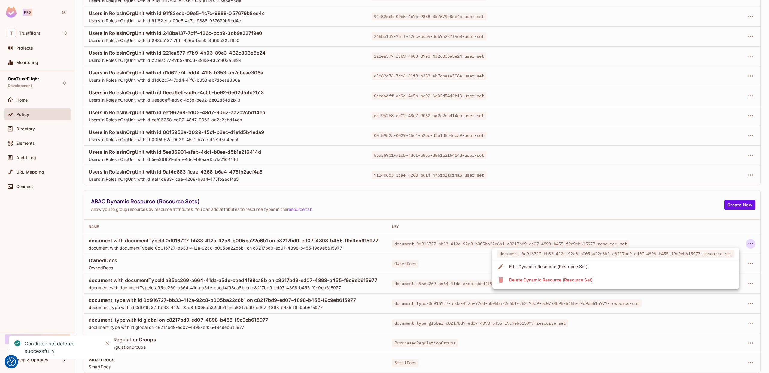
click at [654, 277] on li "Delete Dynamic Resource (Resource Set)" at bounding box center [615, 279] width 247 height 13
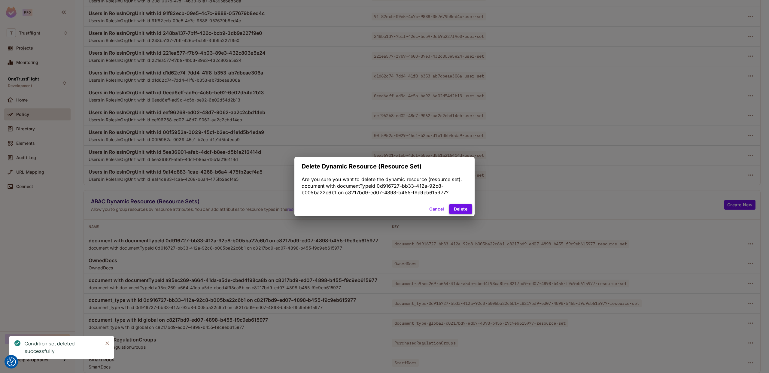
click at [465, 212] on button "Delete" at bounding box center [460, 209] width 23 height 10
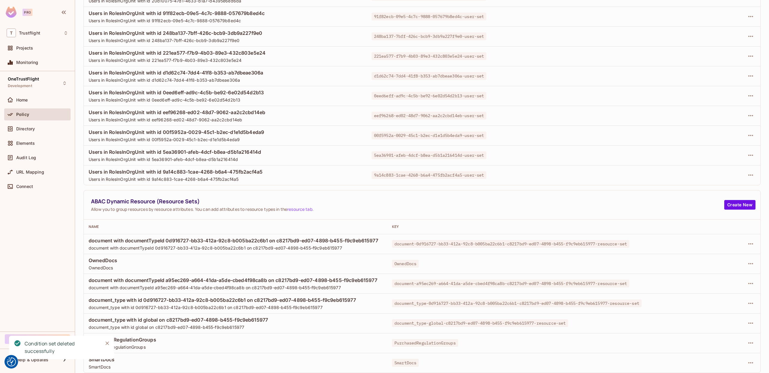
scroll to position [418, 0]
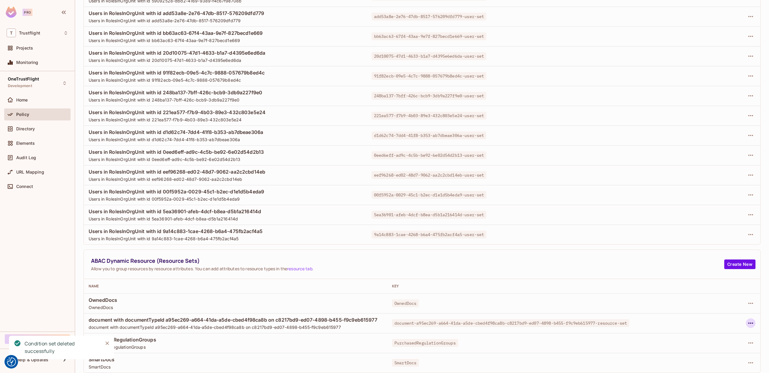
click at [751, 322] on icon "button" at bounding box center [750, 322] width 7 height 7
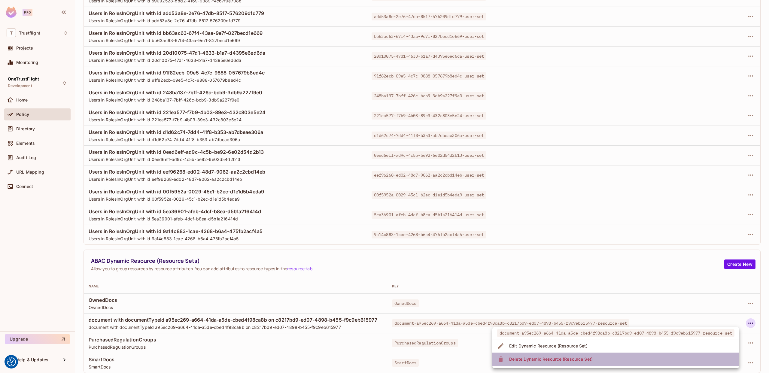
click at [643, 354] on li "Delete Dynamic Resource (Resource Set)" at bounding box center [615, 358] width 247 height 13
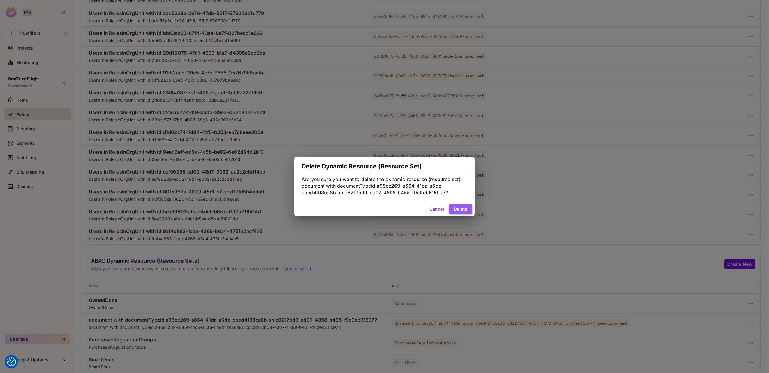
click at [456, 212] on button "Delete" at bounding box center [460, 209] width 23 height 10
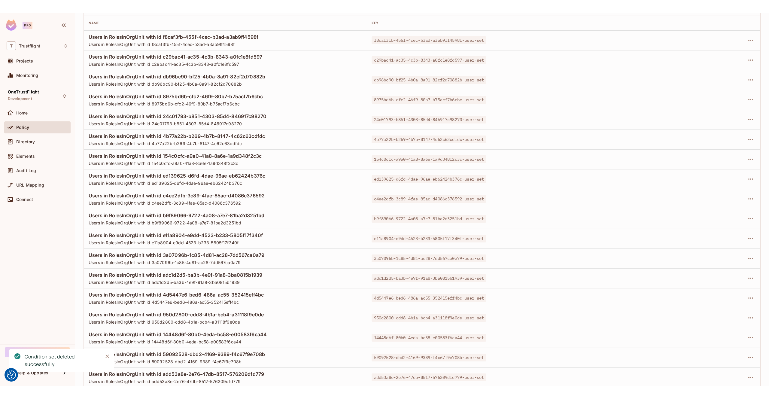
scroll to position [0, 0]
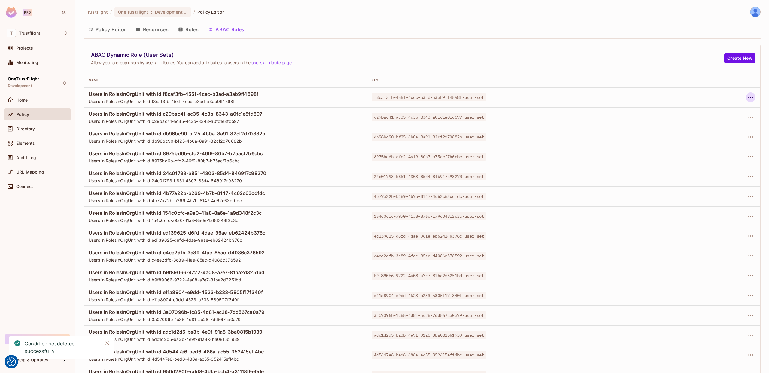
click at [752, 96] on icon "button" at bounding box center [750, 97] width 7 height 7
click at [700, 124] on div "Delete Dynamic Role (User Set)" at bounding box center [712, 124] width 64 height 6
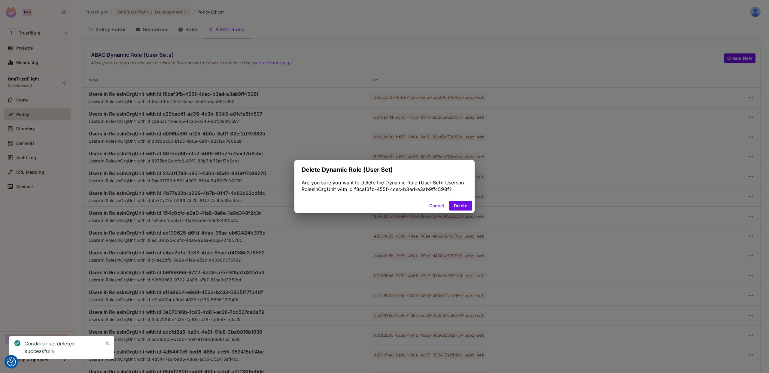
drag, startPoint x: 456, startPoint y: 206, endPoint x: 535, endPoint y: 193, distance: 79.7
click at [456, 206] on button "Delete" at bounding box center [460, 206] width 23 height 10
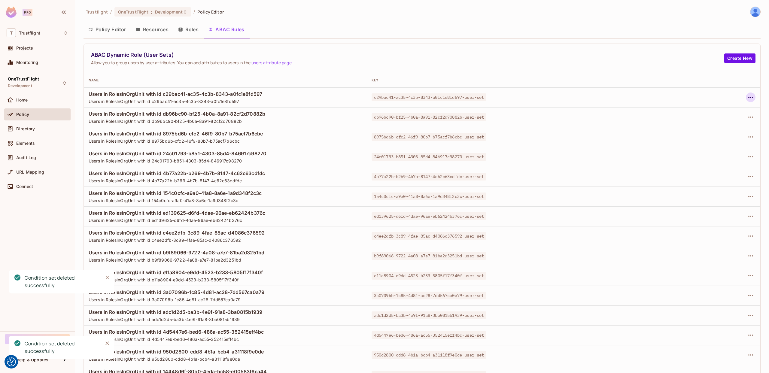
click at [749, 96] on icon "button" at bounding box center [750, 97] width 7 height 7
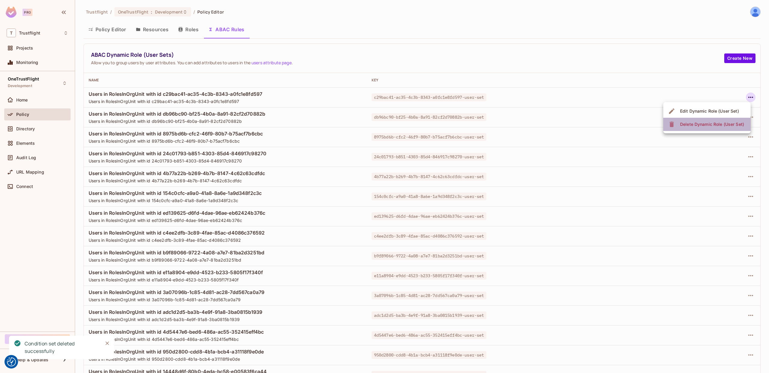
click at [692, 123] on div "Delete Dynamic Role (User Set)" at bounding box center [712, 124] width 64 height 6
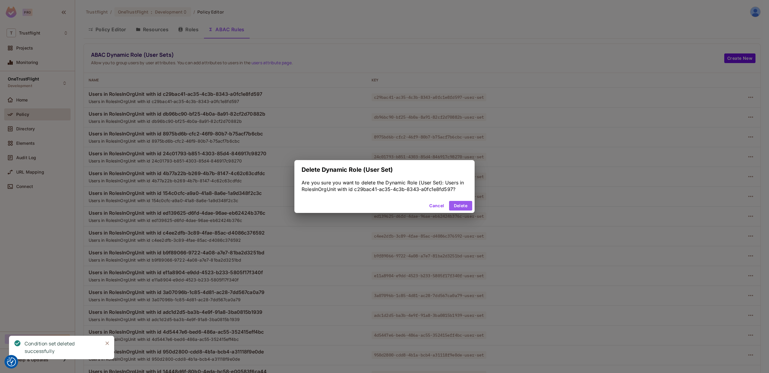
drag, startPoint x: 467, startPoint y: 205, endPoint x: 481, endPoint y: 203, distance: 13.4
click at [467, 205] on button "Delete" at bounding box center [460, 206] width 23 height 10
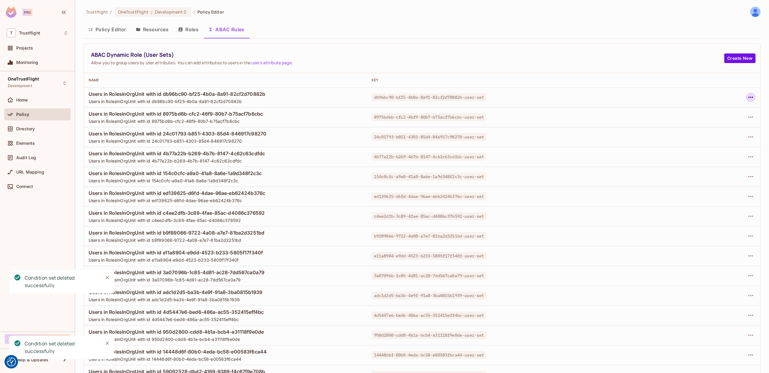
click at [752, 95] on icon "button" at bounding box center [750, 97] width 7 height 7
click at [719, 126] on div "Delete Dynamic Role (User Set)" at bounding box center [712, 124] width 64 height 6
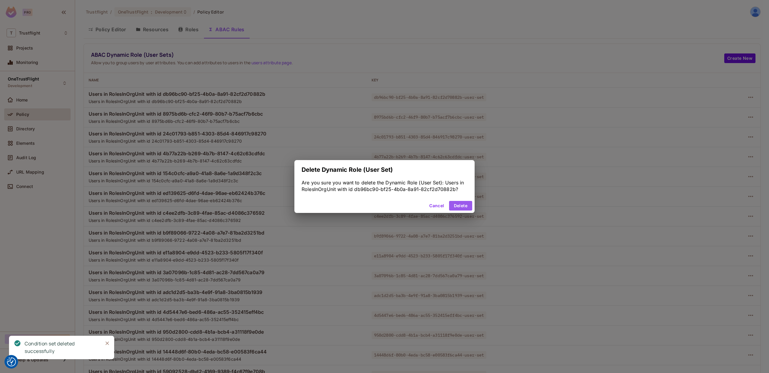
drag, startPoint x: 463, startPoint y: 209, endPoint x: 549, endPoint y: 193, distance: 87.6
click at [463, 209] on button "Delete" at bounding box center [460, 206] width 23 height 10
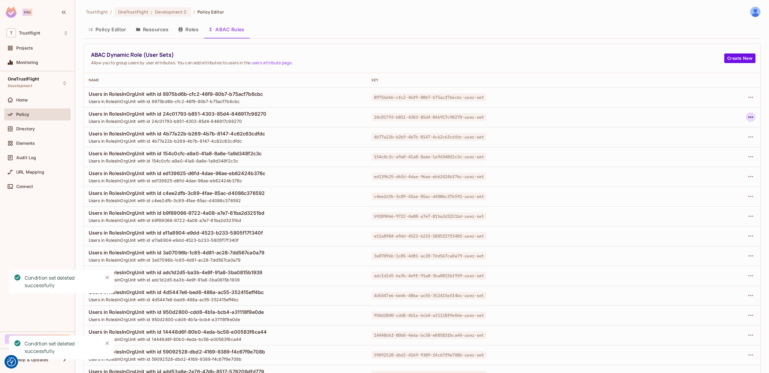
click at [749, 113] on button "button" at bounding box center [750, 117] width 10 height 10
click at [683, 144] on div "Delete Dynamic Role (User Set)" at bounding box center [712, 144] width 64 height 6
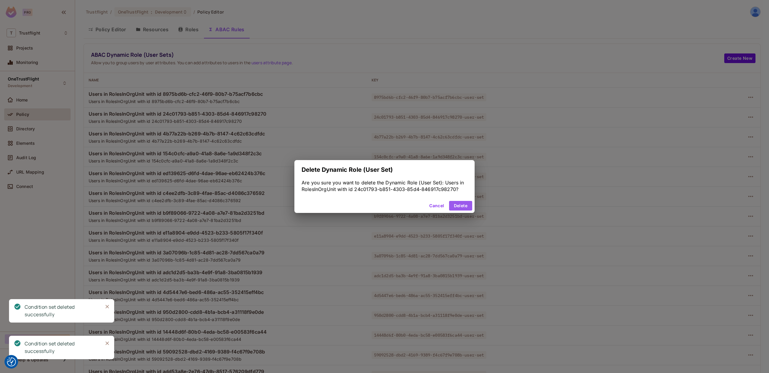
drag, startPoint x: 466, startPoint y: 203, endPoint x: 591, endPoint y: 178, distance: 127.6
click at [466, 203] on button "Delete" at bounding box center [460, 206] width 23 height 10
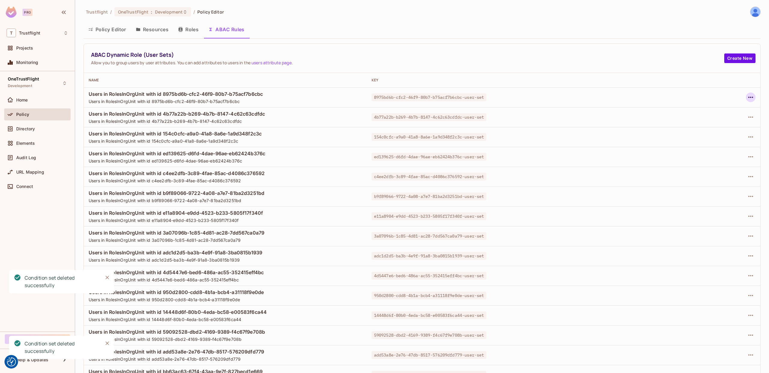
click at [751, 97] on icon "button" at bounding box center [750, 97] width 5 height 1
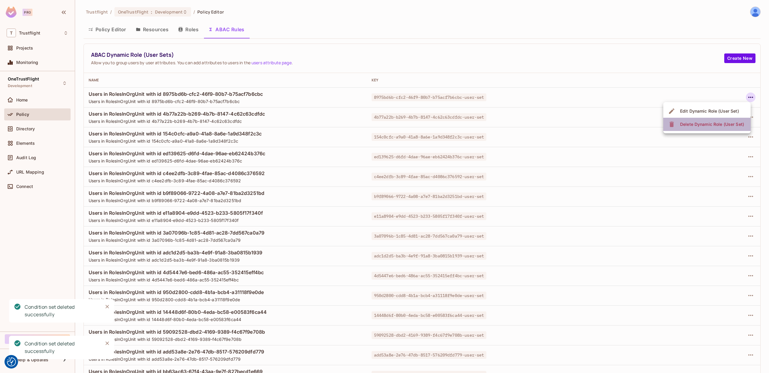
click at [705, 125] on div "Delete Dynamic Role (User Set)" at bounding box center [712, 124] width 64 height 6
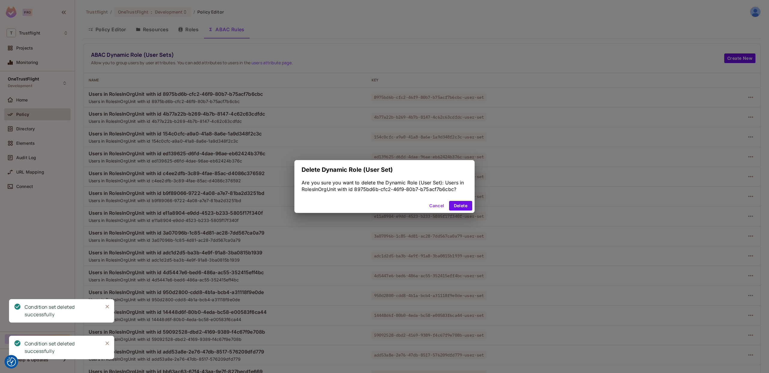
drag, startPoint x: 459, startPoint y: 205, endPoint x: 487, endPoint y: 198, distance: 29.1
click at [459, 205] on button "Delete" at bounding box center [460, 206] width 23 height 10
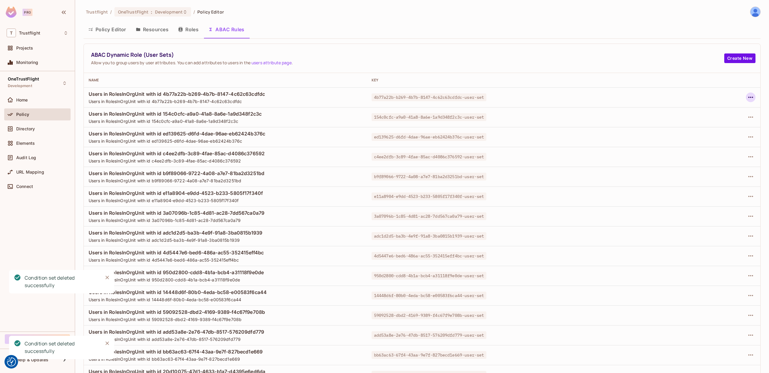
click at [755, 96] on button "button" at bounding box center [750, 97] width 10 height 10
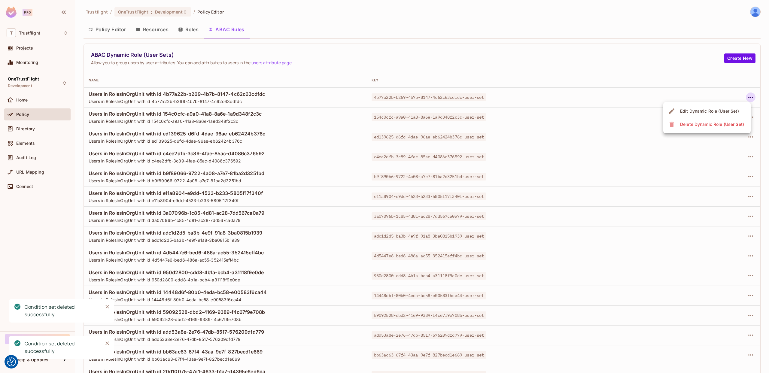
click at [692, 130] on li "Delete Dynamic Role (User Set)" at bounding box center [706, 124] width 87 height 13
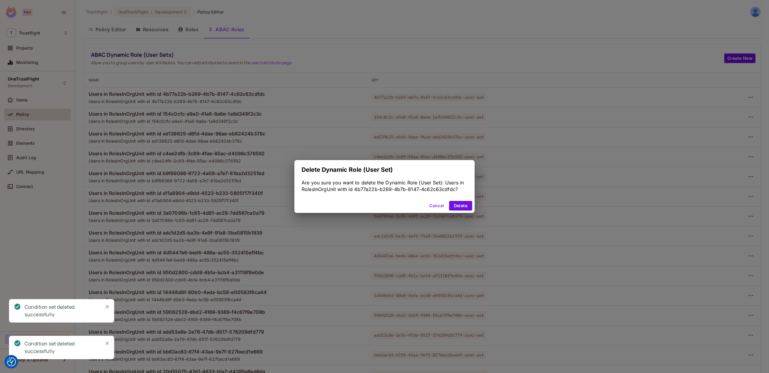
drag, startPoint x: 465, startPoint y: 204, endPoint x: 533, endPoint y: 185, distance: 70.1
click at [466, 204] on button "Delete" at bounding box center [460, 206] width 23 height 10
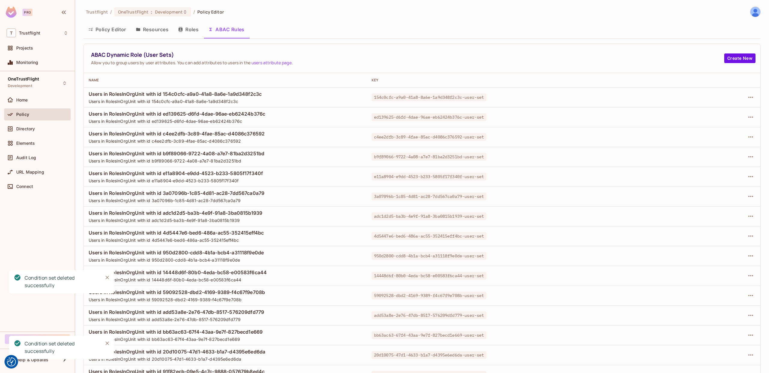
click at [749, 102] on td at bounding box center [701, 97] width 118 height 20
click at [750, 97] on icon "button" at bounding box center [750, 97] width 5 height 1
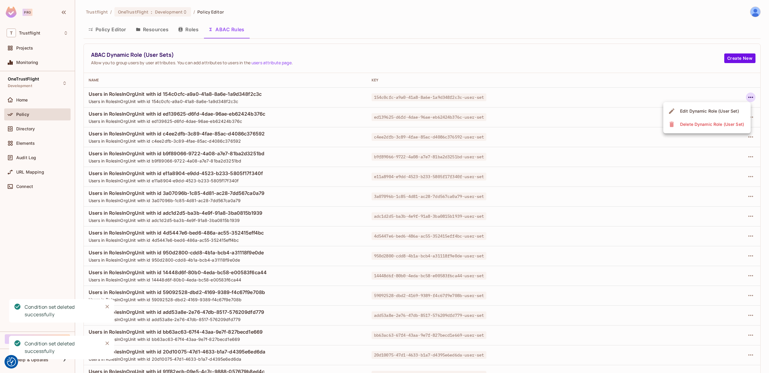
click at [696, 128] on span "Delete Dynamic Role (User Set)" at bounding box center [712, 124] width 68 height 10
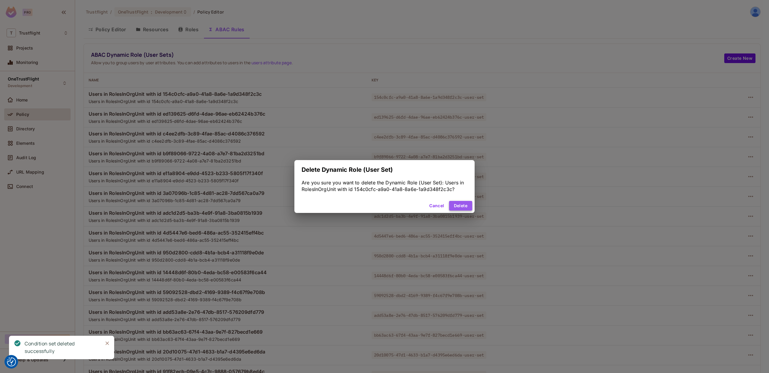
click at [463, 202] on button "Delete" at bounding box center [460, 206] width 23 height 10
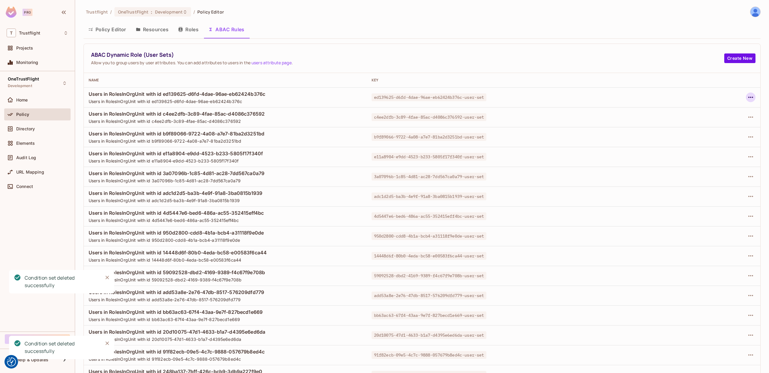
click at [749, 94] on icon "button" at bounding box center [750, 97] width 7 height 7
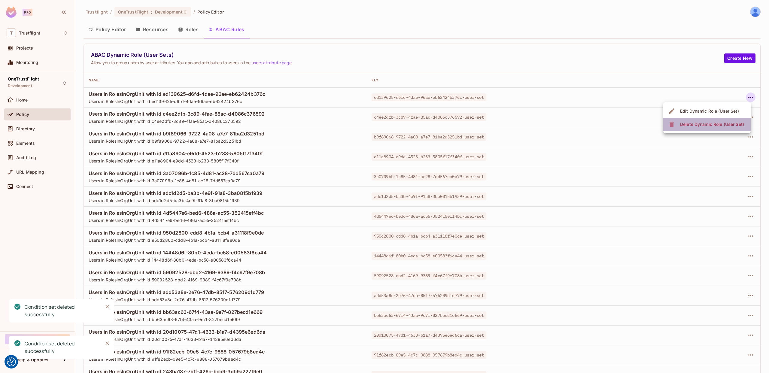
click at [677, 129] on li "Delete Dynamic Role (User Set)" at bounding box center [706, 124] width 87 height 13
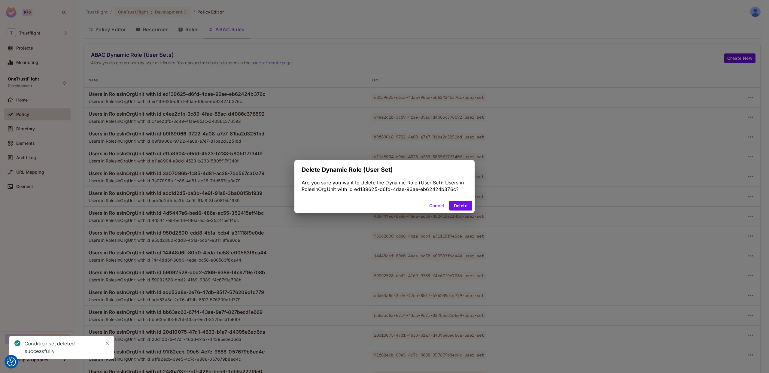
drag, startPoint x: 460, startPoint y: 202, endPoint x: 507, endPoint y: 194, distance: 47.8
click at [460, 202] on button "Delete" at bounding box center [460, 206] width 23 height 10
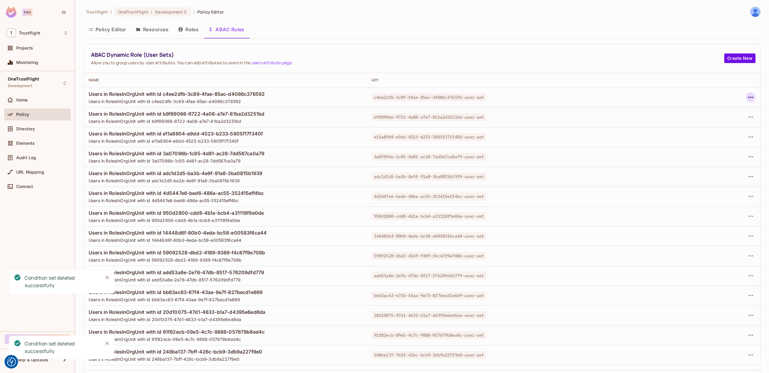
click at [751, 96] on icon "button" at bounding box center [750, 97] width 7 height 7
click at [698, 125] on div "Delete Dynamic Role (User Set)" at bounding box center [712, 124] width 64 height 6
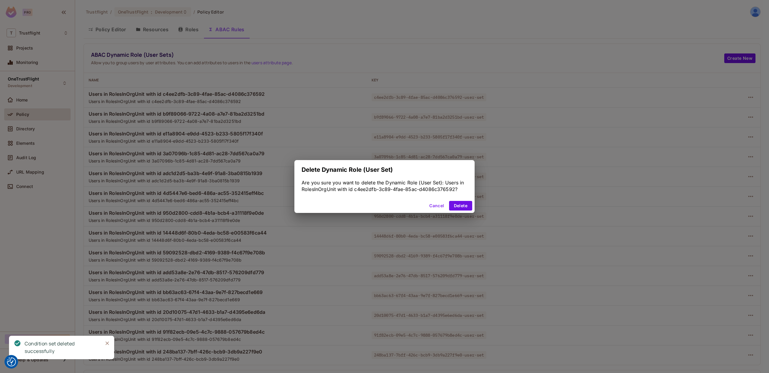
drag, startPoint x: 465, startPoint y: 205, endPoint x: 515, endPoint y: 207, distance: 49.9
click at [466, 205] on button "Delete" at bounding box center [460, 206] width 23 height 10
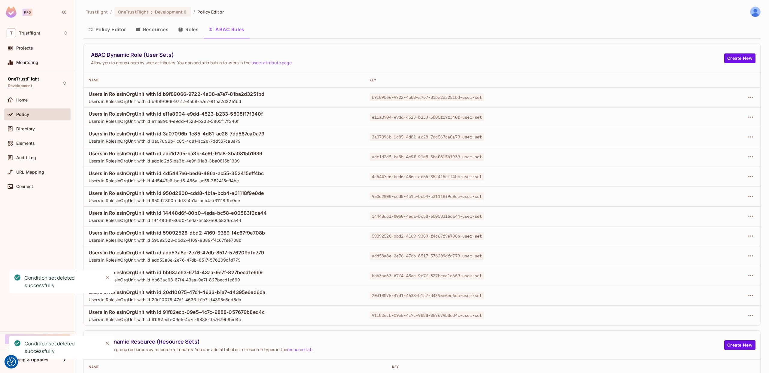
click at [756, 97] on td at bounding box center [701, 97] width 118 height 20
click at [752, 98] on icon "button" at bounding box center [750, 97] width 7 height 7
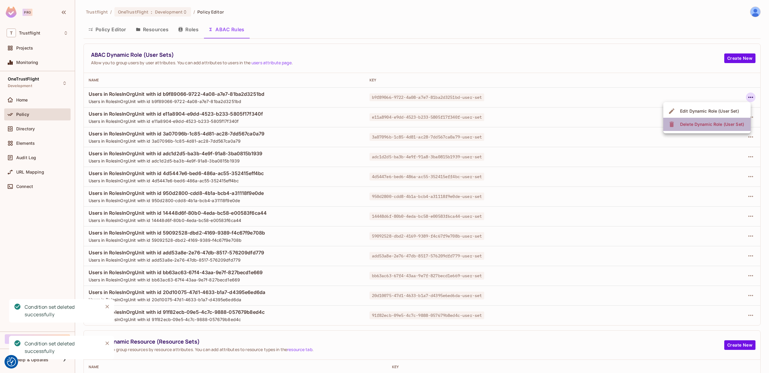
click at [702, 128] on span "Delete Dynamic Role (User Set)" at bounding box center [712, 124] width 68 height 10
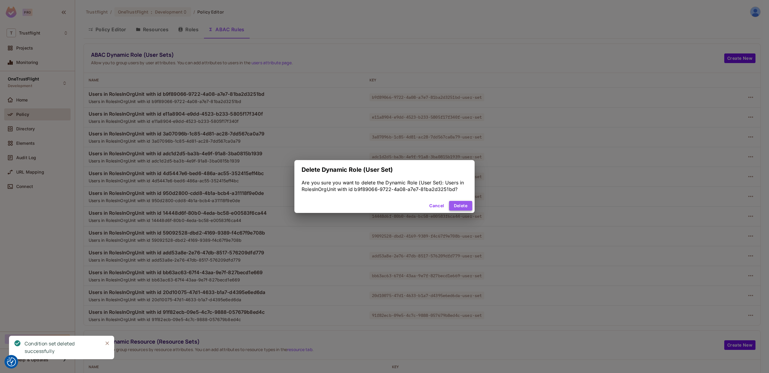
click at [467, 206] on button "Delete" at bounding box center [460, 206] width 23 height 10
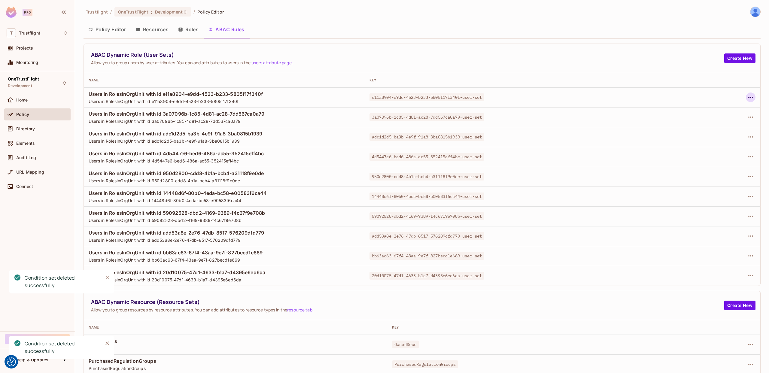
click at [751, 95] on icon "button" at bounding box center [750, 97] width 7 height 7
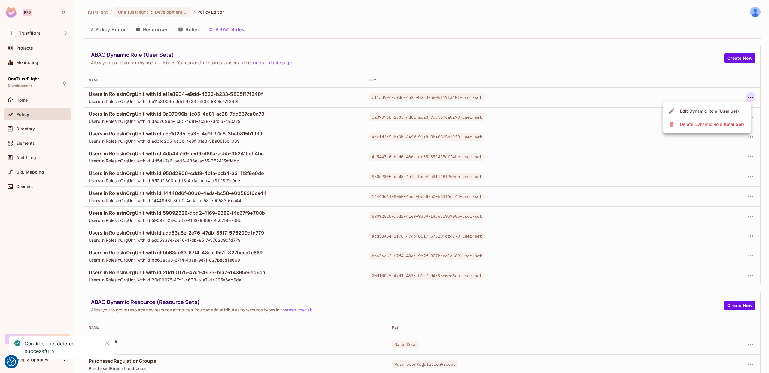
click at [696, 126] on div "Delete Dynamic Role (User Set)" at bounding box center [712, 124] width 64 height 6
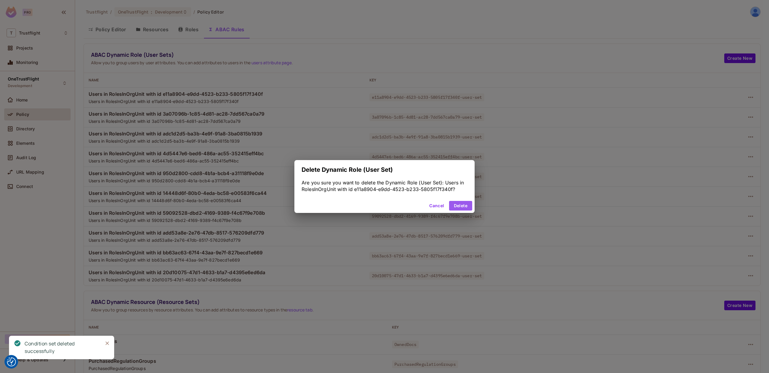
drag, startPoint x: 458, startPoint y: 206, endPoint x: 557, endPoint y: 202, distance: 98.3
click at [458, 206] on button "Delete" at bounding box center [460, 206] width 23 height 10
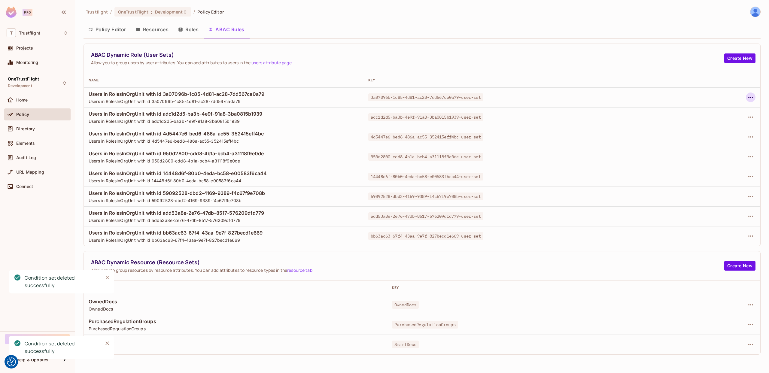
click at [753, 96] on icon "button" at bounding box center [750, 97] width 7 height 7
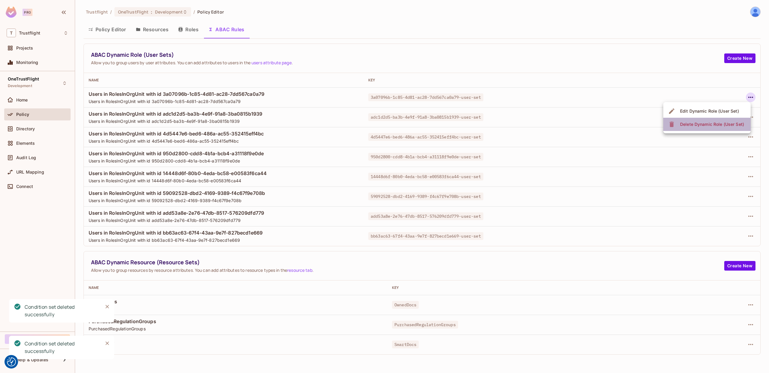
click at [710, 125] on div "Delete Dynamic Role (User Set)" at bounding box center [712, 124] width 64 height 6
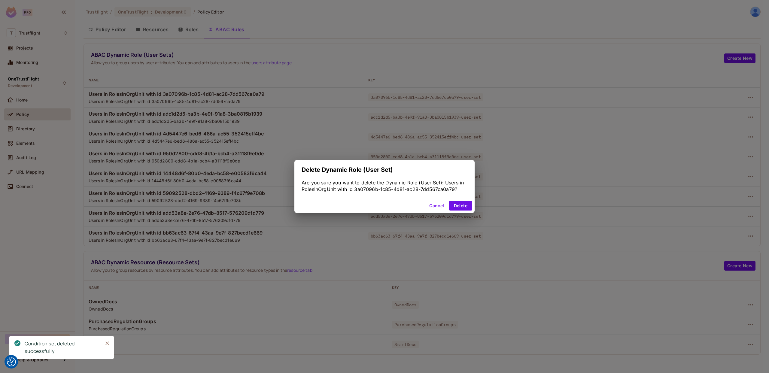
click at [458, 203] on button "Delete" at bounding box center [460, 206] width 23 height 10
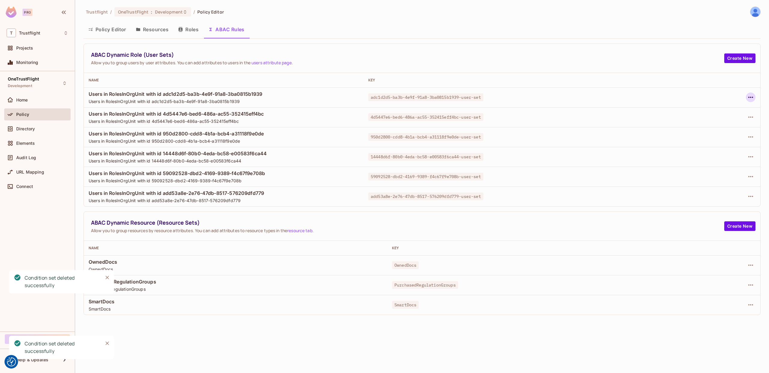
click at [751, 98] on icon "button" at bounding box center [750, 97] width 7 height 7
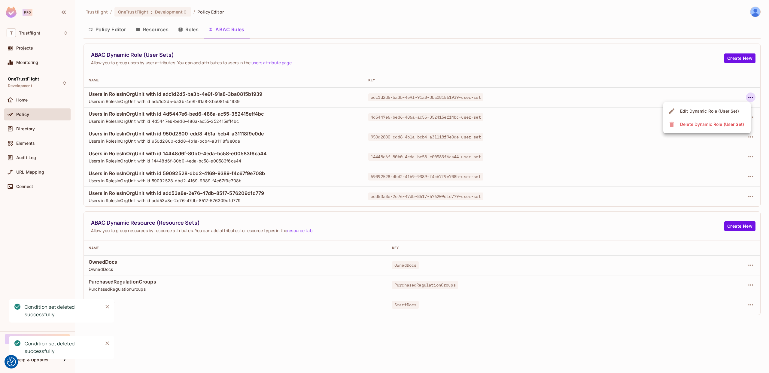
click at [688, 126] on div "Delete Dynamic Role (User Set)" at bounding box center [712, 124] width 64 height 6
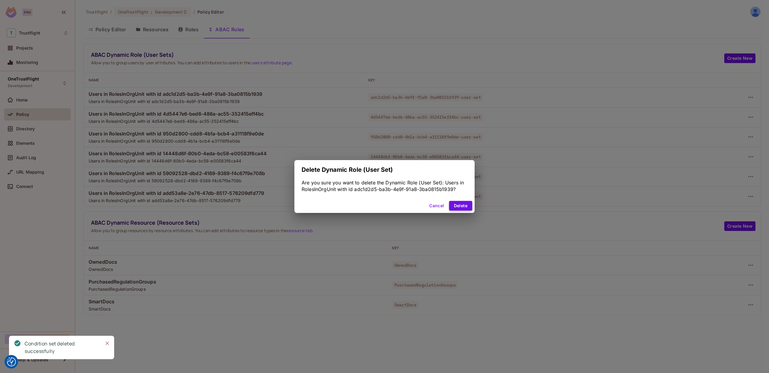
click at [457, 201] on div "Cancel Delete" at bounding box center [384, 205] width 180 height 14
drag, startPoint x: 463, startPoint y: 204, endPoint x: 554, endPoint y: 197, distance: 90.9
click at [463, 204] on button "Delete" at bounding box center [460, 206] width 23 height 10
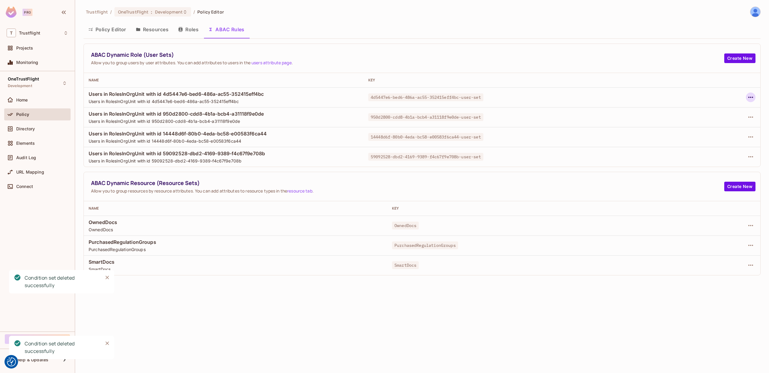
click at [748, 95] on button "button" at bounding box center [750, 97] width 10 height 10
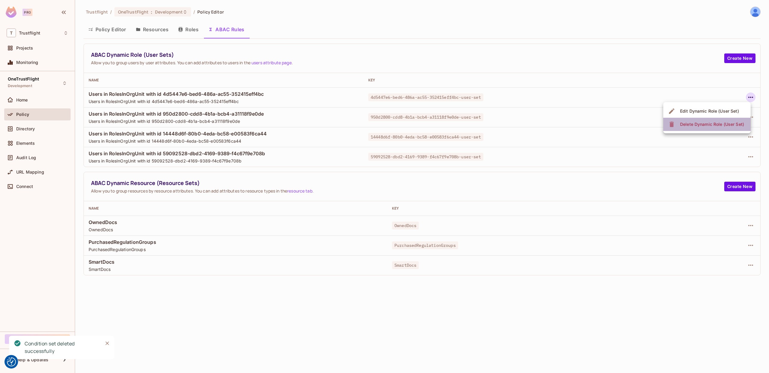
click at [712, 122] on div "Delete Dynamic Role (User Set)" at bounding box center [712, 124] width 64 height 6
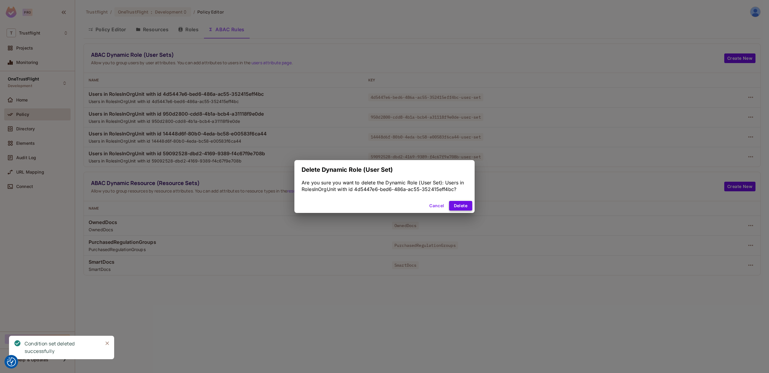
click at [462, 210] on button "Delete" at bounding box center [460, 206] width 23 height 10
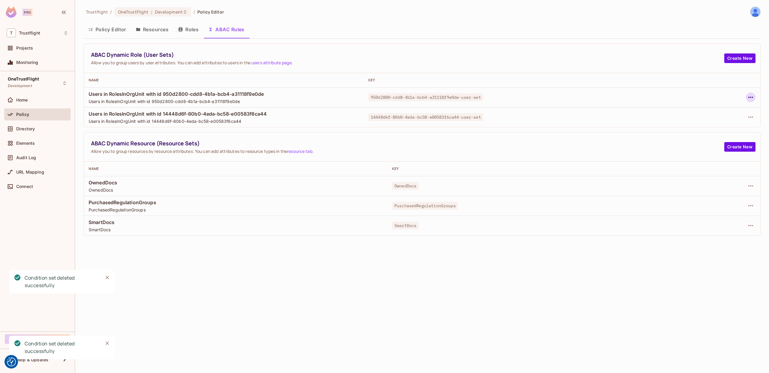
click at [751, 97] on icon "button" at bounding box center [750, 97] width 5 height 1
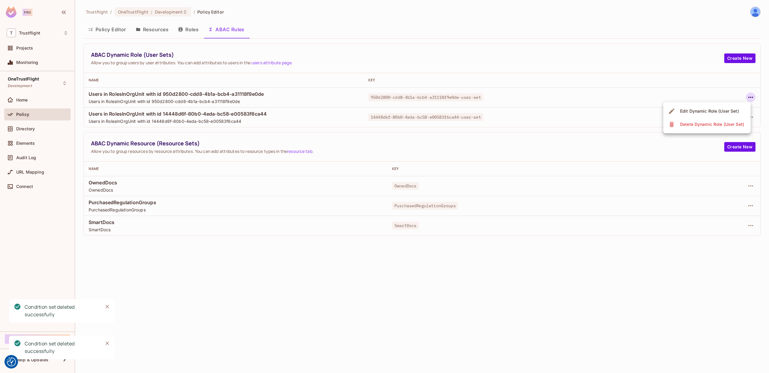
click at [687, 123] on div "Delete Dynamic Role (User Set)" at bounding box center [712, 124] width 64 height 6
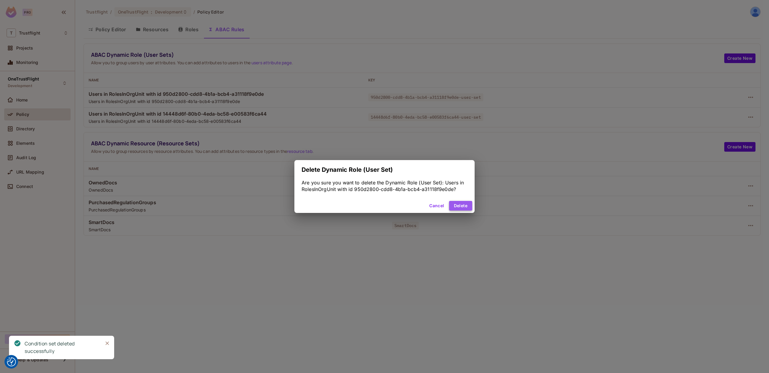
click at [465, 206] on button "Delete" at bounding box center [460, 206] width 23 height 10
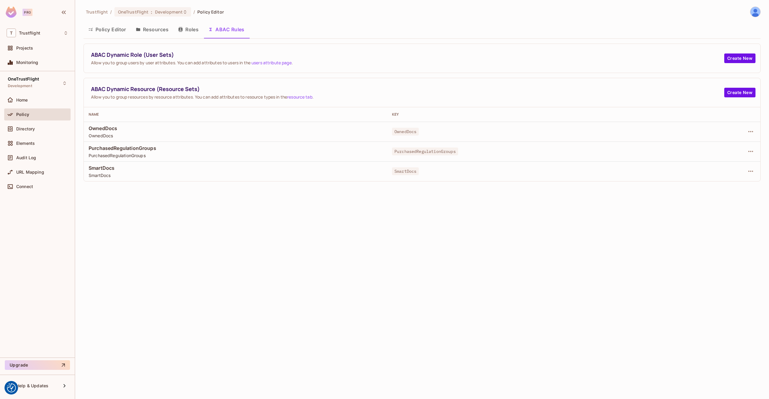
drag, startPoint x: 153, startPoint y: 36, endPoint x: 156, endPoint y: 33, distance: 4.5
click at [153, 36] on button "Resources" at bounding box center [152, 29] width 42 height 15
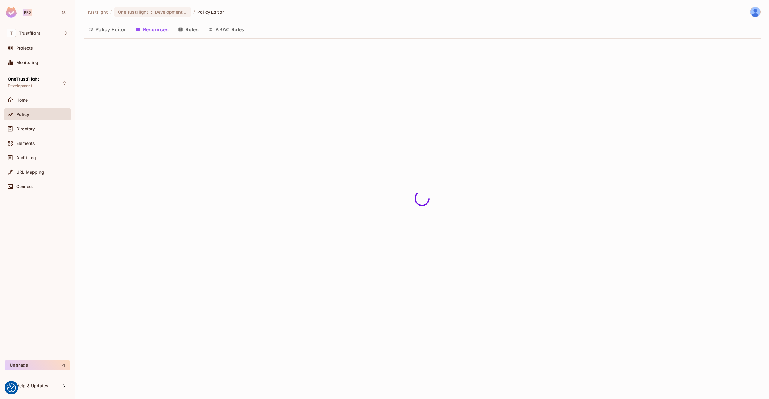
click at [156, 33] on div "Trustflight / OneTrustFlight : Development / Policy Editor Policy Editor Resour…" at bounding box center [422, 199] width 694 height 399
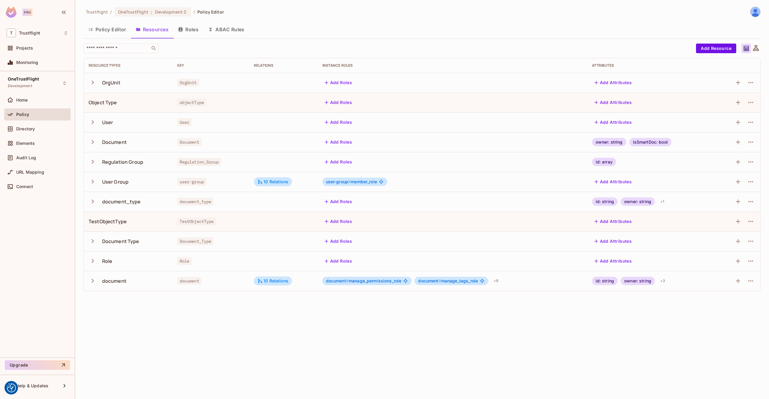
drag, startPoint x: 24, startPoint y: 125, endPoint x: 74, endPoint y: 119, distance: 50.6
click at [24, 125] on div "Directory" at bounding box center [38, 128] width 62 height 7
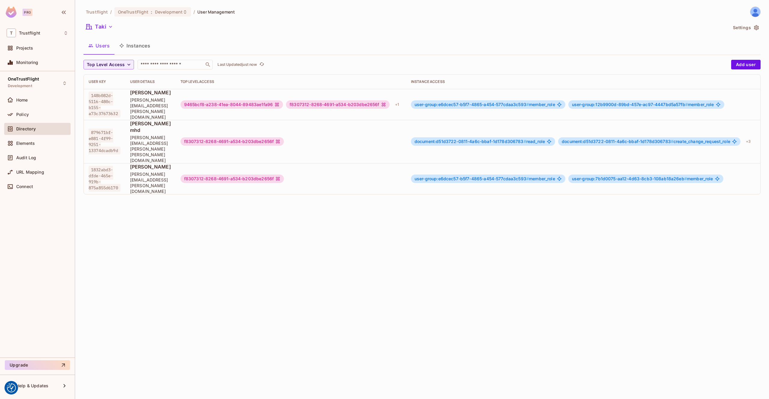
click at [139, 46] on button "Instances" at bounding box center [134, 45] width 41 height 15
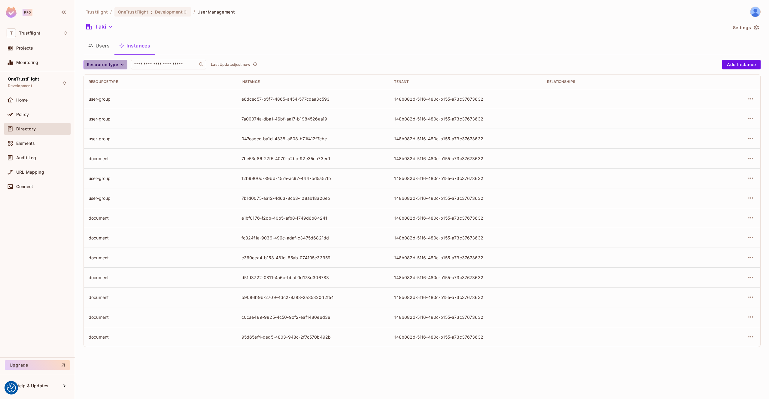
click at [117, 65] on span "Resource type" at bounding box center [102, 65] width 31 height 8
click at [107, 113] on span "document_type" at bounding box center [105, 115] width 35 height 6
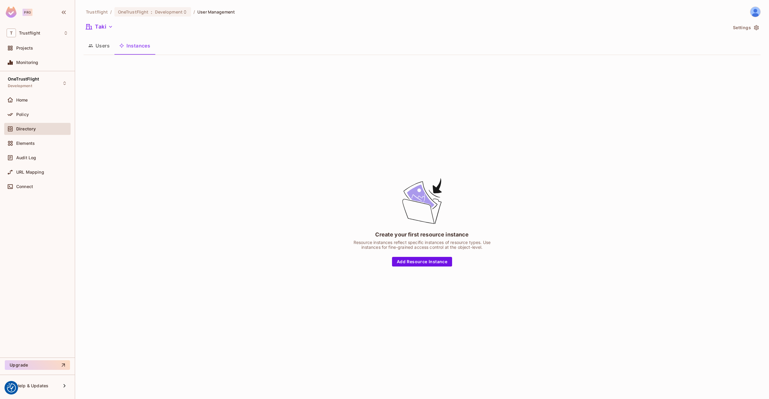
click at [102, 43] on button "Users" at bounding box center [98, 45] width 31 height 15
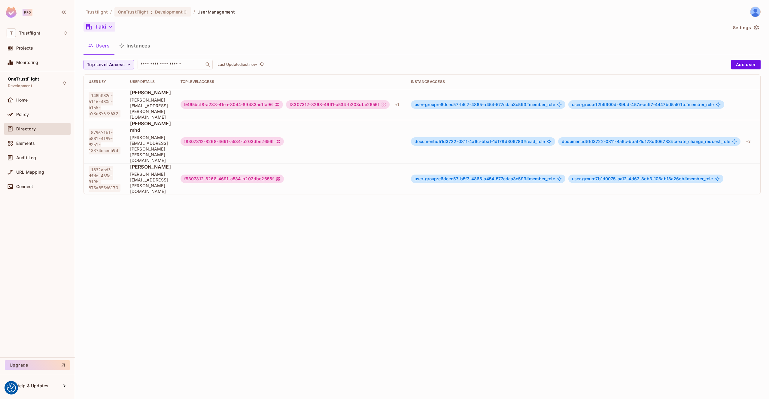
click at [102, 27] on button "Taki" at bounding box center [99, 27] width 32 height 10
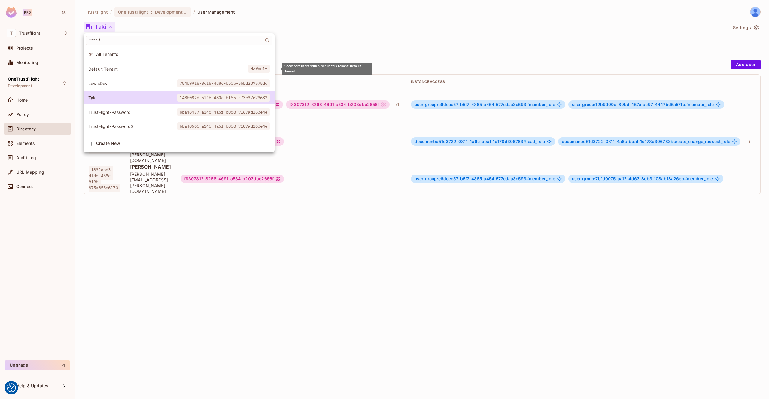
click at [137, 68] on span "Default Tenant" at bounding box center [168, 69] width 160 height 6
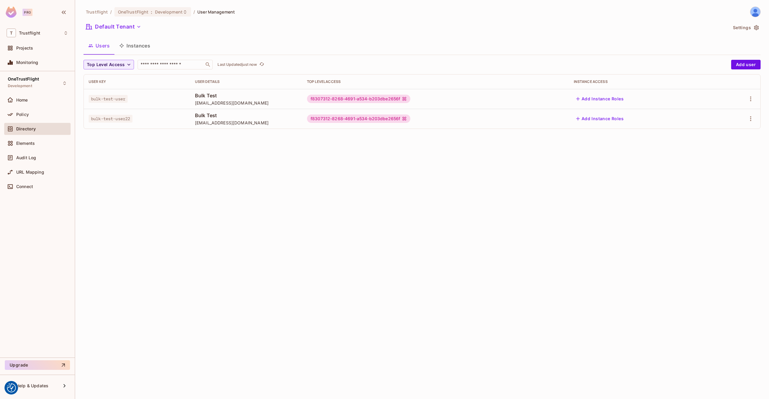
click at [108, 48] on button "Users" at bounding box center [98, 45] width 31 height 15
click at [116, 64] on span "Top Level Access" at bounding box center [106, 65] width 38 height 8
drag, startPoint x: 172, startPoint y: 48, endPoint x: 130, endPoint y: 39, distance: 42.4
click at [171, 48] on div at bounding box center [384, 199] width 769 height 399
click at [119, 27] on button "Default Tenant" at bounding box center [113, 27] width 60 height 10
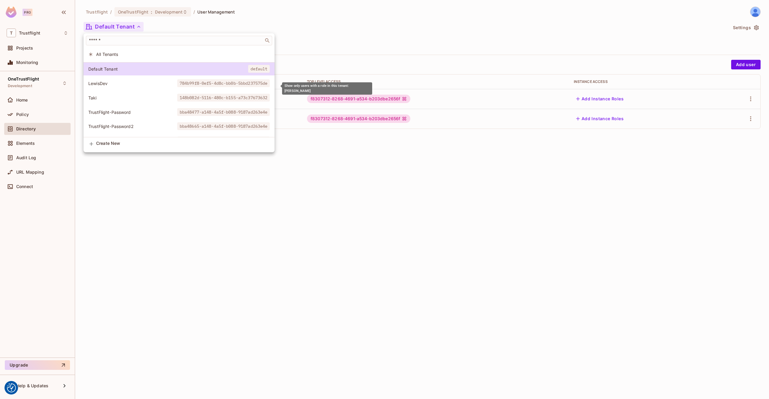
scroll to position [12, 0]
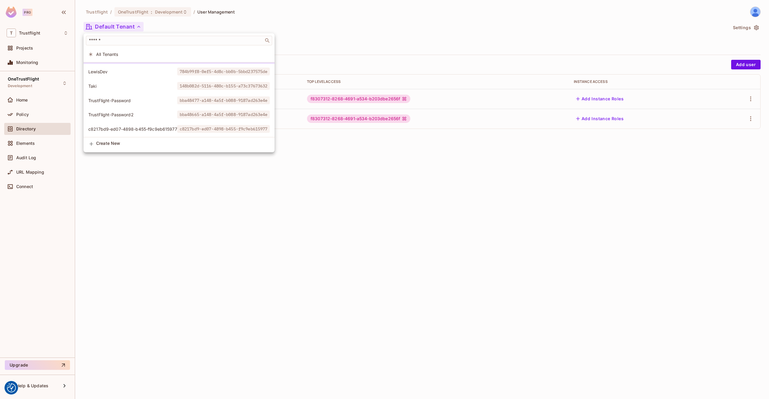
click at [151, 127] on span "c8217bd9-ed07-4898-b455-f9c9eb615977" at bounding box center [132, 129] width 89 height 6
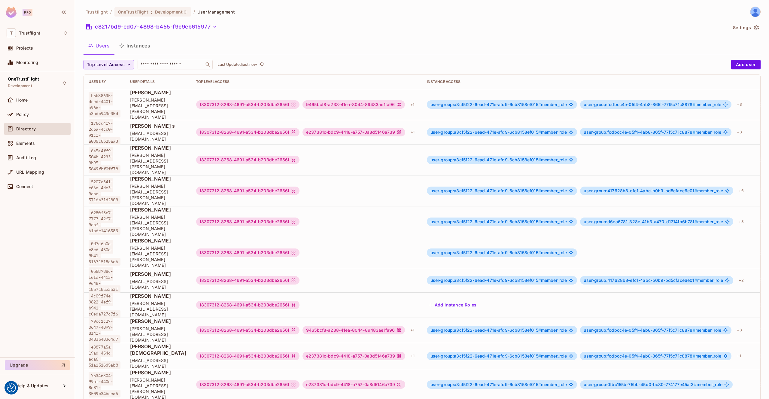
click at [122, 65] on span "Top Level Access" at bounding box center [106, 65] width 38 height 8
drag, startPoint x: 178, startPoint y: 47, endPoint x: 146, endPoint y: 47, distance: 32.1
click at [177, 47] on div at bounding box center [384, 199] width 769 height 399
click at [141, 47] on button "Instances" at bounding box center [134, 45] width 41 height 15
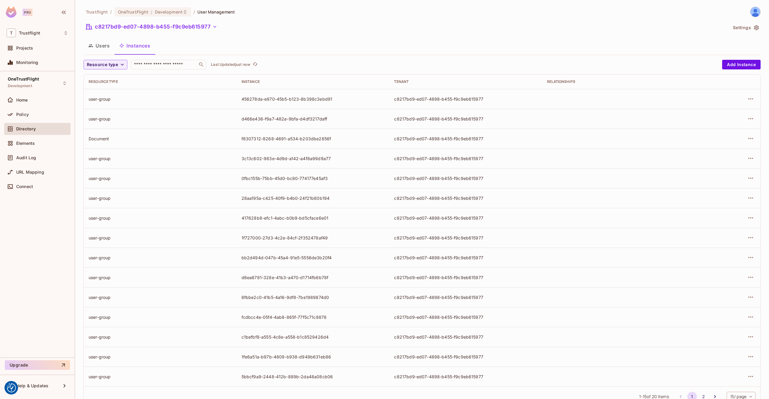
click at [104, 47] on button "Users" at bounding box center [98, 45] width 31 height 15
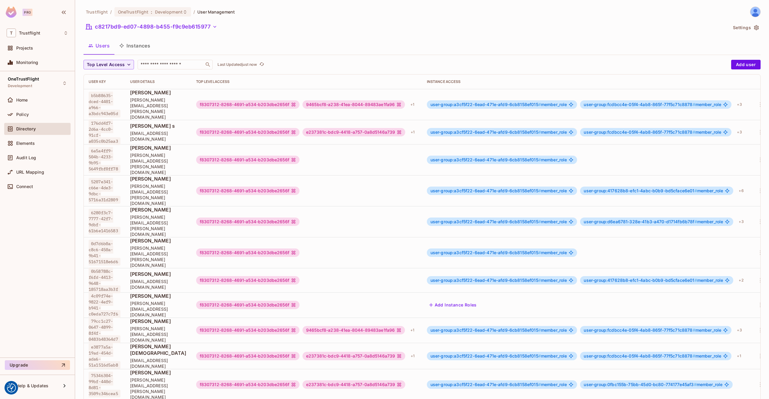
click at [130, 46] on button "Instances" at bounding box center [134, 45] width 41 height 15
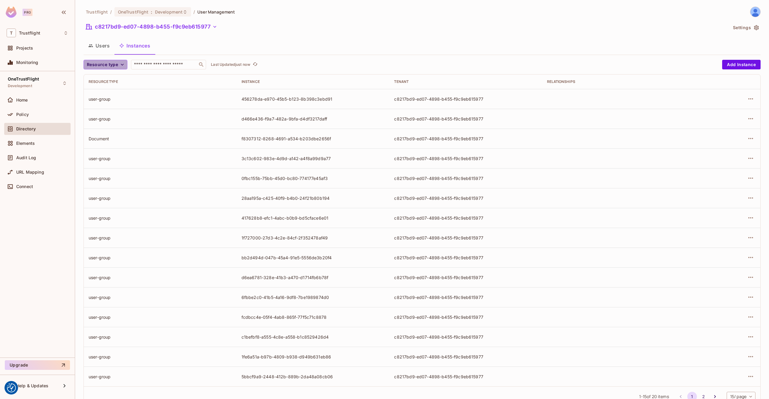
click at [116, 66] on span "Resource type" at bounding box center [102, 65] width 31 height 8
click at [114, 138] on span "document_type" at bounding box center [105, 137] width 35 height 6
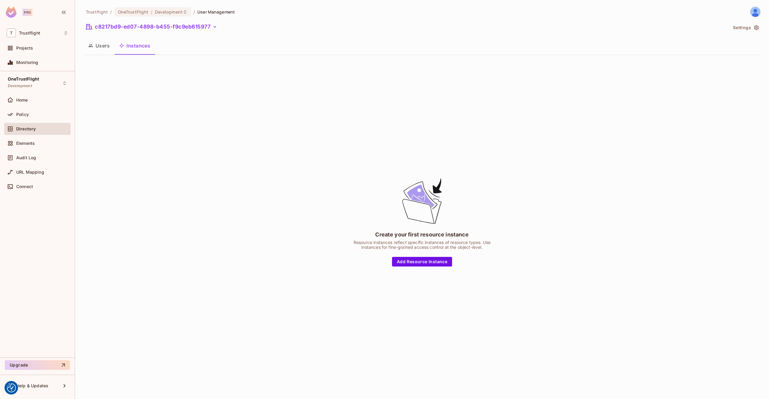
click at [103, 44] on button "Users" at bounding box center [98, 45] width 31 height 15
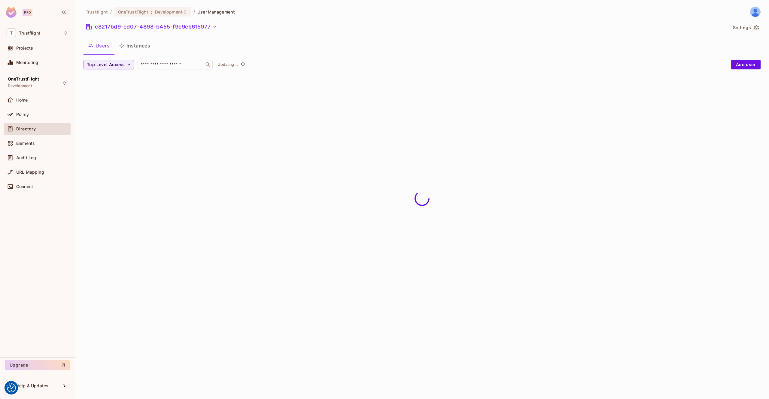
click at [137, 45] on button "Instances" at bounding box center [134, 45] width 41 height 15
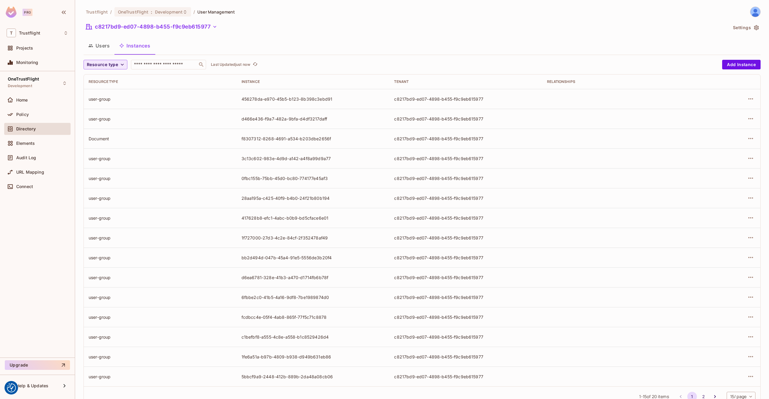
click at [120, 65] on icon "button" at bounding box center [122, 65] width 6 height 6
click at [107, 149] on span "document" at bounding box center [105, 152] width 35 height 6
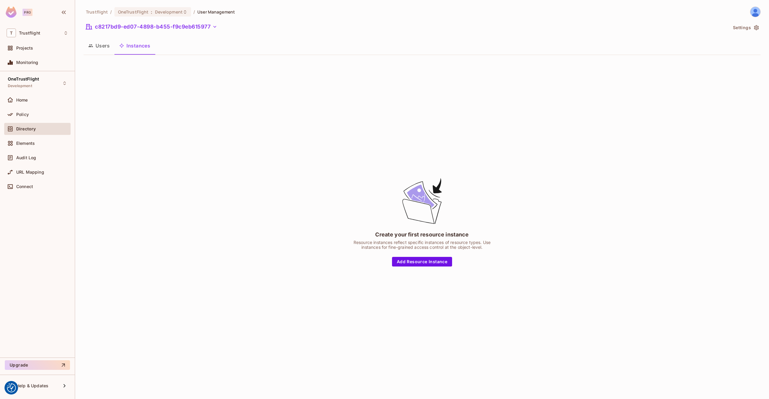
click at [96, 49] on button "Users" at bounding box center [98, 45] width 31 height 15
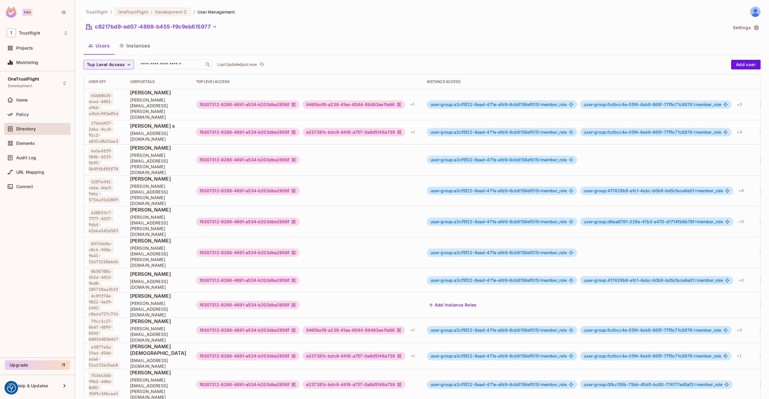
click at [133, 48] on button "Instances" at bounding box center [134, 45] width 41 height 15
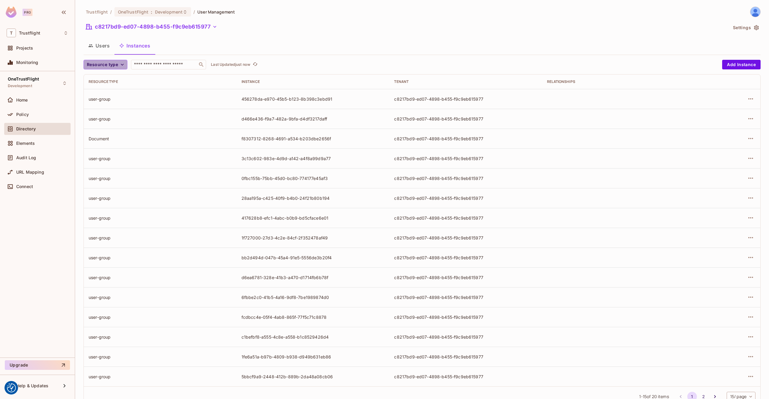
click at [119, 65] on icon "button" at bounding box center [122, 65] width 6 height 6
click at [109, 114] on span "Document" at bounding box center [105, 117] width 35 height 6
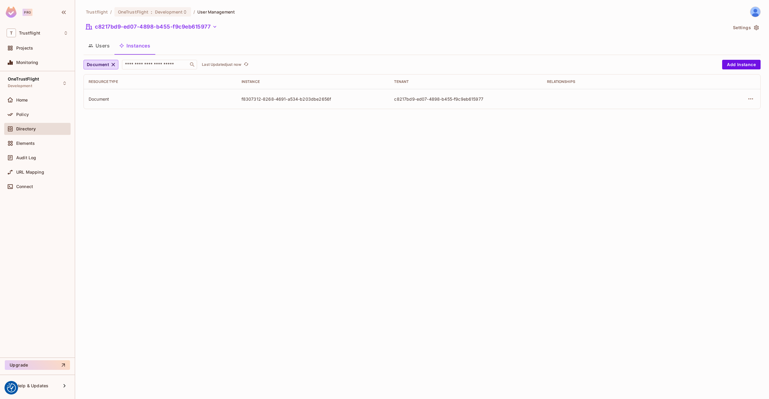
click at [101, 48] on button "Users" at bounding box center [98, 45] width 31 height 15
click at [122, 45] on icon "button" at bounding box center [121, 45] width 5 height 5
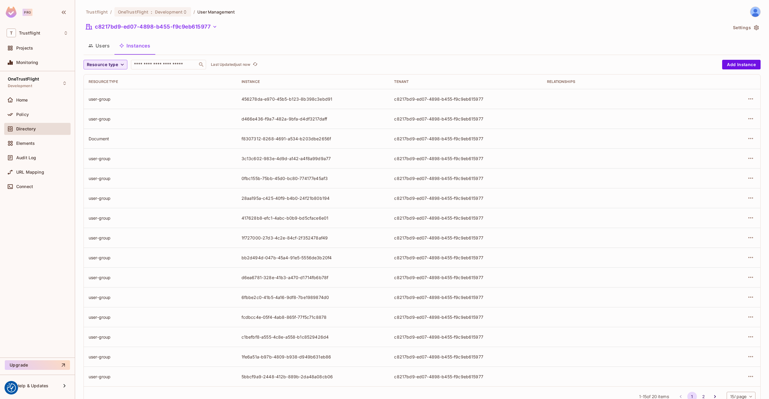
scroll to position [0, 0]
click at [114, 64] on span "Resource type" at bounding box center [102, 65] width 31 height 8
click at [101, 134] on span "Document Type" at bounding box center [105, 133] width 35 height 6
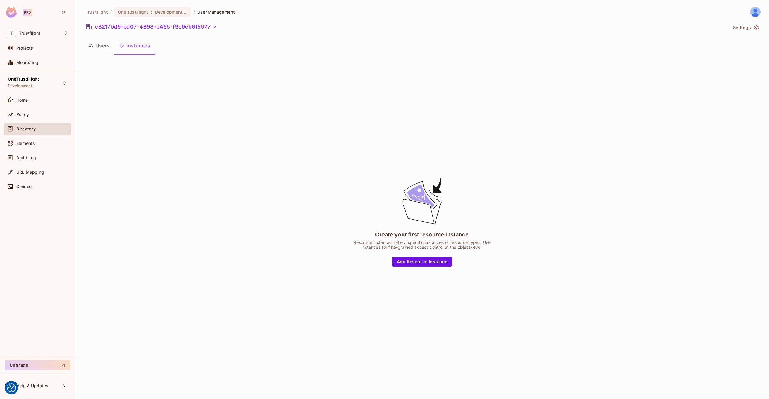
click at [101, 49] on button "Users" at bounding box center [98, 45] width 31 height 15
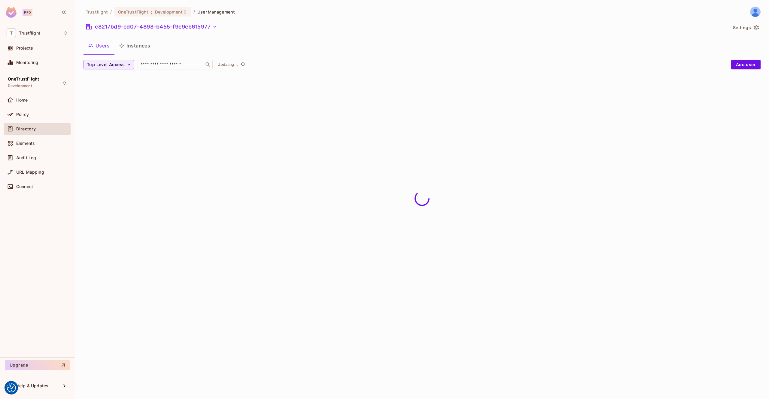
click at [137, 48] on button "Instances" at bounding box center [134, 45] width 41 height 15
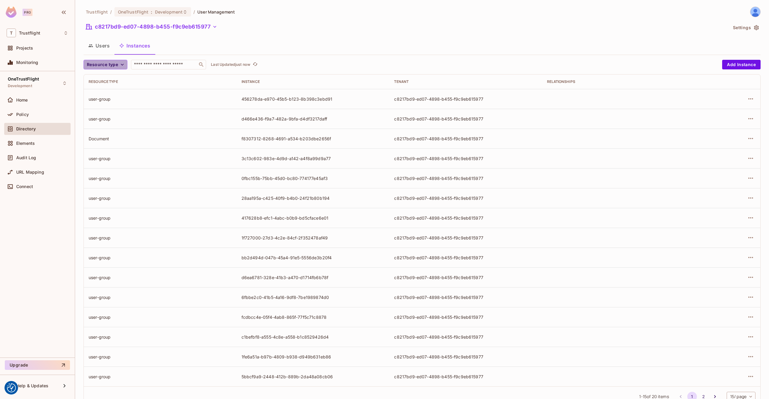
click at [116, 62] on span "Resource type" at bounding box center [102, 65] width 31 height 8
click at [113, 114] on span "Document" at bounding box center [105, 117] width 35 height 6
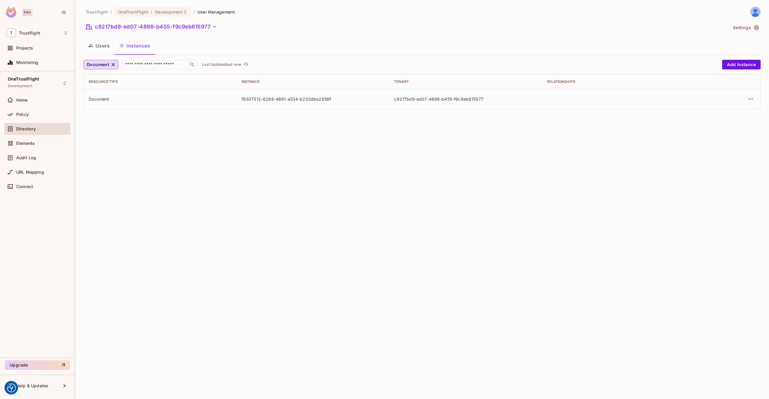
click at [101, 47] on button "Users" at bounding box center [98, 45] width 31 height 15
click at [127, 45] on button "Instances" at bounding box center [134, 45] width 41 height 15
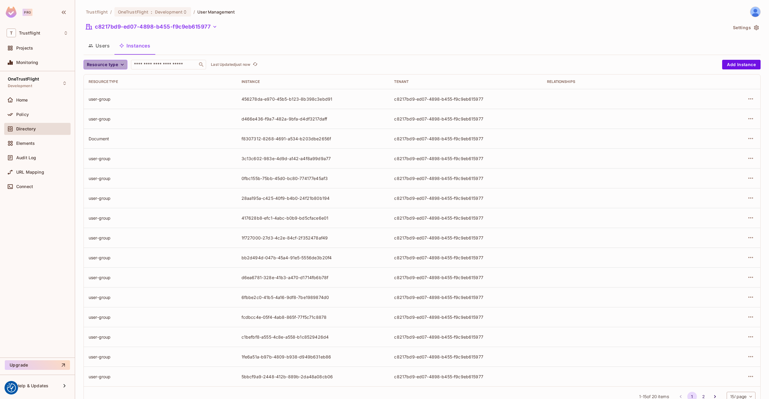
click at [116, 66] on span "Resource type" at bounding box center [102, 65] width 31 height 8
click at [220, 44] on div at bounding box center [384, 199] width 769 height 399
click at [110, 68] on button "Resource type" at bounding box center [105, 65] width 44 height 10
click at [110, 154] on span "document_type" at bounding box center [105, 156] width 35 height 6
click at [121, 63] on icon "button" at bounding box center [122, 65] width 6 height 6
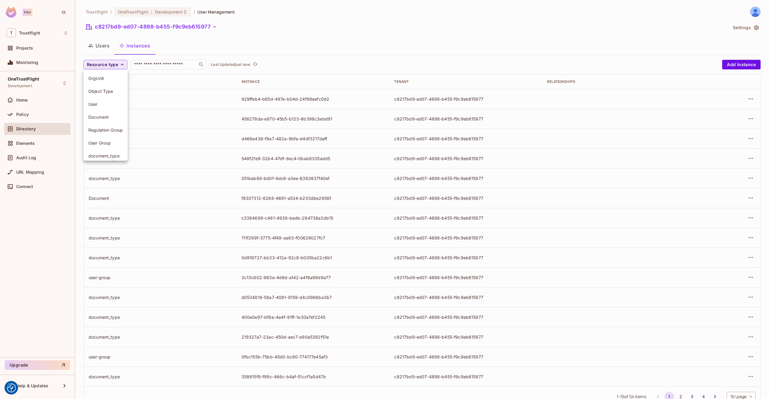
click at [111, 156] on span "document_type" at bounding box center [105, 156] width 35 height 6
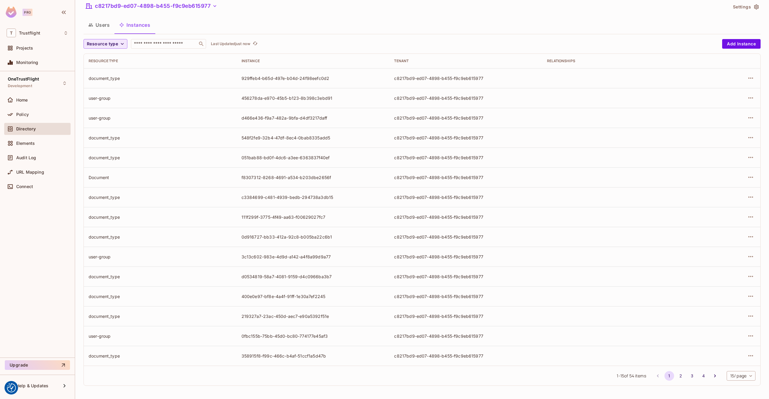
click at [120, 46] on icon "button" at bounding box center [122, 44] width 6 height 6
click at [110, 132] on span "document_type" at bounding box center [105, 135] width 35 height 6
click at [125, 44] on icon "button" at bounding box center [125, 44] width 4 height 4
click at [117, 44] on span "Resource type" at bounding box center [102, 44] width 31 height 8
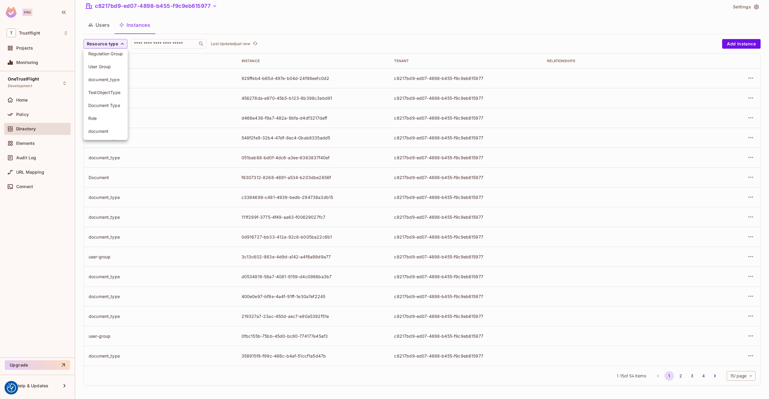
click at [116, 132] on span "document" at bounding box center [105, 131] width 35 height 6
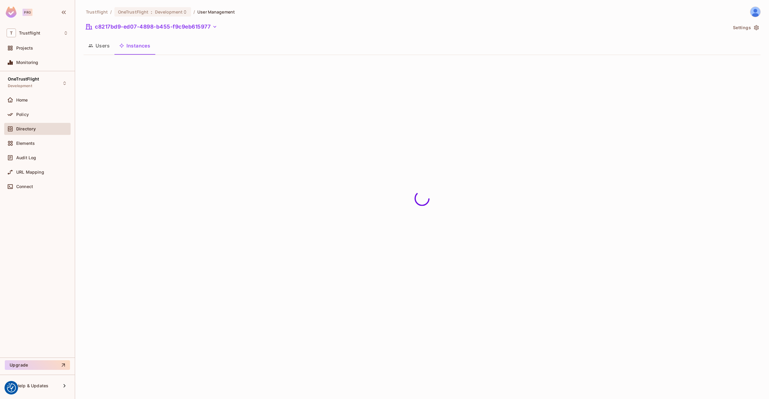
scroll to position [0, 0]
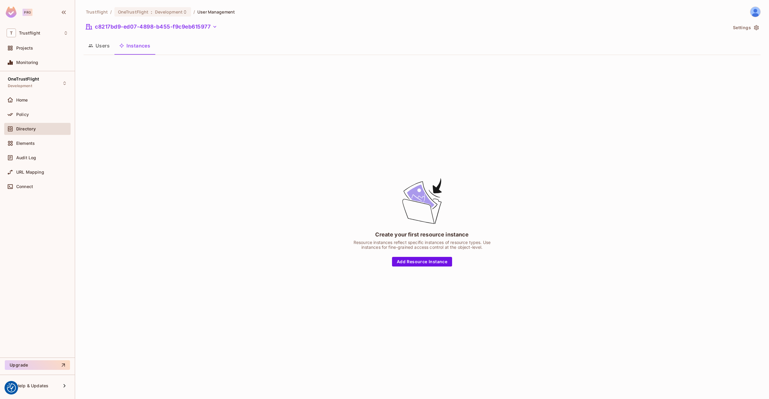
click at [113, 47] on button "Users" at bounding box center [98, 45] width 31 height 15
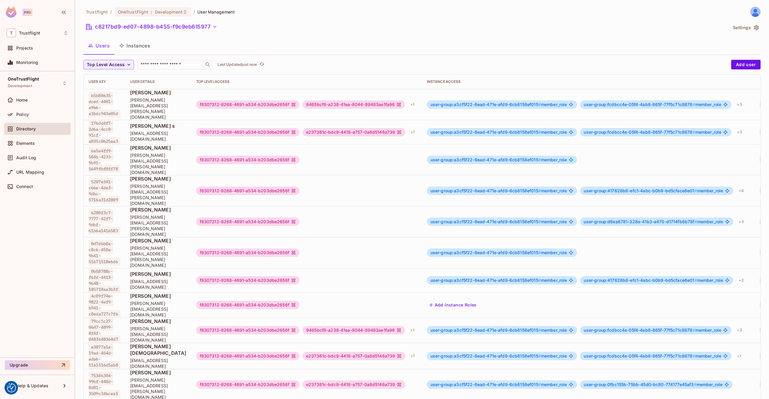
click at [133, 47] on button "Instances" at bounding box center [134, 45] width 41 height 15
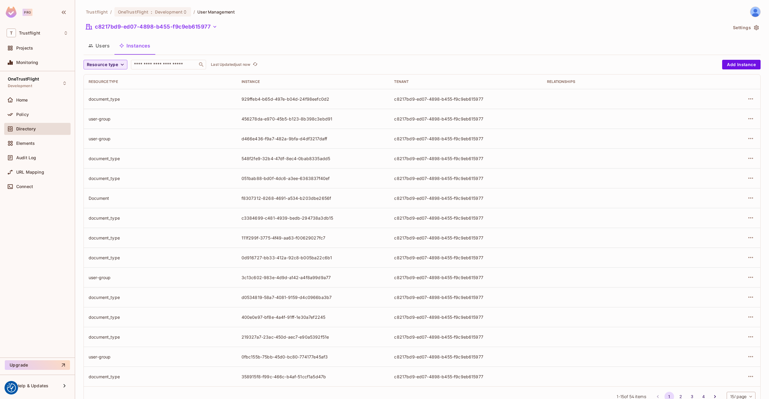
click at [116, 63] on span "Resource type" at bounding box center [102, 65] width 31 height 8
click at [110, 150] on span "document" at bounding box center [105, 152] width 35 height 6
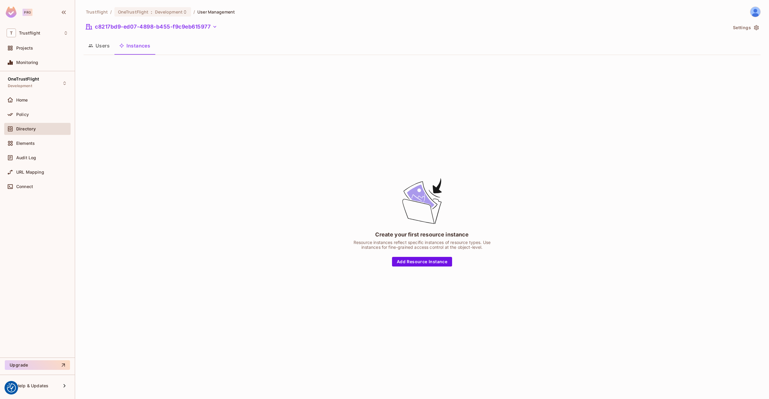
drag, startPoint x: 101, startPoint y: 47, endPoint x: 109, endPoint y: 48, distance: 7.8
click at [101, 47] on button "Users" at bounding box center [98, 45] width 31 height 15
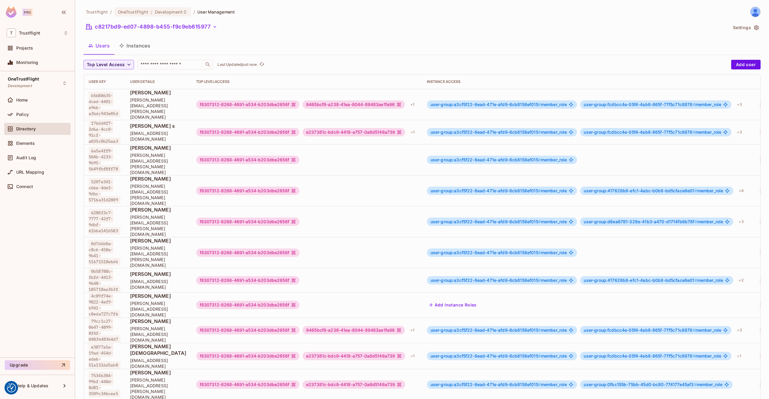
click at [135, 47] on button "Instances" at bounding box center [134, 45] width 41 height 15
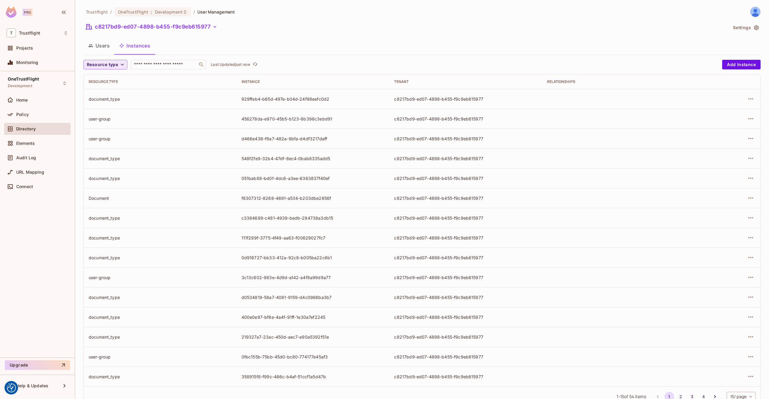
click at [113, 64] on span "Resource type" at bounding box center [102, 65] width 31 height 8
click at [103, 154] on span "document" at bounding box center [105, 152] width 35 height 6
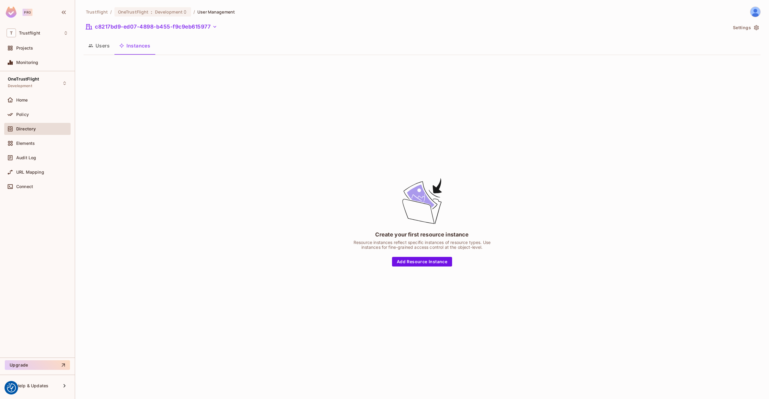
click at [110, 48] on button "Users" at bounding box center [98, 45] width 31 height 15
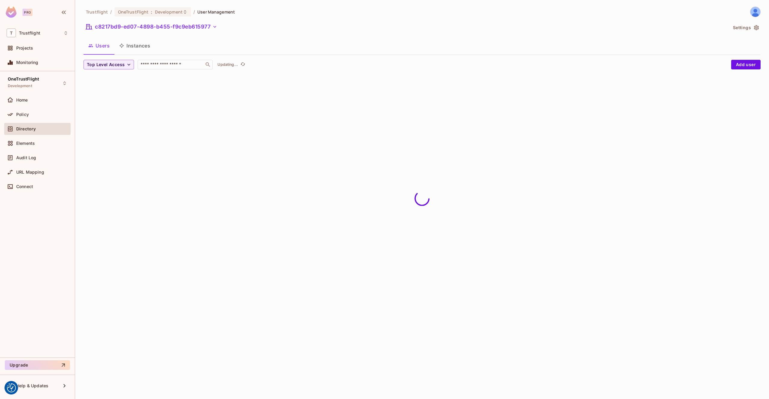
click at [132, 47] on button "Instances" at bounding box center [134, 45] width 41 height 15
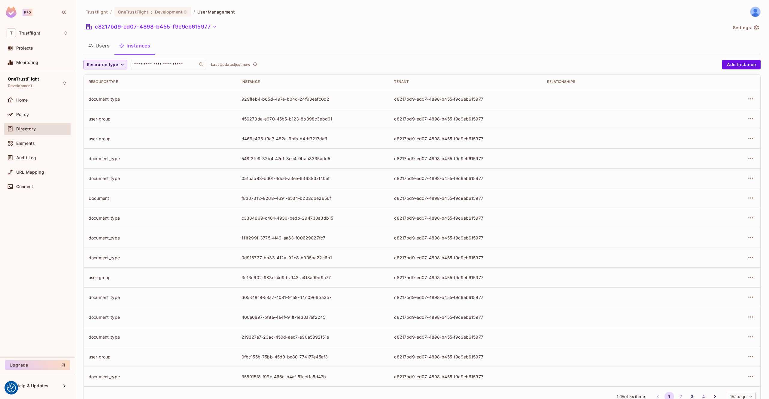
click at [115, 66] on span "Resource type" at bounding box center [102, 65] width 31 height 8
click at [105, 151] on span "document" at bounding box center [105, 152] width 35 height 6
click at [116, 65] on span "Resource type" at bounding box center [102, 65] width 31 height 8
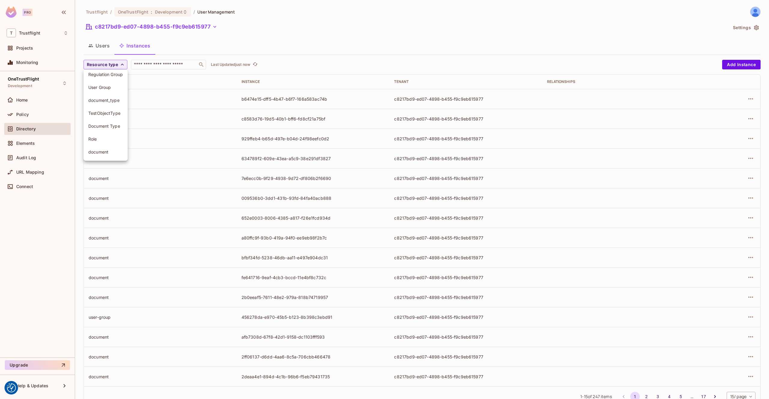
click at [102, 153] on span "document" at bounding box center [105, 152] width 35 height 6
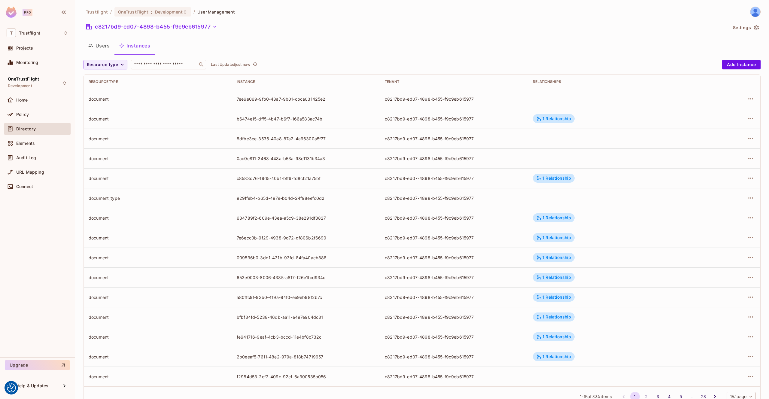
scroll to position [21, 0]
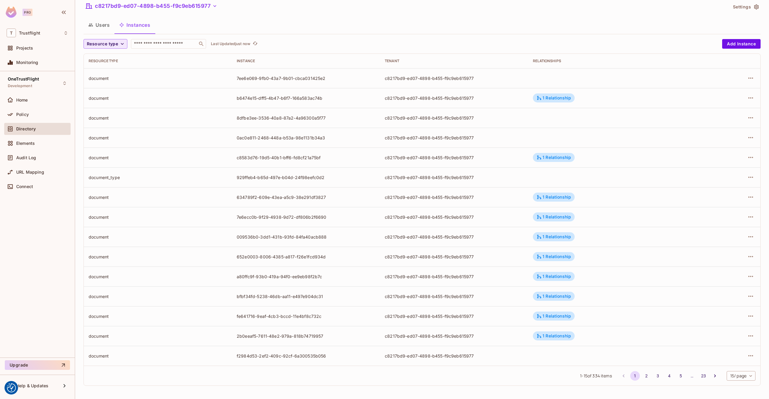
click at [113, 42] on span "Resource type" at bounding box center [102, 44] width 31 height 8
click at [107, 127] on li "document" at bounding box center [105, 131] width 44 height 13
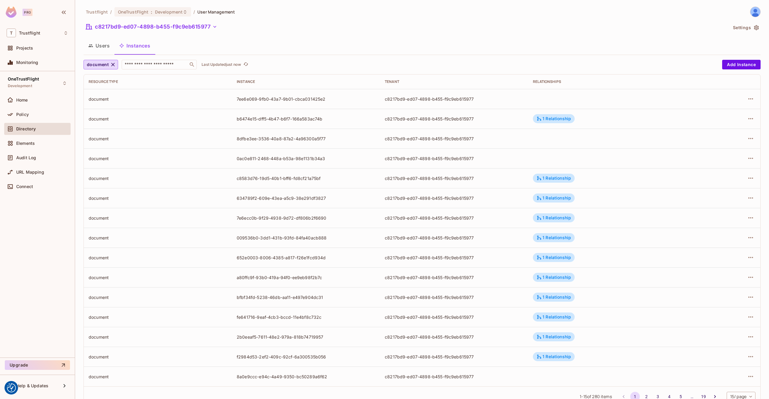
scroll to position [21, 0]
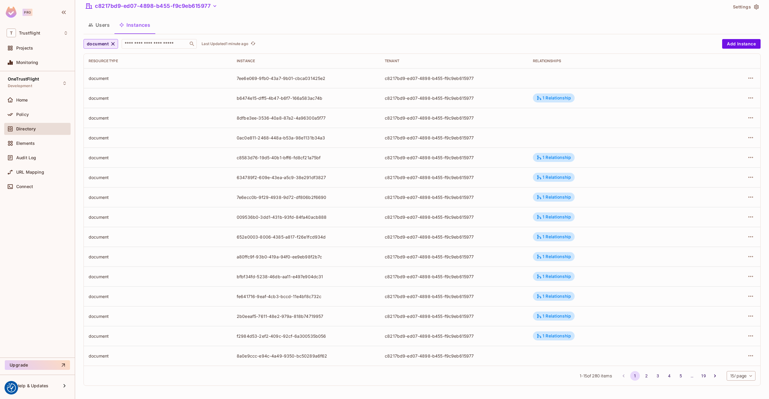
drag, startPoint x: 110, startPoint y: 43, endPoint x: 114, endPoint y: 43, distance: 4.2
click at [110, 44] on icon "button" at bounding box center [113, 44] width 6 height 6
click at [115, 44] on span "Resource type" at bounding box center [102, 44] width 31 height 8
click at [108, 86] on span "document_type" at bounding box center [105, 86] width 35 height 6
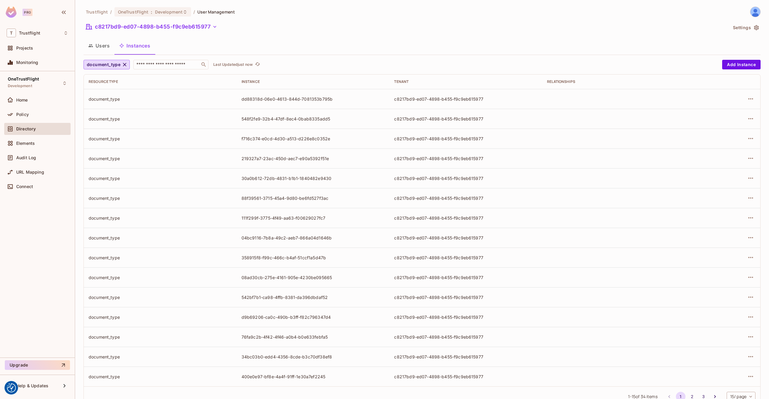
scroll to position [21, 0]
click at [122, 66] on icon "button" at bounding box center [122, 65] width 6 height 6
click at [106, 105] on span "document_type" at bounding box center [105, 106] width 35 height 6
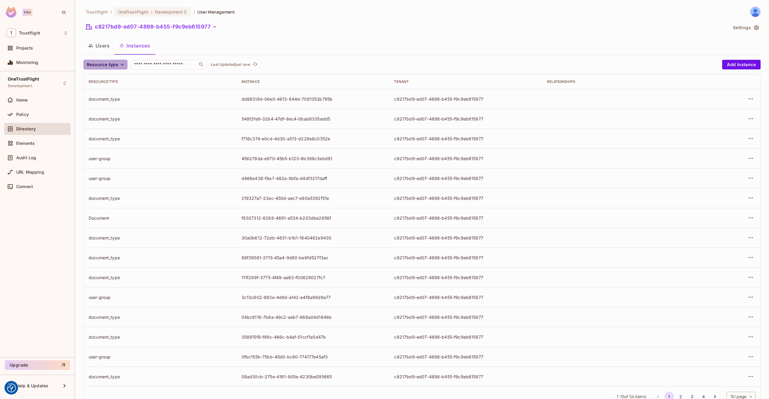
click at [117, 63] on span "Resource type" at bounding box center [102, 65] width 31 height 8
click at [104, 149] on li "User Group" at bounding box center [105, 142] width 44 height 13
click at [94, 70] on div "User Group ​ Last Updated just now Add Instance Resource type Instance Tenant R…" at bounding box center [421, 233] width 677 height 346
click at [117, 64] on icon "button" at bounding box center [116, 65] width 6 height 6
click at [120, 64] on icon "button" at bounding box center [122, 65] width 6 height 6
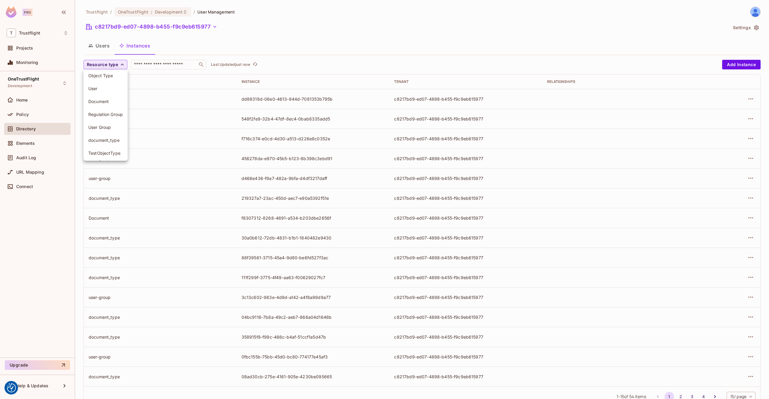
scroll to position [17, 0]
click at [109, 141] on span "document_type" at bounding box center [105, 139] width 35 height 6
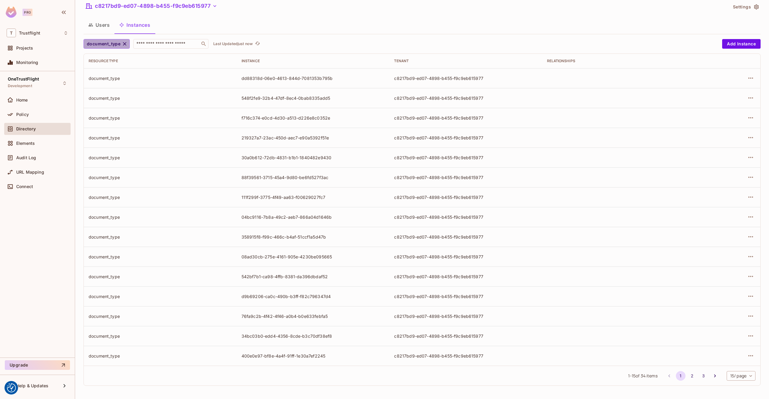
click at [116, 44] on span "document_type" at bounding box center [104, 44] width 34 height 8
click at [121, 44] on div at bounding box center [384, 199] width 769 height 399
click at [125, 44] on icon "button" at bounding box center [125, 44] width 6 height 6
click at [114, 44] on span "Resource type" at bounding box center [102, 44] width 31 height 8
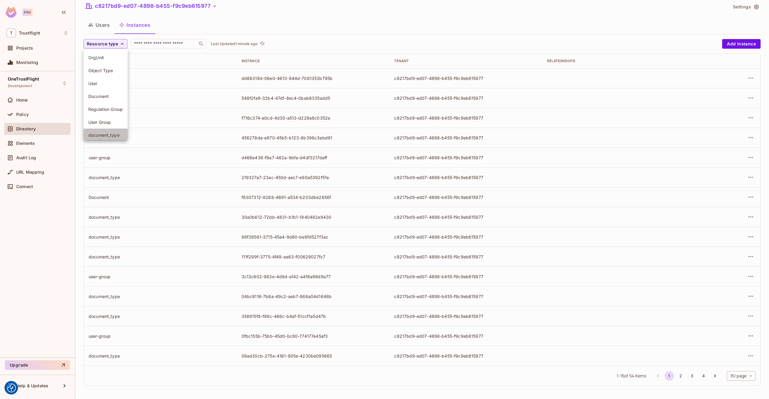
click at [111, 135] on span "document_type" at bounding box center [105, 135] width 35 height 6
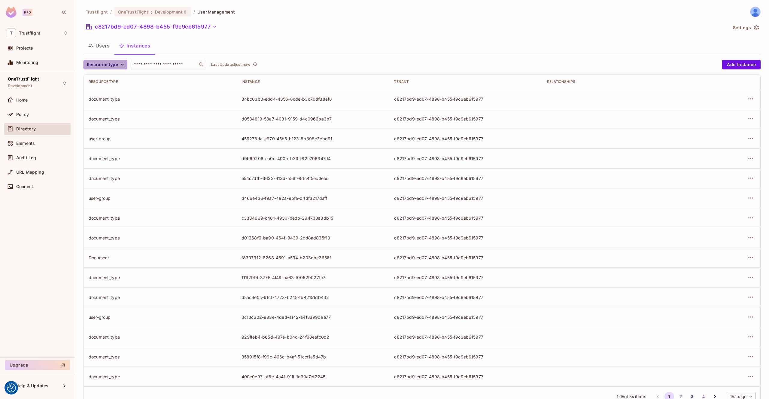
click at [119, 64] on icon "button" at bounding box center [122, 65] width 6 height 6
click at [117, 156] on span "document_type" at bounding box center [105, 156] width 35 height 6
click at [117, 65] on span "Resource type" at bounding box center [102, 65] width 31 height 8
click at [115, 149] on li "document_type" at bounding box center [105, 155] width 44 height 13
click at [117, 67] on span "Resource type" at bounding box center [102, 65] width 31 height 8
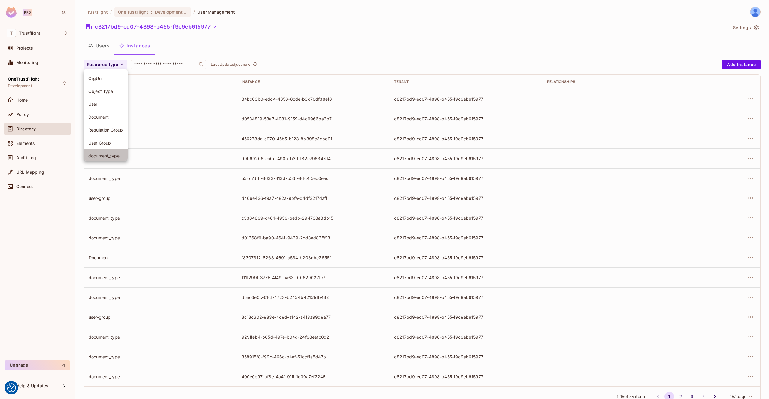
click at [117, 152] on li "document_type" at bounding box center [105, 155] width 44 height 13
click at [118, 65] on button "Resource type" at bounding box center [105, 65] width 44 height 10
click at [106, 156] on span "document_type" at bounding box center [105, 156] width 35 height 6
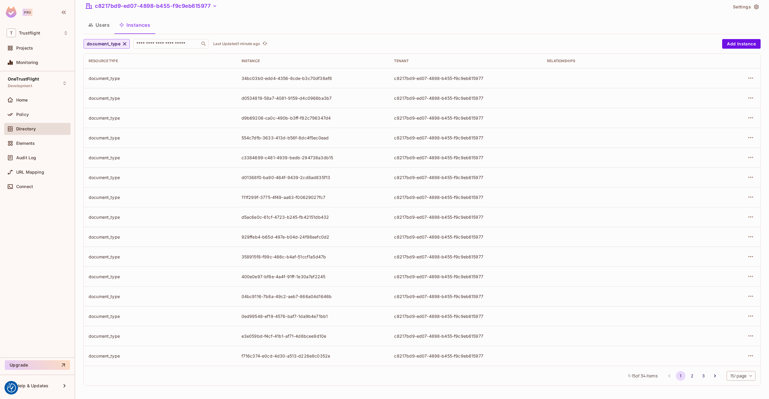
click at [125, 44] on icon "button" at bounding box center [125, 44] width 6 height 6
click at [120, 45] on icon "button" at bounding box center [122, 44] width 6 height 6
click at [105, 131] on li "document_type" at bounding box center [105, 134] width 44 height 13
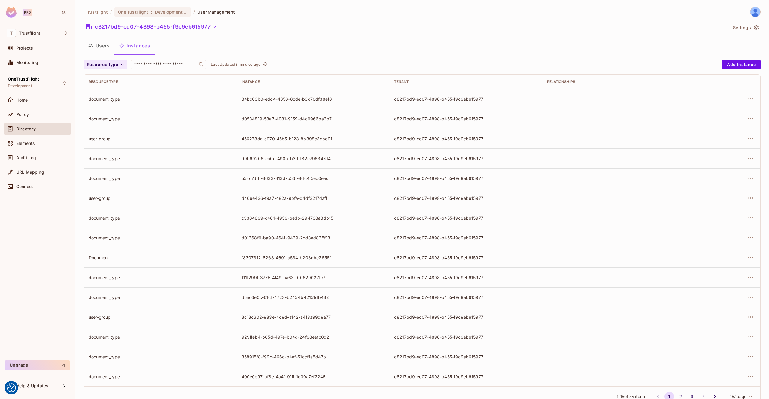
click at [121, 62] on icon "button" at bounding box center [122, 65] width 6 height 6
click at [121, 62] on div at bounding box center [384, 199] width 769 height 399
click at [158, 34] on div "Trustflight / OneTrustFlight : Development / User Management c8217bd9-ed07-4898…" at bounding box center [421, 209] width 677 height 404
click at [157, 28] on button "c8217bd9-ed07-4898-b455-f9c9eb615977" at bounding box center [151, 27] width 136 height 10
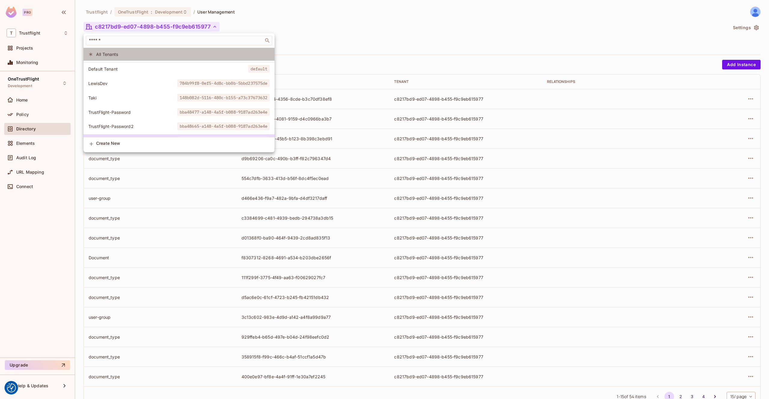
click at [137, 53] on span "All Tenants" at bounding box center [183, 54] width 174 height 6
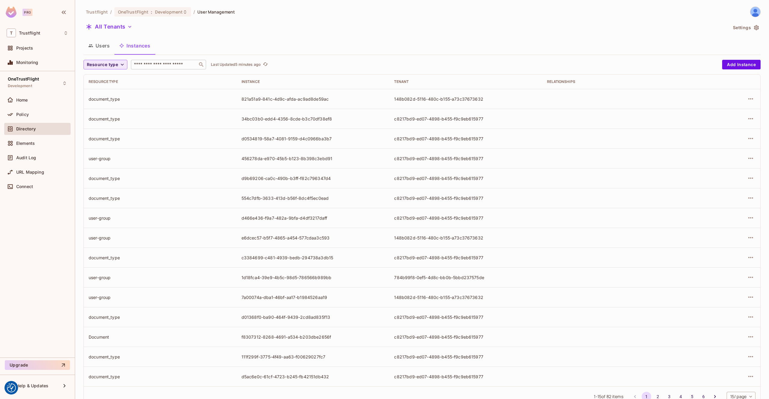
drag, startPoint x: 146, startPoint y: 62, endPoint x: 155, endPoint y: 63, distance: 9.8
click at [146, 62] on input "text" at bounding box center [164, 65] width 63 height 6
paste input "**********"
type input "**********"
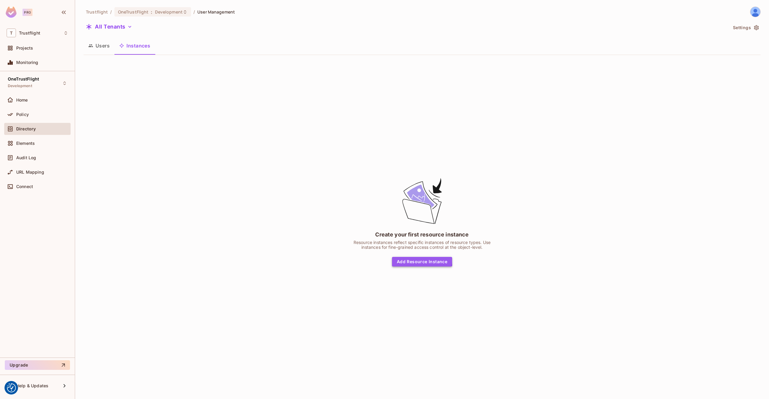
click at [421, 261] on button "Add Resource Instance" at bounding box center [422, 262] width 60 height 10
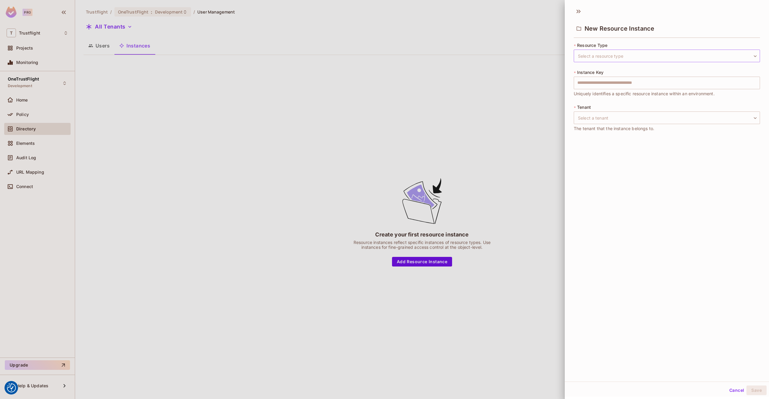
click at [614, 55] on body "We use cookies to enhance your browsing experience, serve personalized ads or c…" at bounding box center [384, 199] width 769 height 399
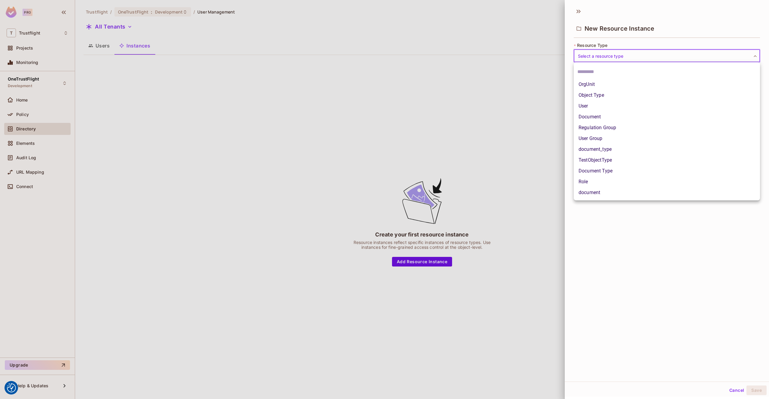
drag, startPoint x: 355, startPoint y: 30, endPoint x: 500, endPoint y: 65, distance: 148.4
click at [355, 30] on div at bounding box center [384, 199] width 769 height 399
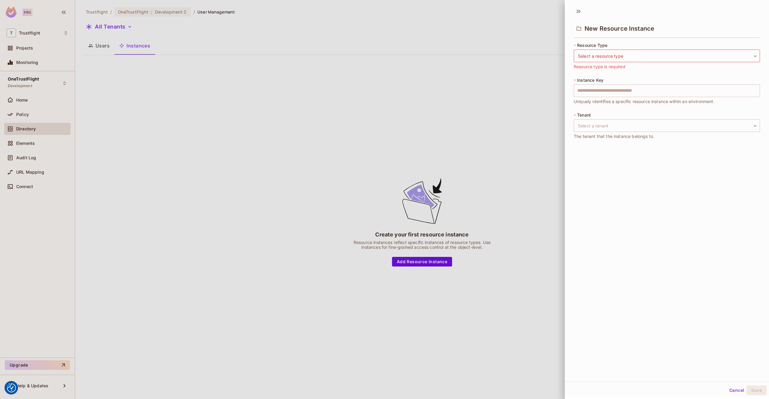
click at [473, 53] on div at bounding box center [384, 199] width 769 height 399
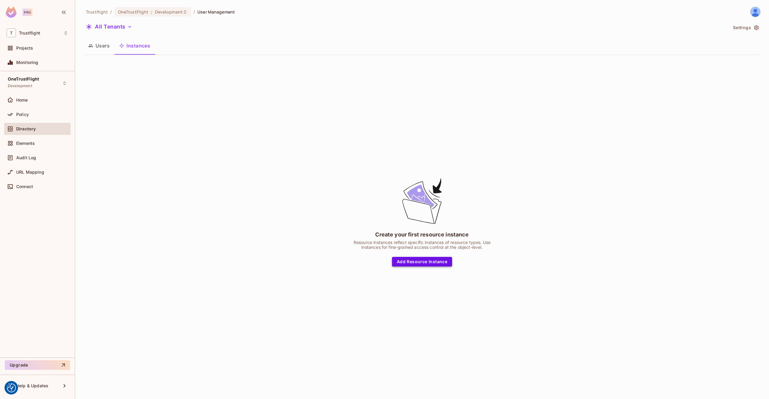
click at [418, 261] on button "Add Resource Instance" at bounding box center [422, 262] width 60 height 10
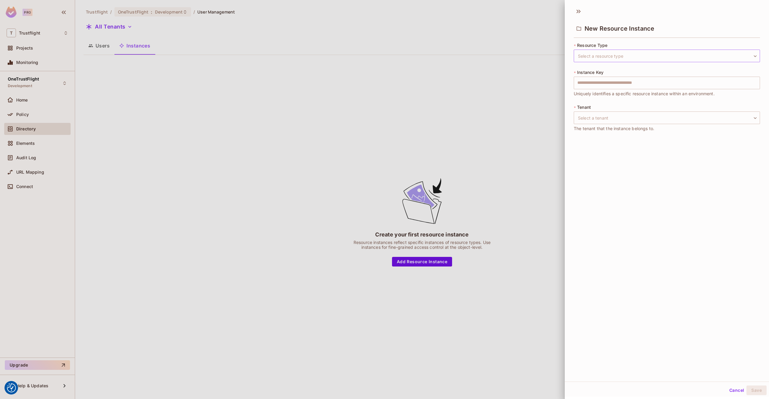
click at [593, 59] on body "We use cookies to enhance your browsing experience, serve personalized ads or c…" at bounding box center [384, 199] width 769 height 399
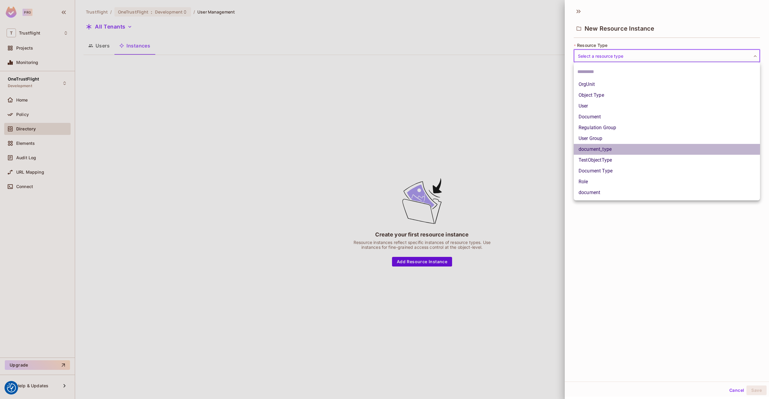
drag, startPoint x: 595, startPoint y: 149, endPoint x: 604, endPoint y: 150, distance: 8.5
click at [596, 149] on li "document_type" at bounding box center [666, 149] width 186 height 11
type input "**********"
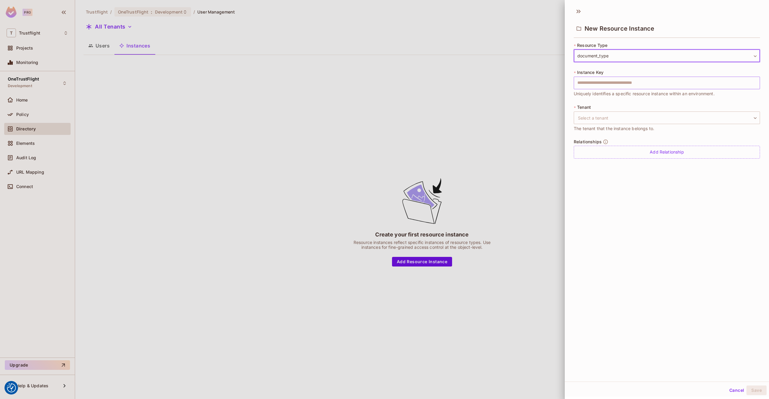
click at [593, 83] on input "text" at bounding box center [666, 83] width 186 height 13
paste input "**********"
type input "**********"
click at [612, 116] on body "We use cookies to enhance your browsing experience, serve personalized ads or c…" at bounding box center [384, 199] width 769 height 399
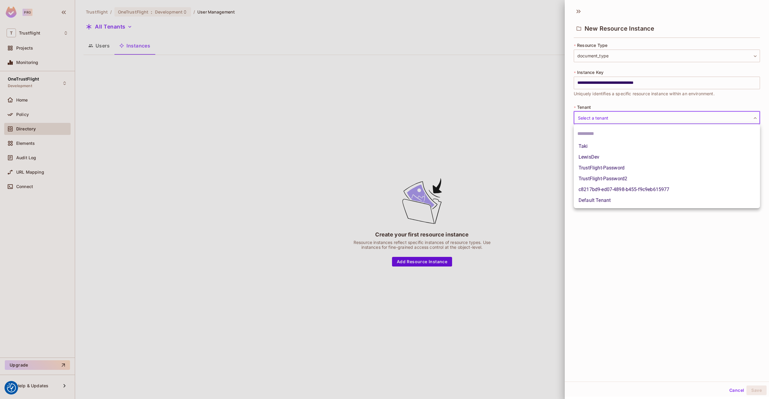
click at [617, 189] on li "c8217bd9-ed07-4898-b455-f9c9eb615977" at bounding box center [666, 189] width 186 height 11
type input "**********"
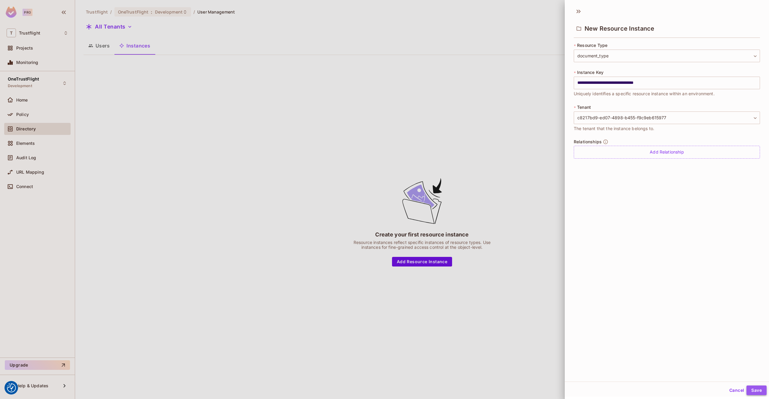
click at [757, 389] on button "Save" at bounding box center [756, 390] width 20 height 10
click at [364, 41] on div at bounding box center [384, 199] width 769 height 399
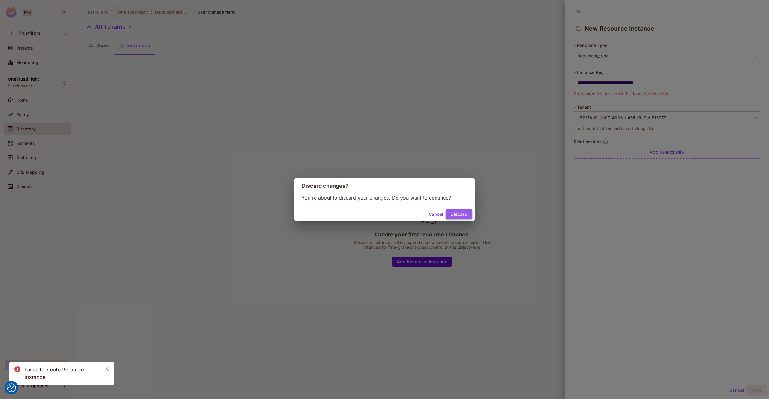
click at [455, 215] on button "Discard" at bounding box center [459, 214] width 26 height 10
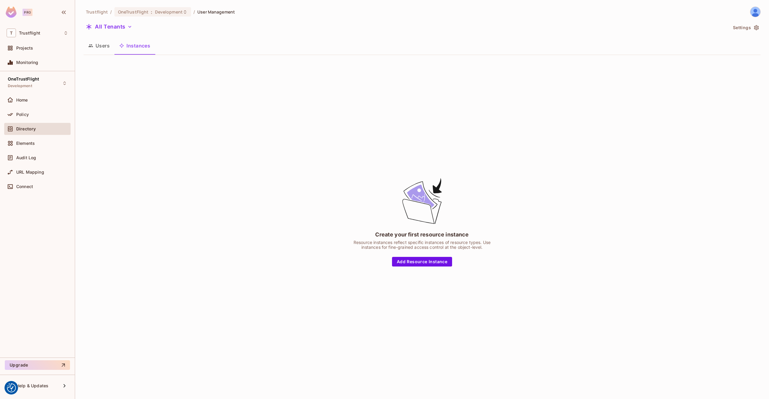
drag, startPoint x: 104, startPoint y: 46, endPoint x: 114, endPoint y: 48, distance: 10.1
click at [104, 46] on button "Users" at bounding box center [98, 45] width 31 height 15
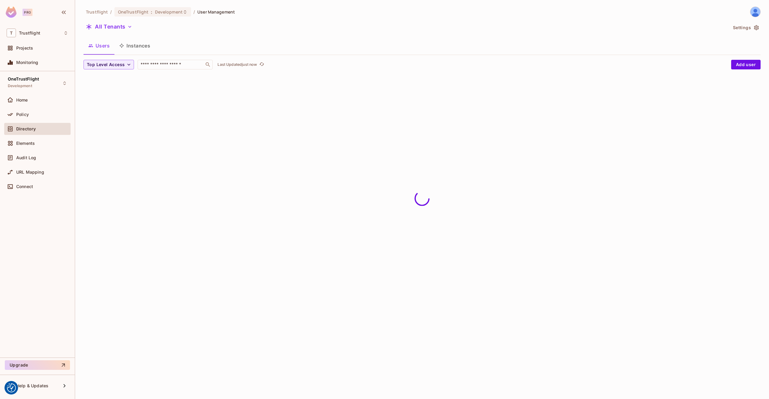
click at [140, 48] on button "Instances" at bounding box center [134, 45] width 41 height 15
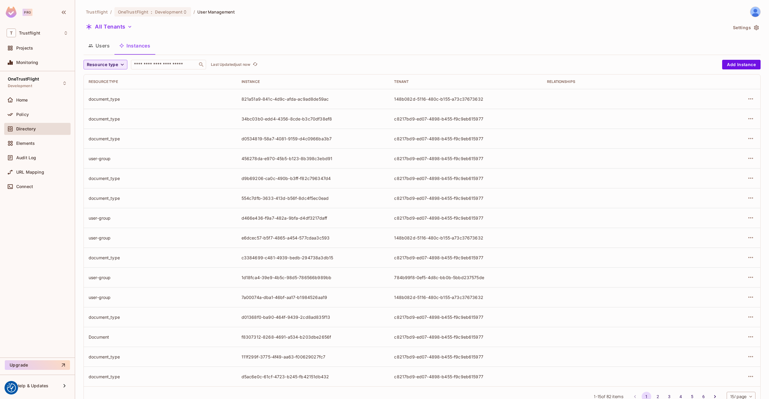
click at [120, 65] on icon "button" at bounding box center [122, 65] width 6 height 6
click at [175, 68] on div at bounding box center [384, 199] width 769 height 399
click at [160, 62] on input "text" at bounding box center [164, 65] width 63 height 6
type input "*"
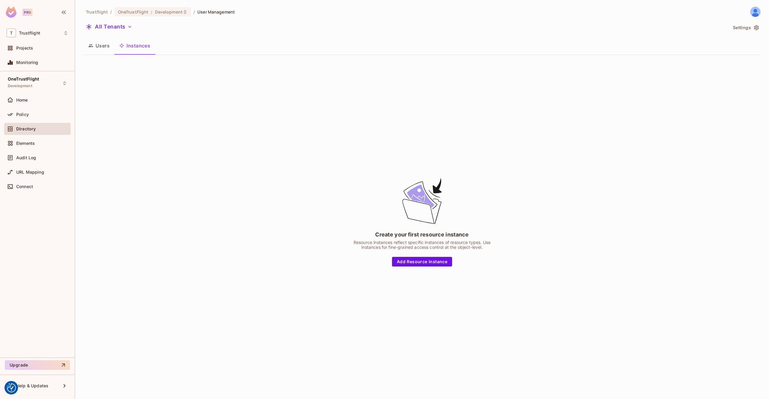
click at [105, 53] on div "Users Instances" at bounding box center [421, 46] width 677 height 17
click at [101, 47] on button "Users" at bounding box center [98, 45] width 31 height 15
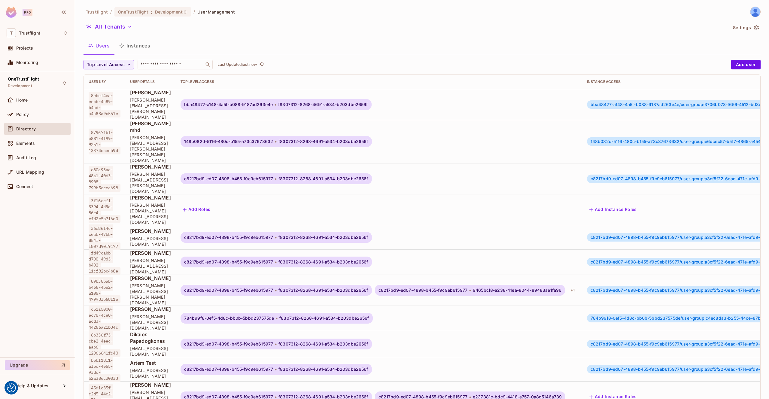
click at [132, 49] on button "Instances" at bounding box center [134, 45] width 41 height 15
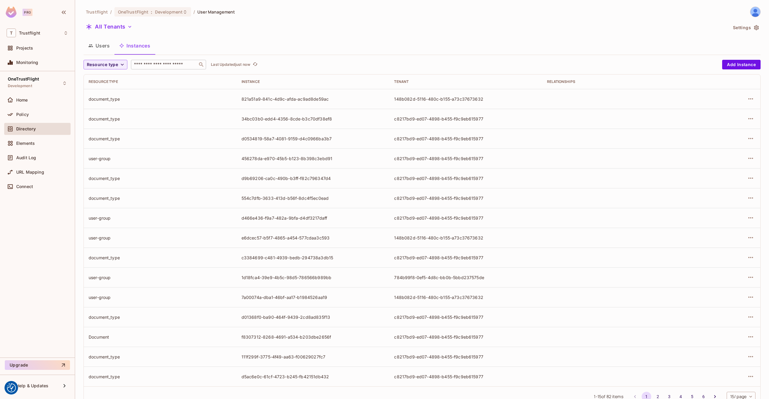
click at [162, 68] on div "​" at bounding box center [168, 65] width 75 height 10
paste input "**********"
type input "**********"
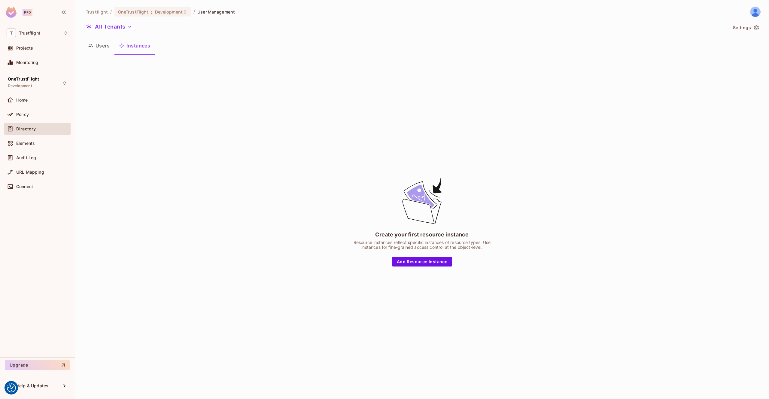
click at [95, 43] on button "Users" at bounding box center [98, 45] width 31 height 15
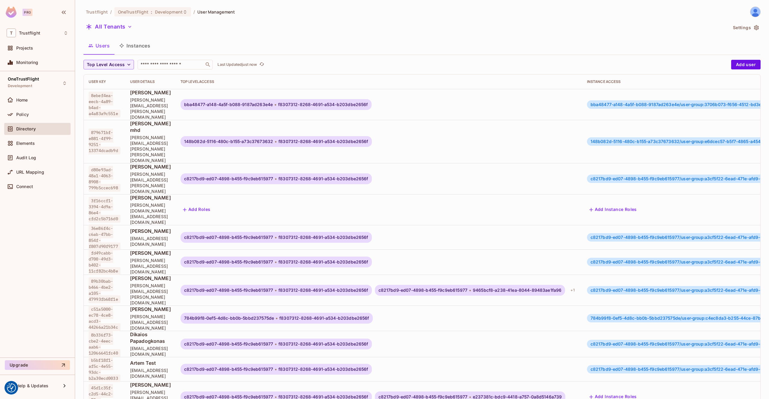
click at [132, 47] on button "Instances" at bounding box center [134, 45] width 41 height 15
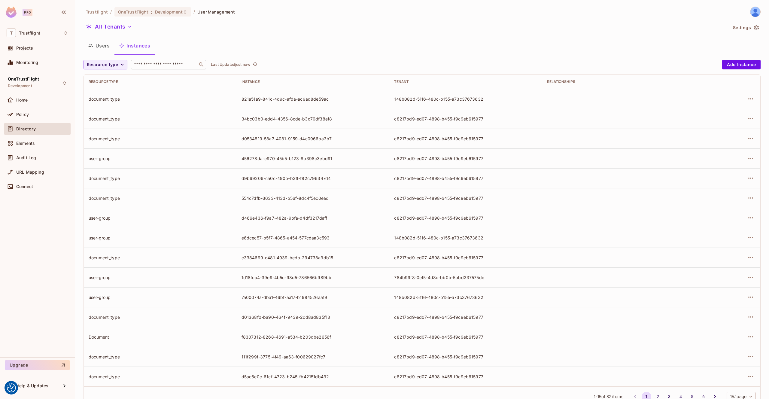
click at [163, 65] on input "text" at bounding box center [164, 65] width 63 height 6
paste input "**********"
type input "**********"
click at [150, 68] on input "text" at bounding box center [164, 65] width 63 height 6
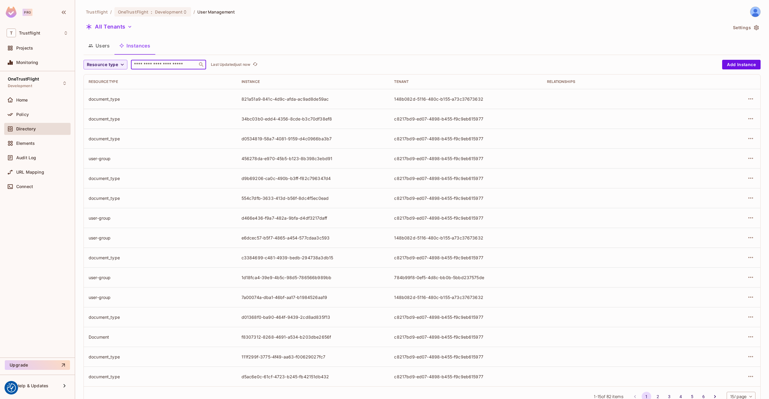
paste input "**********"
type input "**********"
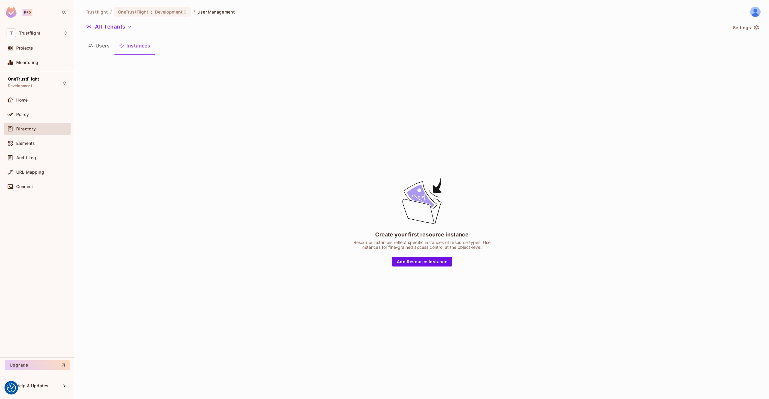
click at [182, 47] on div "Users Instances" at bounding box center [421, 45] width 677 height 15
drag, startPoint x: 102, startPoint y: 47, endPoint x: 113, endPoint y: 47, distance: 10.5
click at [102, 47] on button "Users" at bounding box center [98, 45] width 31 height 15
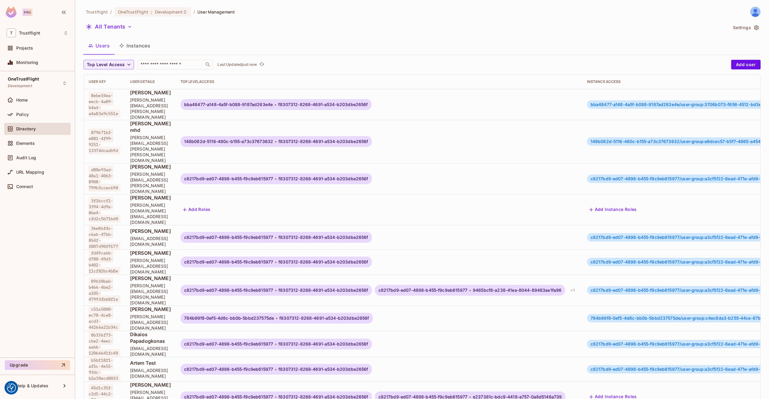
click at [130, 46] on button "Instances" at bounding box center [134, 45] width 41 height 15
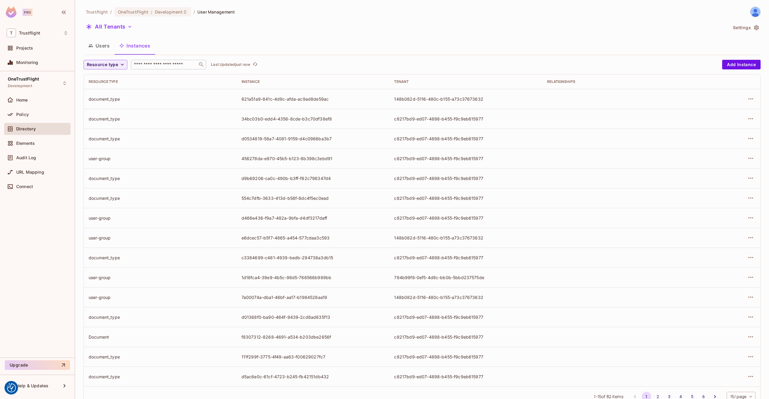
click at [154, 68] on div "​" at bounding box center [168, 65] width 75 height 10
paste input "**********"
type input "**********"
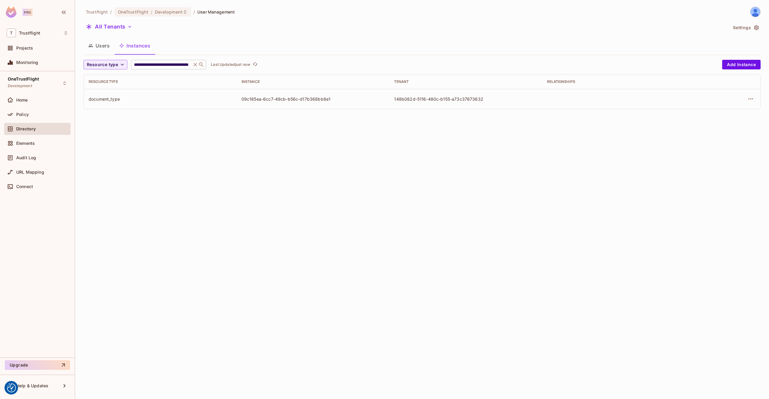
click at [195, 65] on icon at bounding box center [195, 65] width 4 height 4
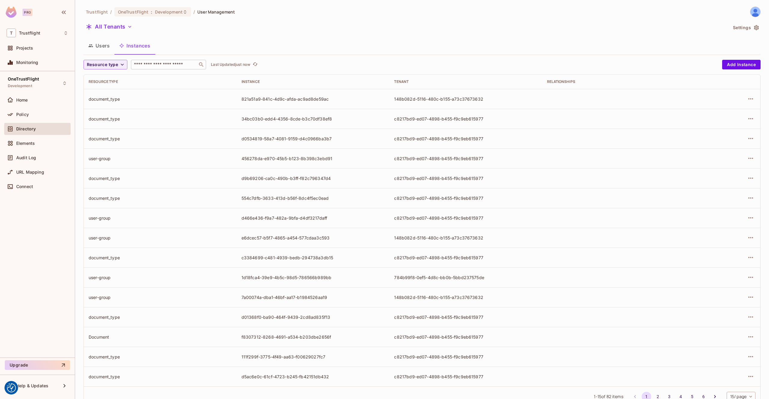
click at [163, 65] on input "text" at bounding box center [164, 65] width 63 height 6
paste input "**********"
type input "**********"
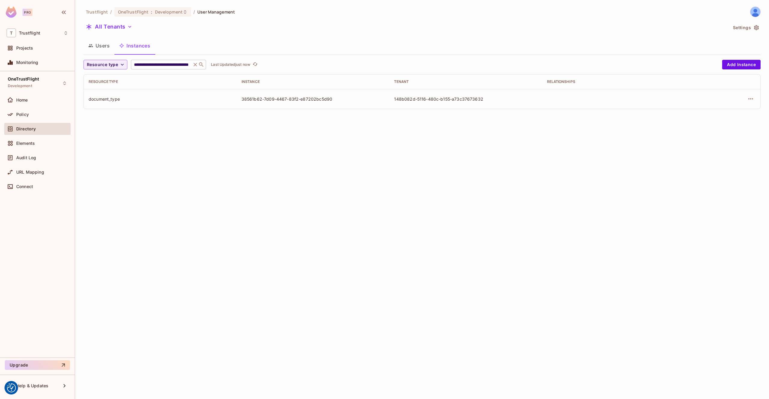
click at [194, 65] on icon at bounding box center [195, 65] width 4 height 4
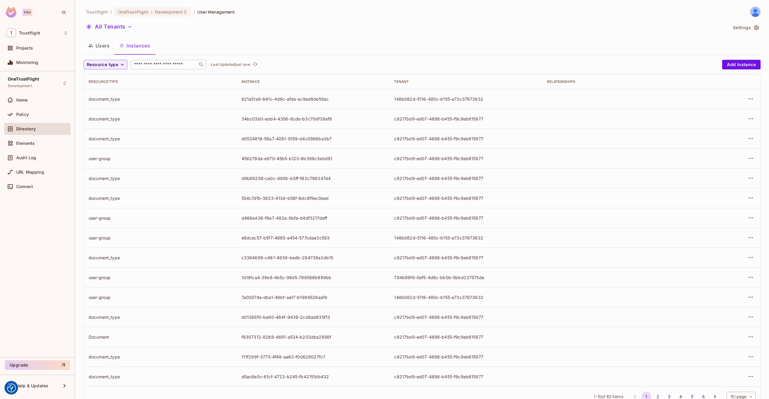
click at [173, 66] on input "text" at bounding box center [164, 65] width 63 height 6
paste input "**********"
type input "**********"
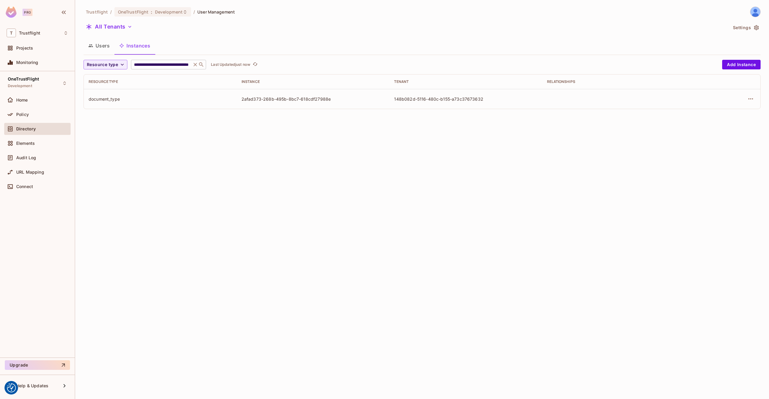
click at [194, 65] on icon at bounding box center [195, 65] width 4 height 4
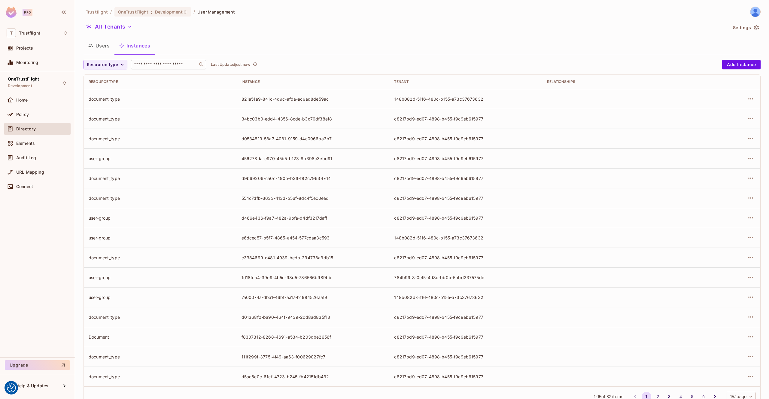
click at [156, 66] on input "text" at bounding box center [164, 65] width 63 height 6
paste input "**********"
type input "**********"
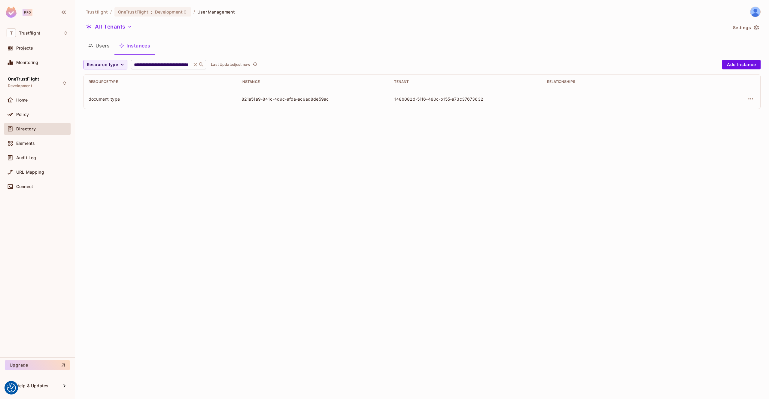
click at [194, 65] on icon at bounding box center [195, 65] width 6 height 6
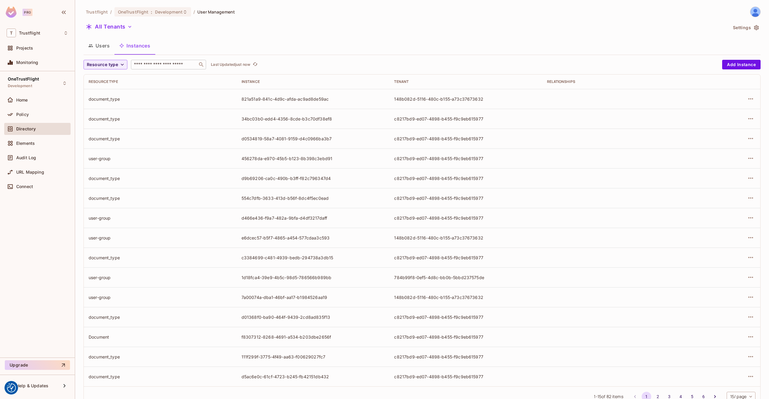
click at [161, 65] on input "text" at bounding box center [164, 65] width 63 height 6
paste input "**********"
type input "**********"
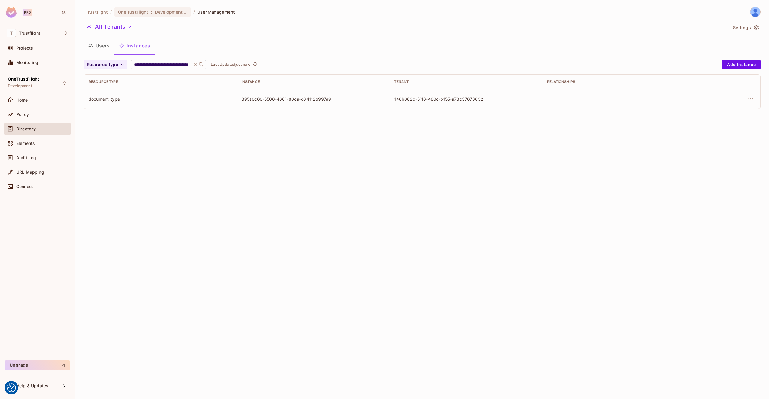
click at [195, 63] on icon at bounding box center [195, 65] width 4 height 4
click at [195, 63] on div "**********" at bounding box center [168, 65] width 75 height 10
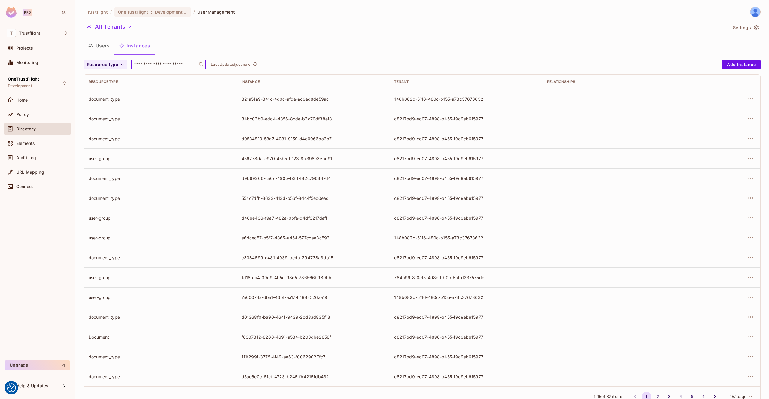
click at [174, 66] on input "text" at bounding box center [164, 65] width 63 height 6
paste input "**********"
type input "**********"
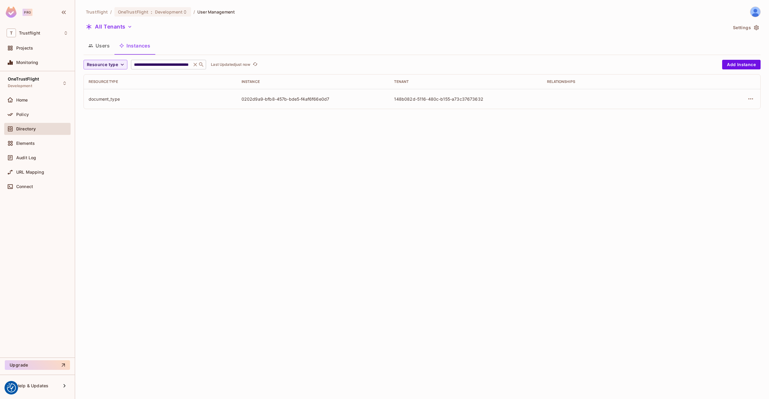
click at [194, 64] on icon at bounding box center [195, 65] width 4 height 4
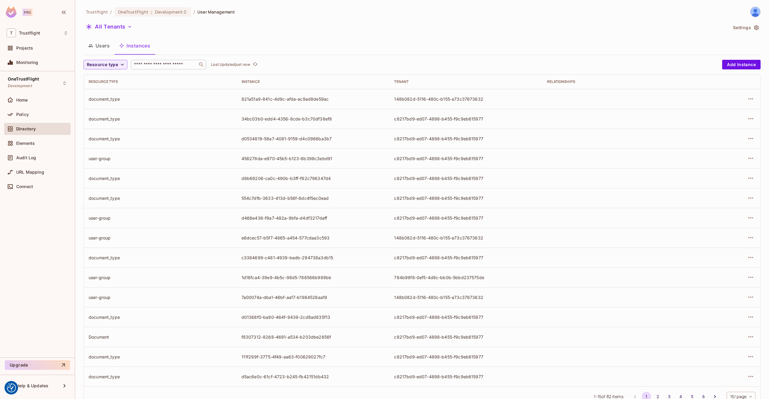
click at [171, 68] on div "​" at bounding box center [168, 65] width 75 height 10
paste input "**********"
type input "**********"
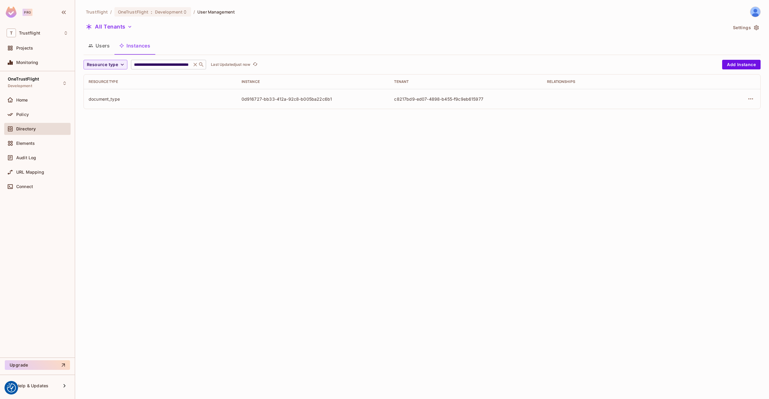
drag, startPoint x: 195, startPoint y: 65, endPoint x: 190, endPoint y: 66, distance: 5.4
click at [195, 65] on icon at bounding box center [195, 65] width 4 height 4
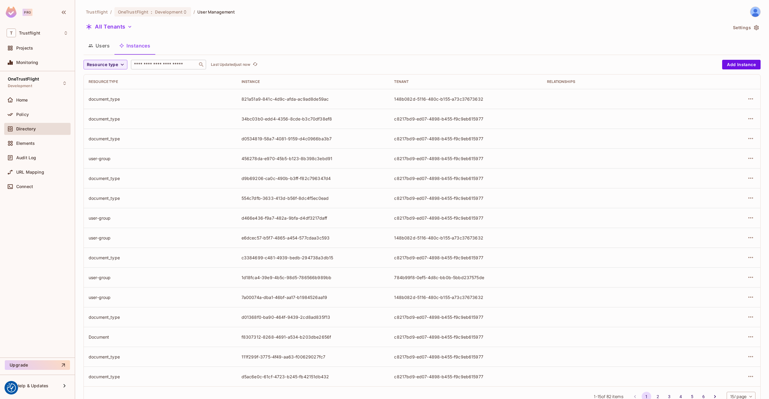
click at [171, 65] on input "text" at bounding box center [164, 65] width 63 height 6
paste input "**********"
type input "**********"
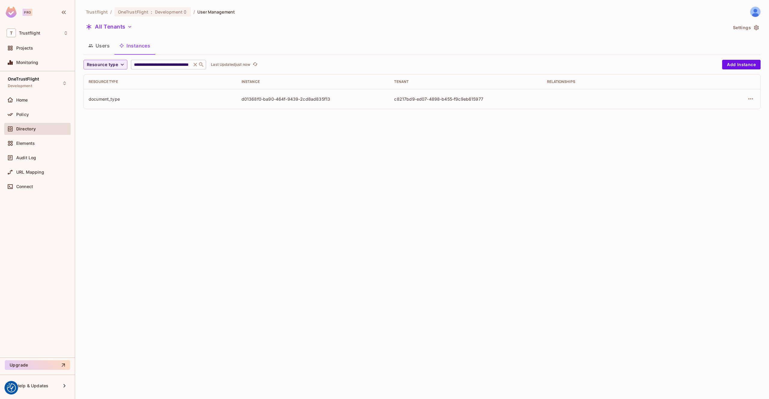
drag, startPoint x: 194, startPoint y: 65, endPoint x: 179, endPoint y: 66, distance: 15.7
click at [194, 65] on icon at bounding box center [195, 65] width 4 height 4
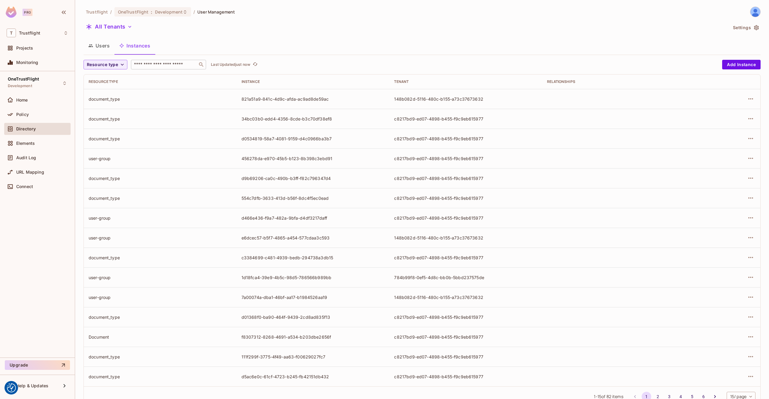
click at [167, 66] on input "text" at bounding box center [164, 65] width 63 height 6
paste input "**********"
type input "**********"
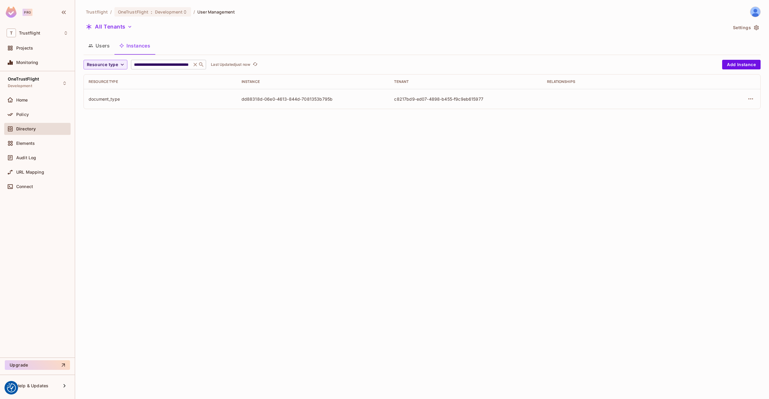
drag, startPoint x: 194, startPoint y: 65, endPoint x: 173, endPoint y: 65, distance: 21.6
click at [194, 65] on icon at bounding box center [195, 65] width 4 height 4
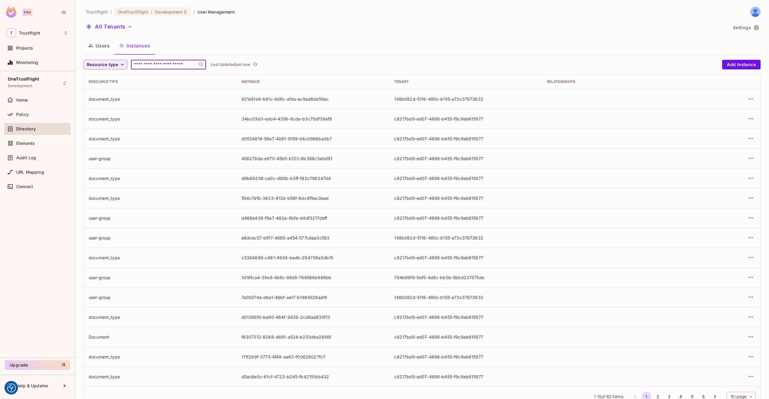
click at [172, 65] on input "text" at bounding box center [164, 65] width 63 height 6
paste input "**********"
type input "**********"
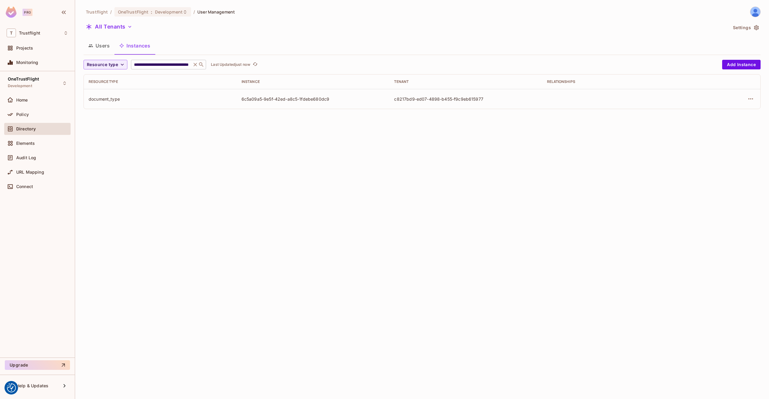
click at [194, 65] on icon at bounding box center [195, 65] width 6 height 6
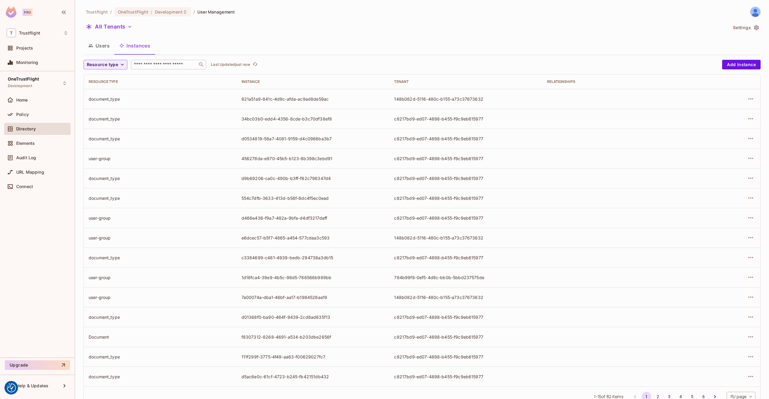
click at [168, 65] on input "text" at bounding box center [164, 65] width 63 height 6
paste input "**********"
type input "**********"
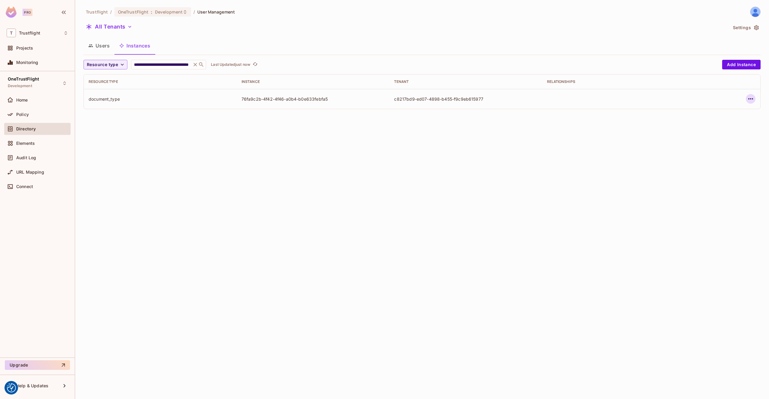
click at [748, 100] on icon "button" at bounding box center [750, 98] width 7 height 7
click at [717, 124] on div "Edit Attributes" at bounding box center [706, 126] width 30 height 6
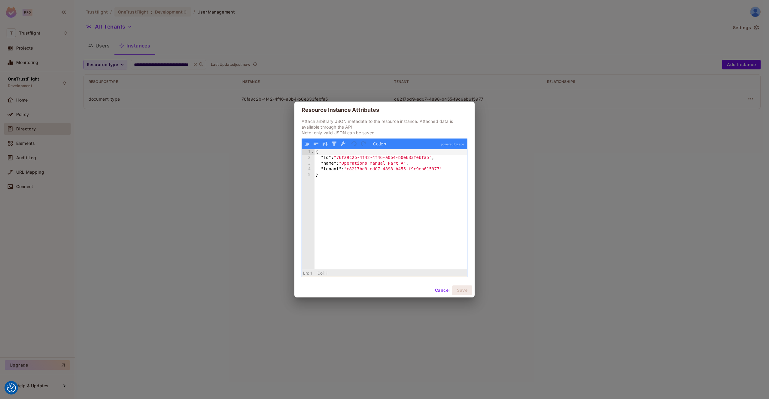
click at [438, 289] on button "Cancel" at bounding box center [442, 290] width 20 height 10
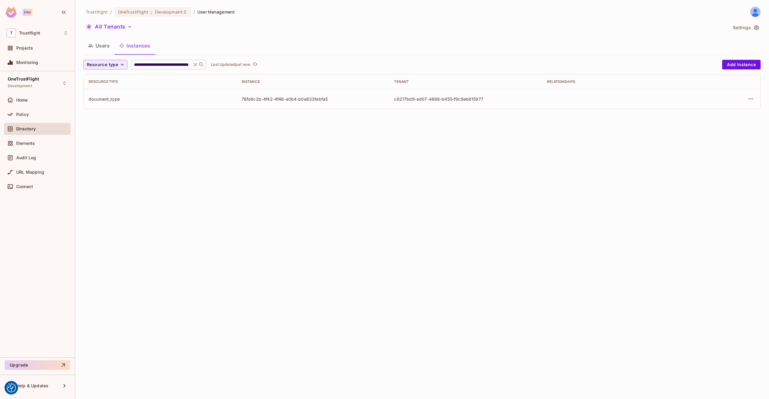
click at [194, 64] on icon at bounding box center [195, 65] width 6 height 6
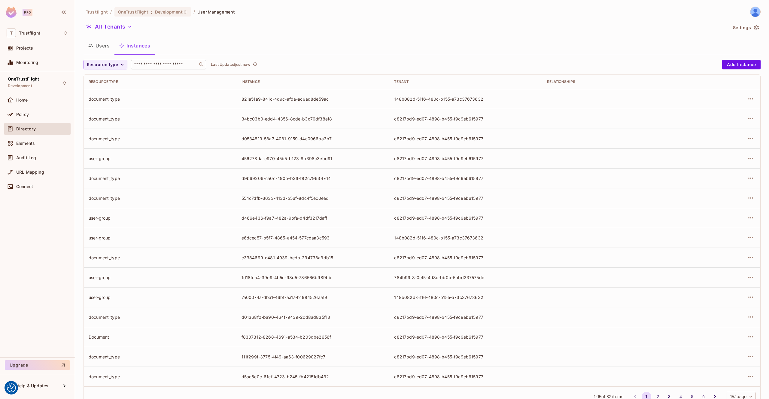
click at [167, 65] on input "text" at bounding box center [164, 65] width 63 height 6
paste input "**********"
type input "**********"
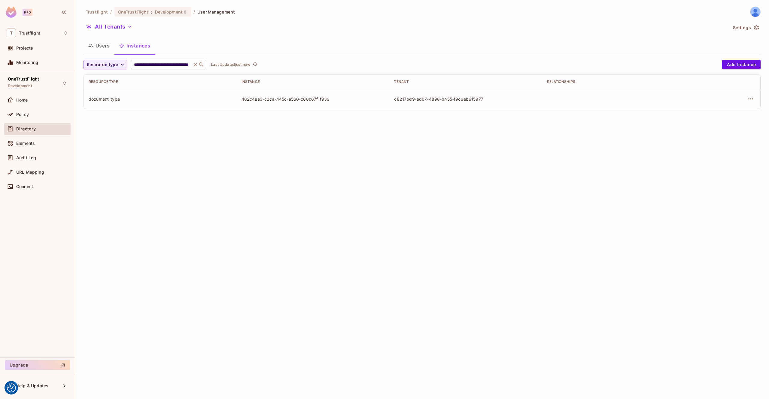
click at [194, 65] on icon at bounding box center [195, 65] width 4 height 4
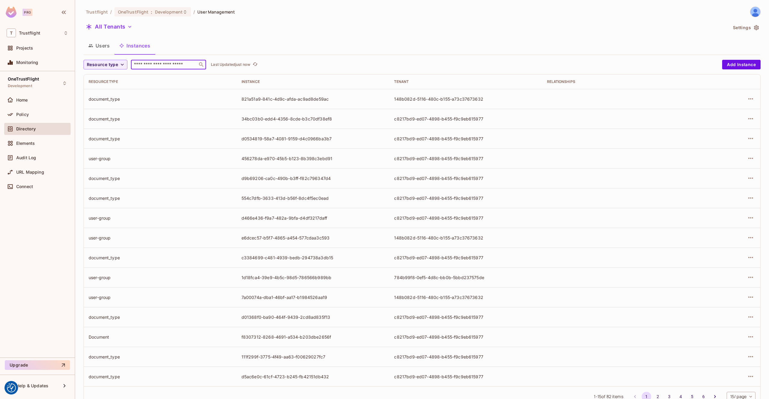
click at [167, 64] on input "text" at bounding box center [164, 65] width 63 height 6
paste input "**********"
type input "**********"
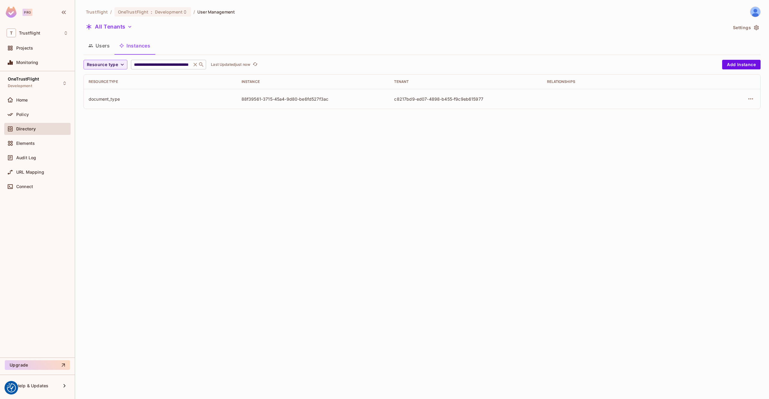
click at [195, 66] on icon at bounding box center [195, 65] width 6 height 6
click at [190, 66] on input "**********" at bounding box center [161, 65] width 57 height 6
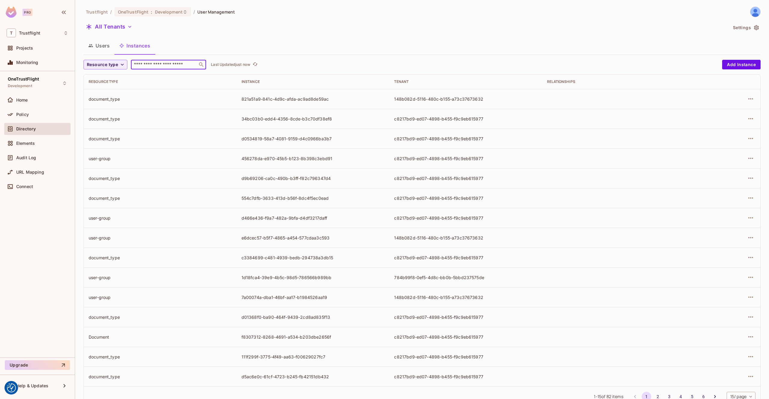
click at [180, 65] on input "text" at bounding box center [164, 65] width 63 height 6
paste input "**********"
type input "**********"
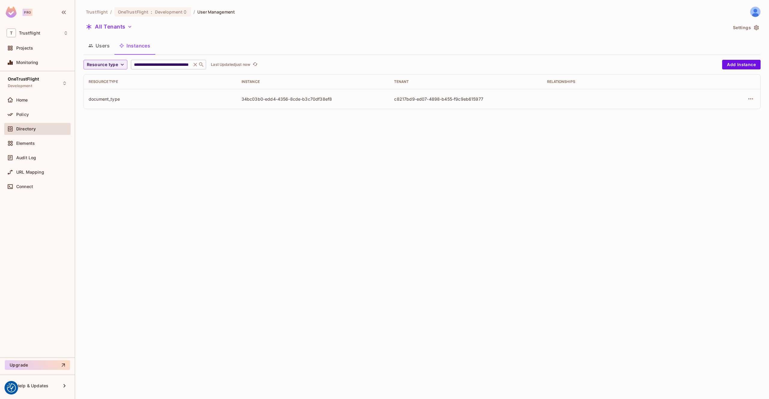
drag, startPoint x: 195, startPoint y: 65, endPoint x: 190, endPoint y: 66, distance: 5.0
click at [195, 65] on icon at bounding box center [195, 65] width 4 height 4
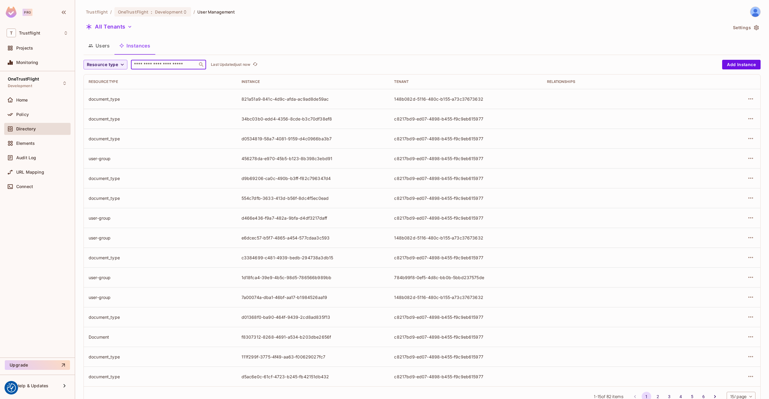
click at [175, 66] on input "text" at bounding box center [164, 65] width 63 height 6
paste input "**********"
type input "**********"
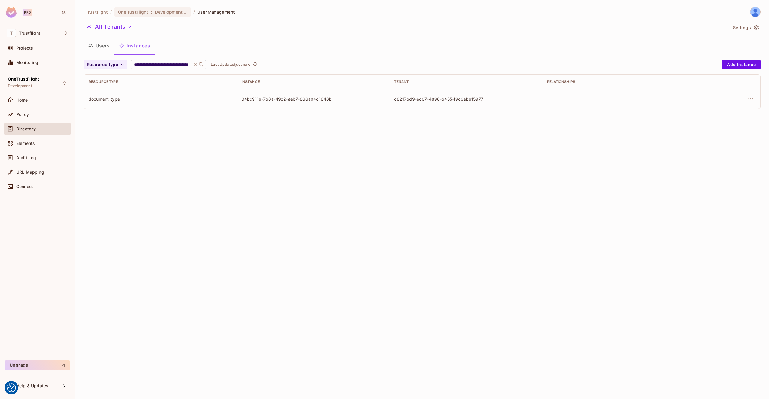
drag, startPoint x: 194, startPoint y: 65, endPoint x: 180, endPoint y: 67, distance: 14.2
click at [194, 65] on icon at bounding box center [195, 65] width 4 height 4
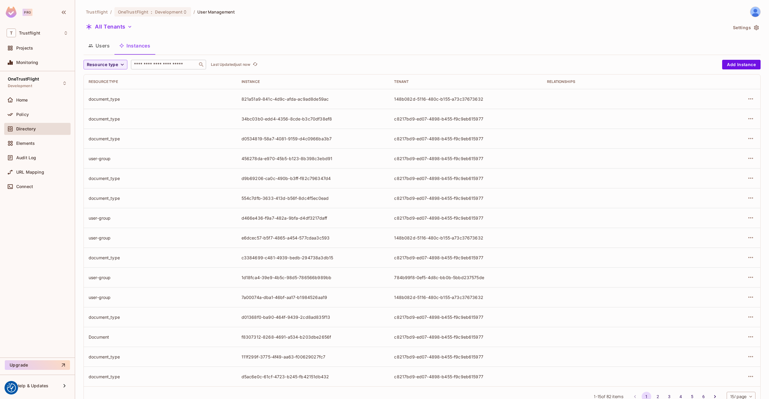
click at [176, 67] on input "text" at bounding box center [164, 65] width 63 height 6
paste input "**********"
type input "**********"
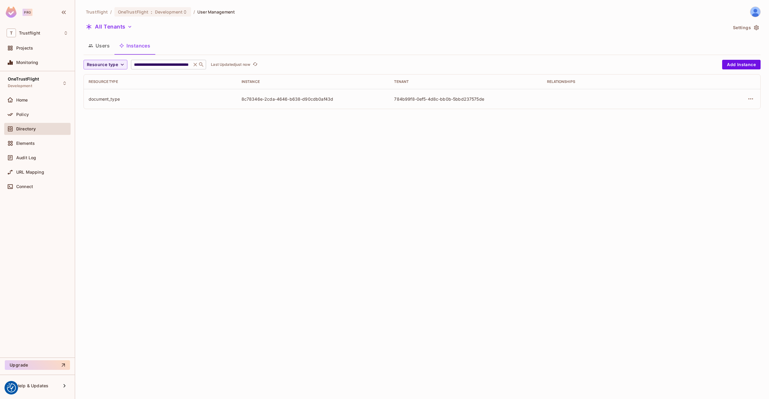
click at [195, 65] on icon at bounding box center [195, 65] width 4 height 4
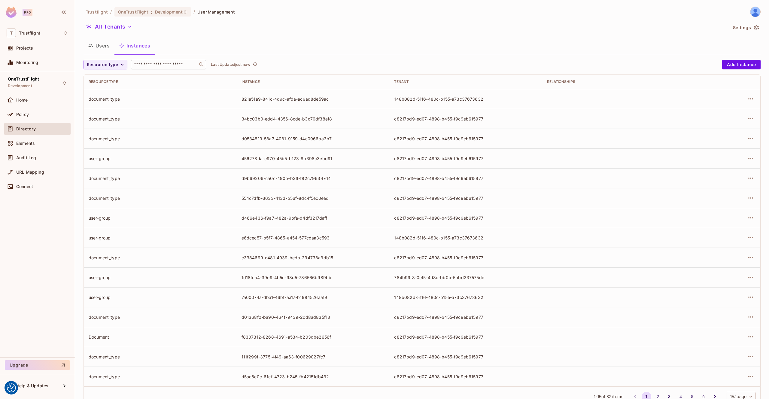
click at [172, 65] on input "text" at bounding box center [164, 65] width 63 height 6
paste input "**********"
type input "**********"
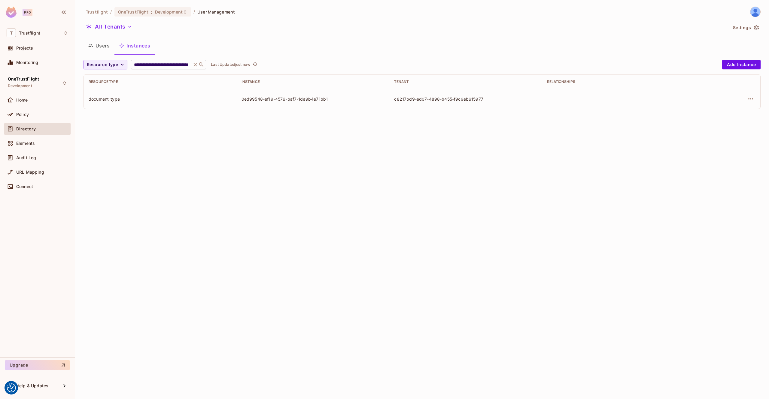
click at [195, 66] on icon at bounding box center [195, 65] width 6 height 6
click at [195, 66] on div "**********" at bounding box center [168, 65] width 75 height 10
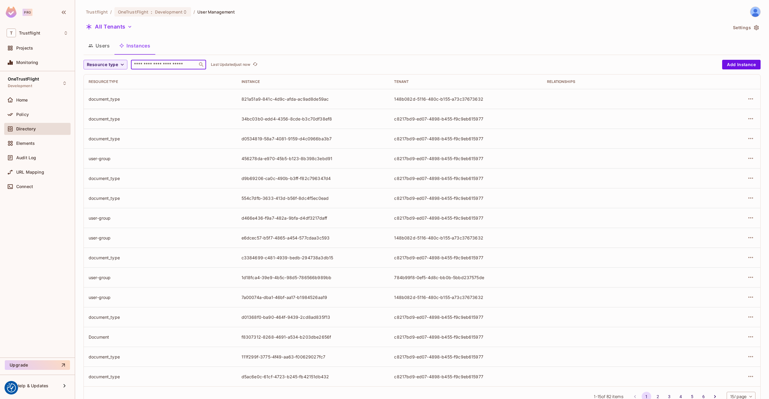
click at [173, 65] on input "text" at bounding box center [164, 65] width 63 height 6
paste input "**********"
type input "**********"
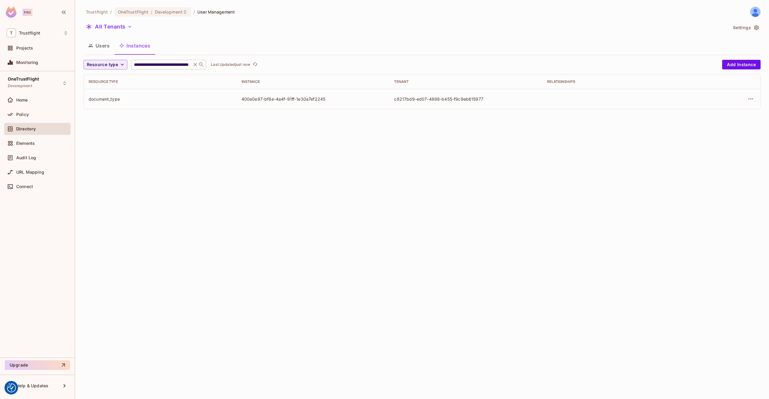
click at [195, 64] on icon at bounding box center [195, 65] width 4 height 4
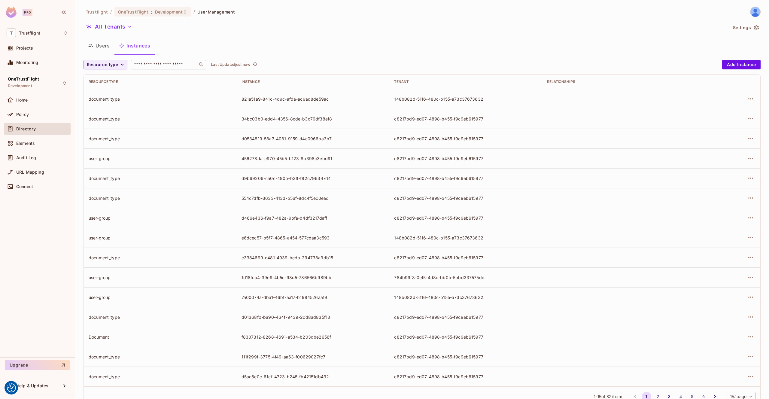
click at [175, 66] on input "text" at bounding box center [164, 65] width 63 height 6
paste input "**********"
type input "**********"
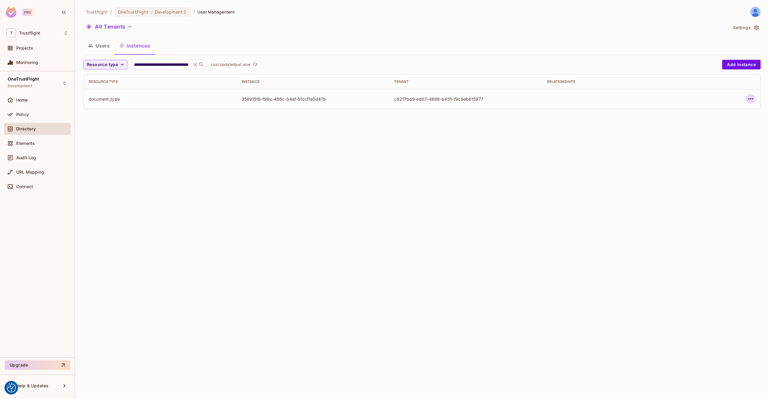
click at [750, 97] on icon "button" at bounding box center [750, 98] width 7 height 7
click at [708, 124] on div "Edit Attributes" at bounding box center [706, 126] width 30 height 6
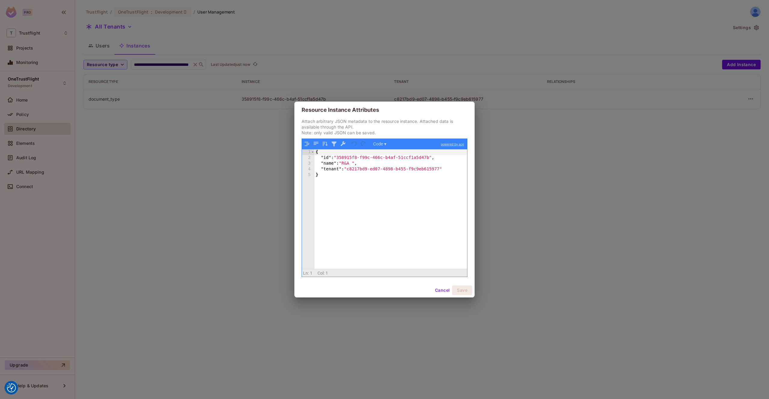
click at [440, 287] on button "Cancel" at bounding box center [442, 290] width 20 height 10
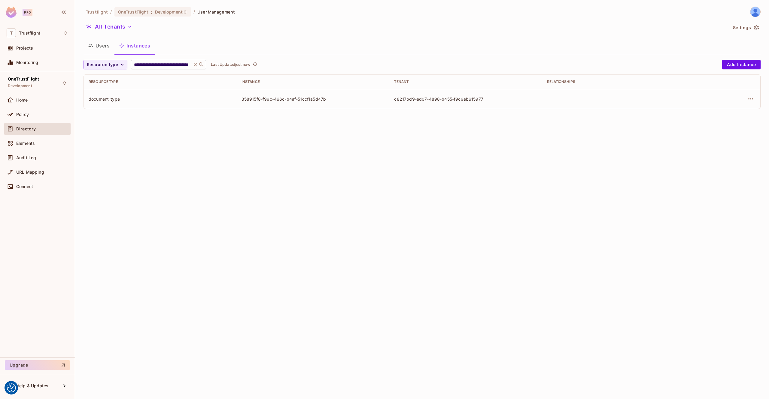
drag, startPoint x: 195, startPoint y: 65, endPoint x: 185, endPoint y: 65, distance: 10.2
click at [195, 65] on icon at bounding box center [195, 65] width 6 height 6
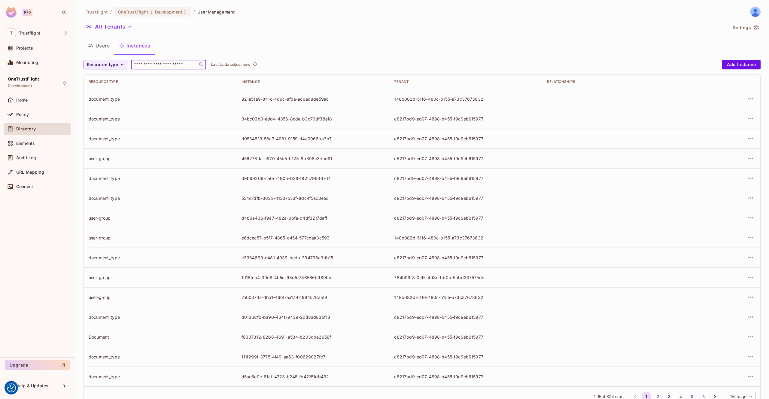
click at [180, 65] on input "text" at bounding box center [164, 65] width 63 height 6
paste input "**********"
type input "**********"
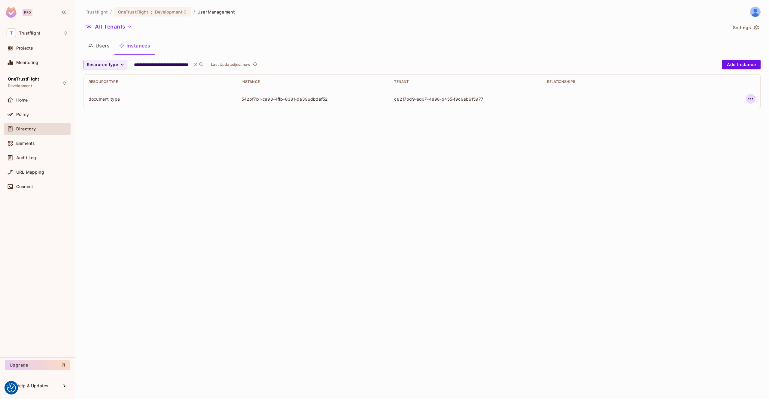
click at [753, 99] on icon "button" at bounding box center [750, 98] width 7 height 7
click at [695, 128] on div "Edit Attributes" at bounding box center [706, 126] width 30 height 6
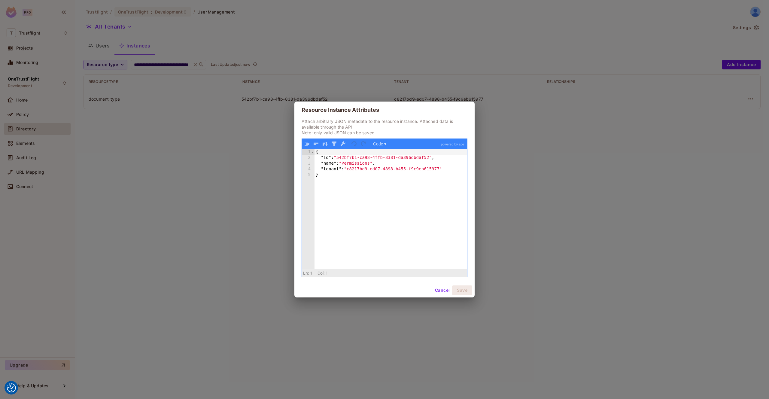
click at [437, 290] on button "Cancel" at bounding box center [442, 290] width 20 height 10
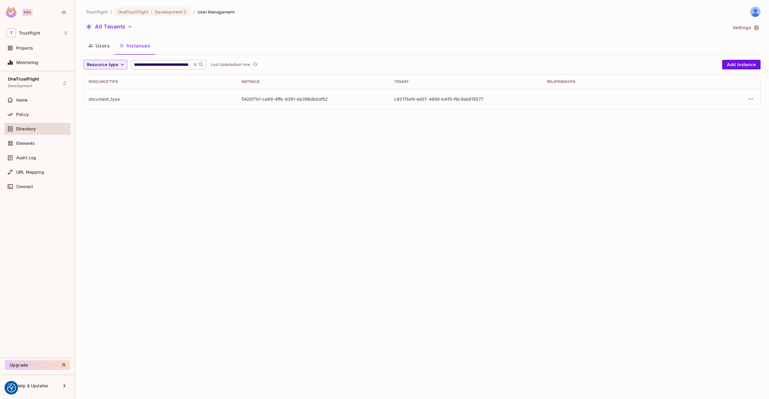
drag, startPoint x: 193, startPoint y: 63, endPoint x: 188, endPoint y: 65, distance: 5.0
click at [193, 63] on icon at bounding box center [195, 65] width 6 height 6
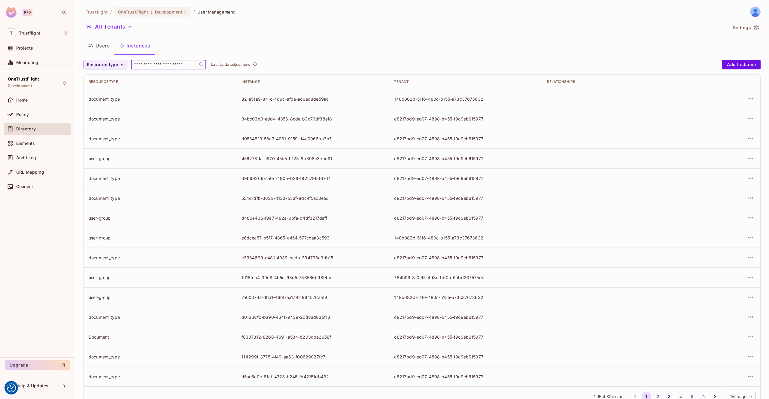
click at [173, 65] on input "text" at bounding box center [164, 65] width 63 height 6
paste input "**********"
type input "**********"
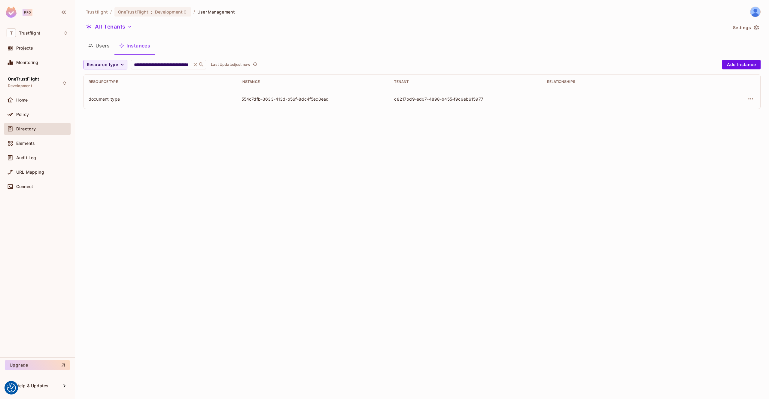
click at [757, 99] on td at bounding box center [727, 99] width 65 height 20
click at [752, 99] on icon "button" at bounding box center [750, 98] width 7 height 7
click at [717, 123] on div "Edit Attributes" at bounding box center [706, 126] width 30 height 6
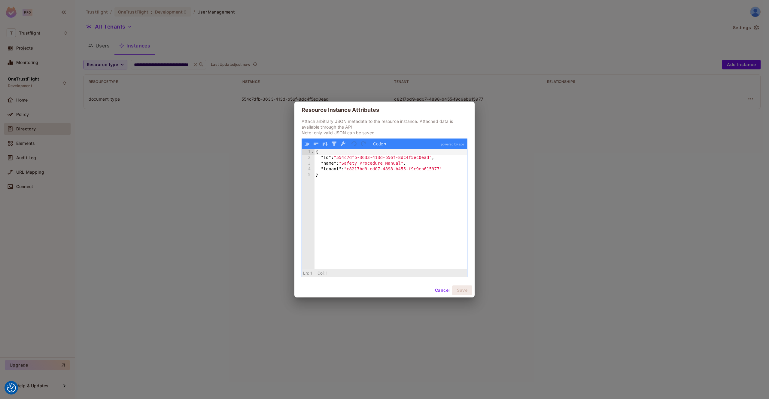
click at [436, 289] on button "Cancel" at bounding box center [442, 290] width 20 height 10
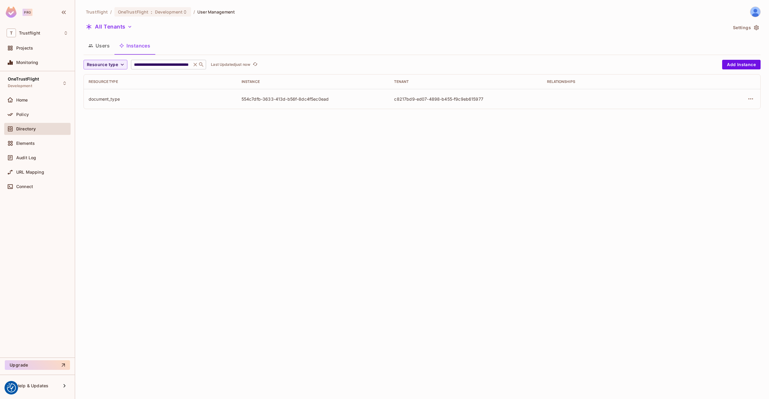
drag, startPoint x: 195, startPoint y: 64, endPoint x: 177, endPoint y: 65, distance: 18.1
click at [195, 64] on icon at bounding box center [195, 65] width 4 height 4
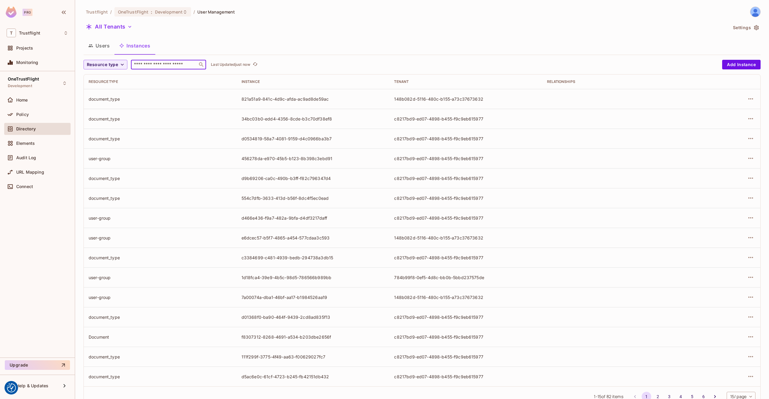
click at [168, 65] on input "text" at bounding box center [164, 65] width 63 height 6
paste input "**********"
type input "**********"
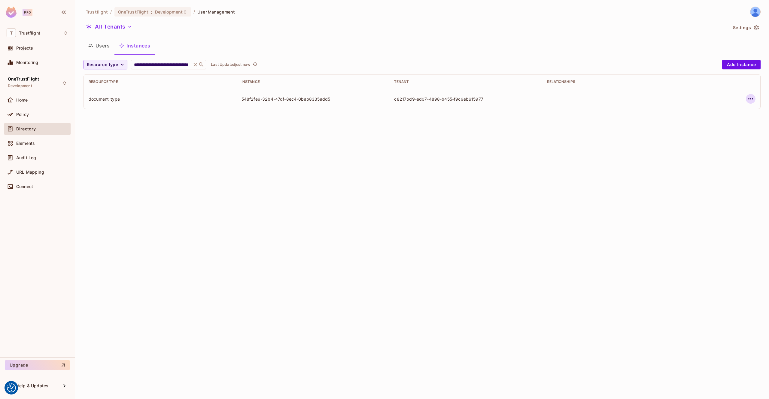
click at [749, 97] on icon "button" at bounding box center [750, 98] width 7 height 7
click at [715, 126] on div "Edit Attributes" at bounding box center [706, 126] width 30 height 6
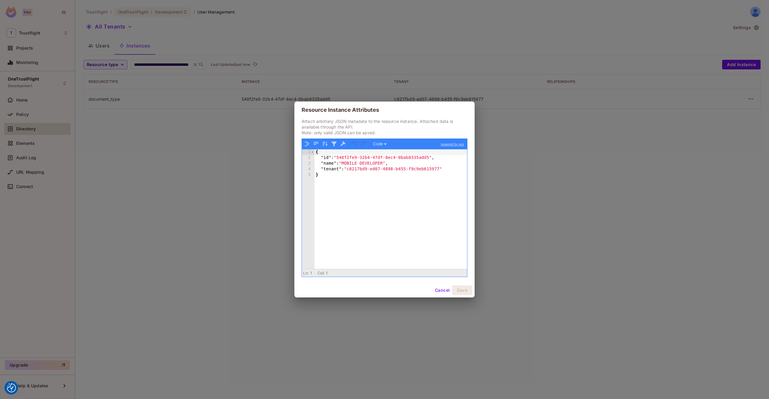
click at [442, 292] on button "Cancel" at bounding box center [442, 290] width 20 height 10
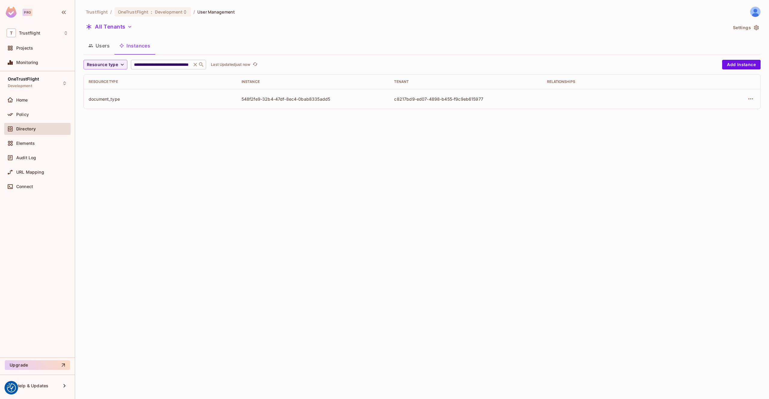
click at [195, 65] on icon at bounding box center [195, 65] width 6 height 6
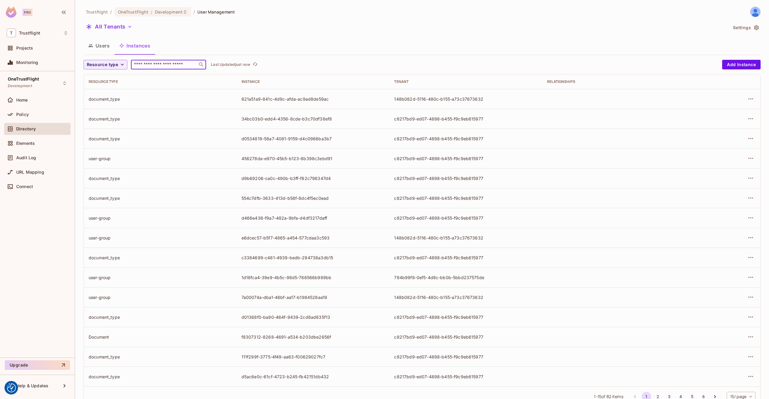
click at [175, 65] on input "text" at bounding box center [164, 65] width 63 height 6
paste input "**********"
type input "**********"
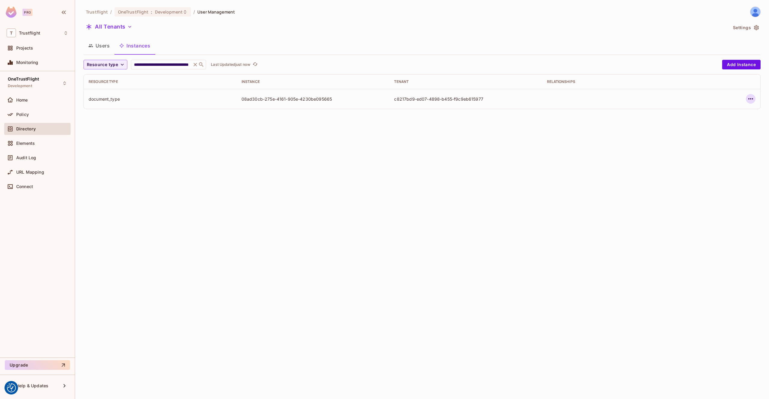
click at [748, 98] on icon "button" at bounding box center [750, 98] width 7 height 7
click at [720, 123] on div "Edit Attributes" at bounding box center [706, 126] width 30 height 6
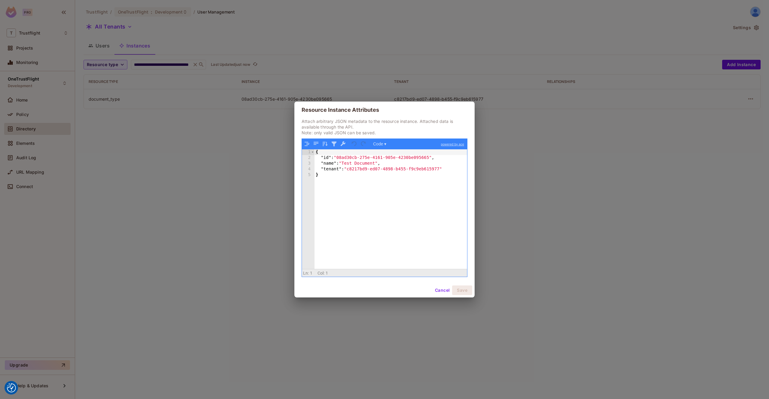
click at [439, 294] on button "Cancel" at bounding box center [442, 290] width 20 height 10
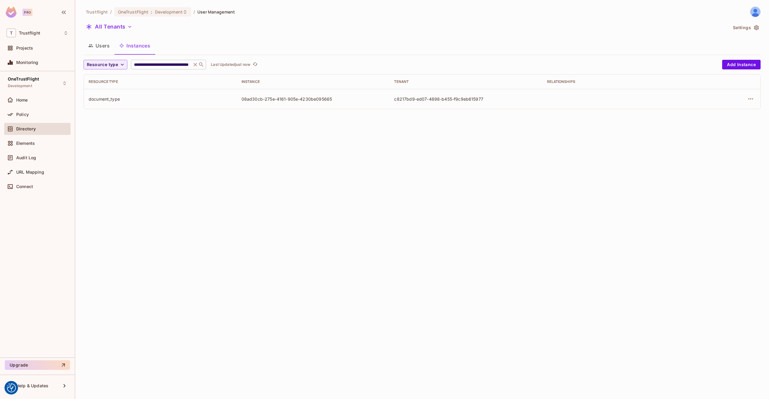
drag, startPoint x: 195, startPoint y: 64, endPoint x: 177, endPoint y: 65, distance: 17.7
click at [194, 64] on icon at bounding box center [195, 65] width 6 height 6
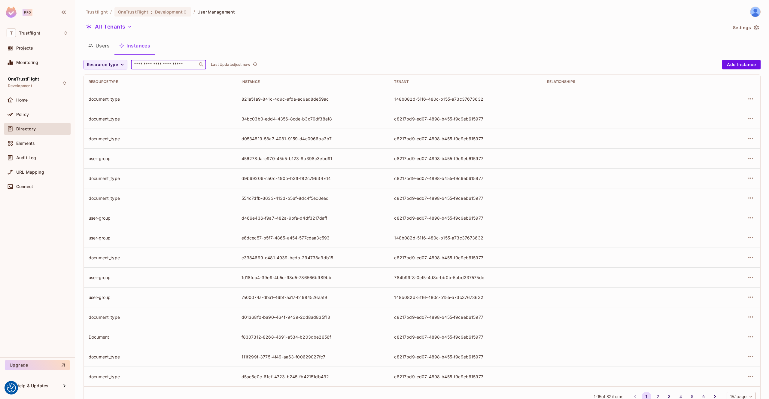
click at [177, 65] on input "text" at bounding box center [164, 65] width 63 height 6
paste input "**********"
type input "**********"
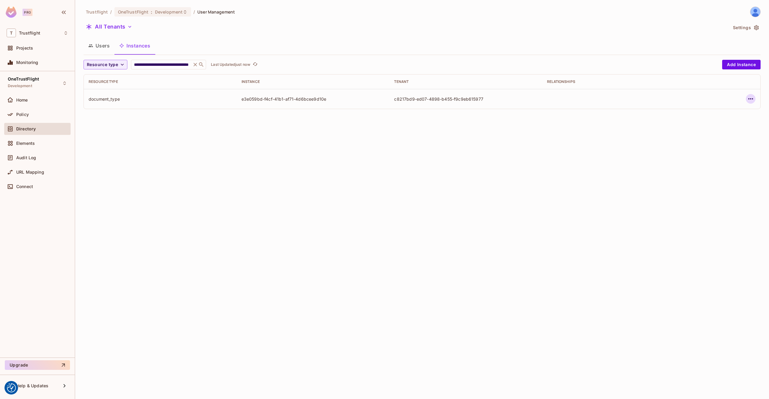
click at [748, 96] on icon "button" at bounding box center [750, 98] width 7 height 7
click at [719, 123] on div "Edit Attributes" at bounding box center [706, 126] width 30 height 6
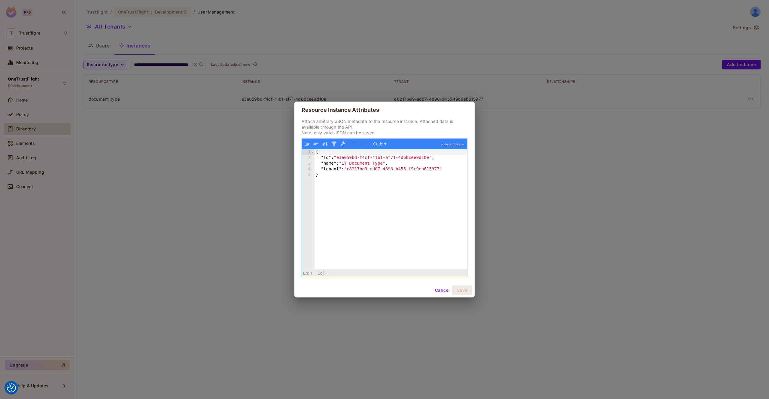
click at [442, 290] on button "Cancel" at bounding box center [442, 290] width 20 height 10
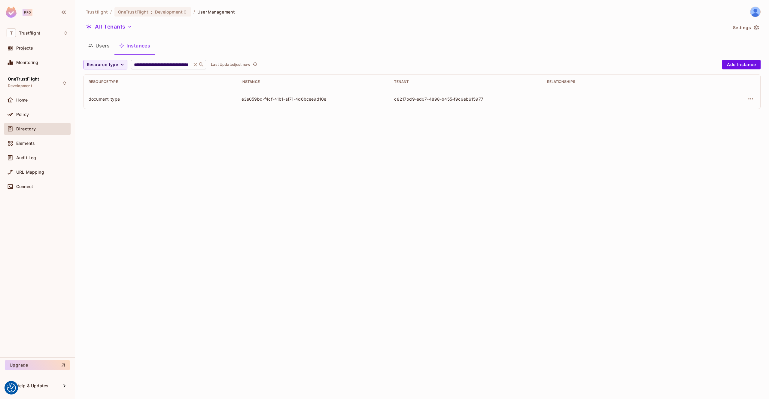
click at [198, 67] on icon at bounding box center [201, 65] width 6 height 6
click at [195, 66] on icon at bounding box center [195, 65] width 6 height 6
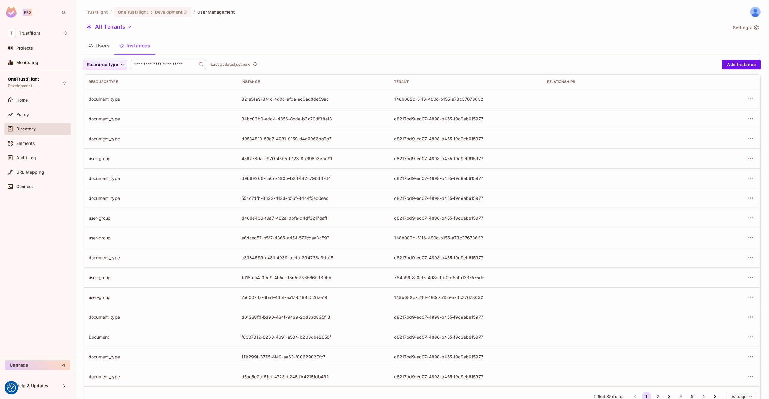
click at [175, 65] on input "text" at bounding box center [164, 65] width 63 height 6
paste input "**********"
type input "**********"
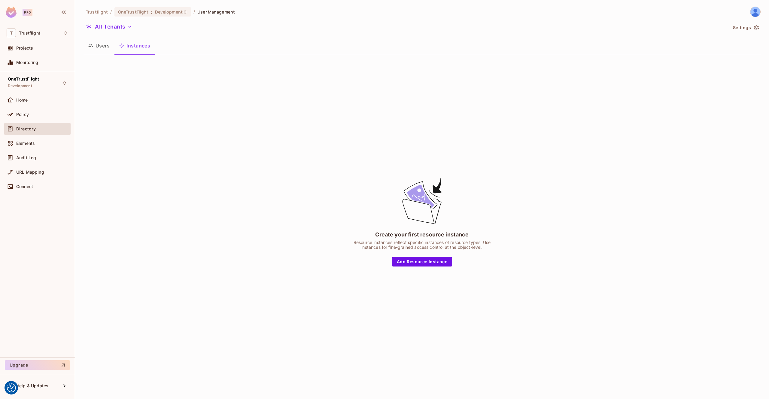
click at [102, 47] on button "Users" at bounding box center [98, 45] width 31 height 15
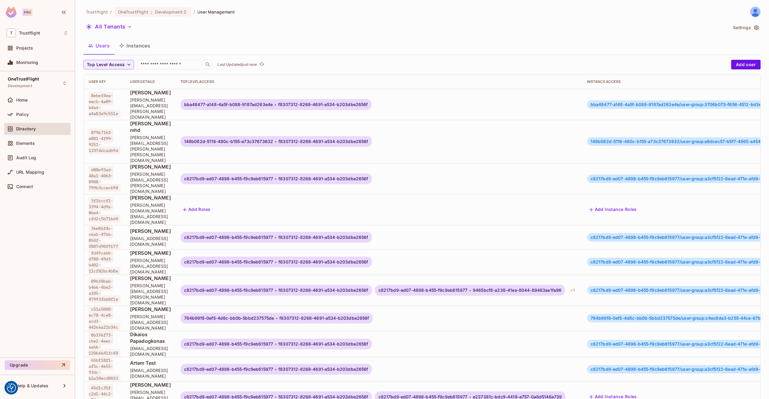
click at [134, 47] on button "Instances" at bounding box center [134, 45] width 41 height 15
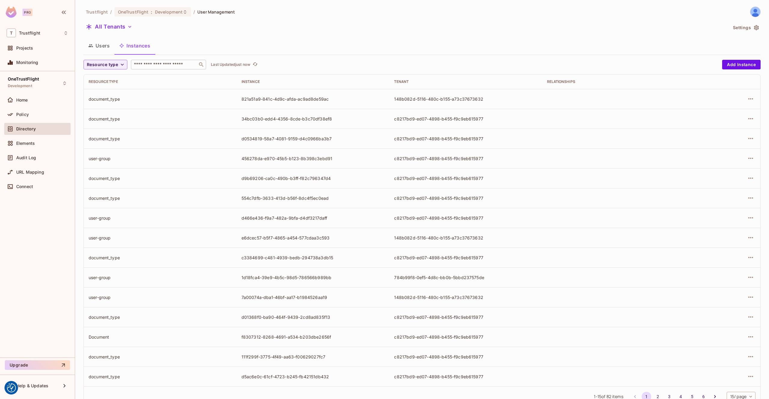
click at [170, 66] on input "text" at bounding box center [164, 65] width 63 height 6
paste input "**********"
type input "**********"
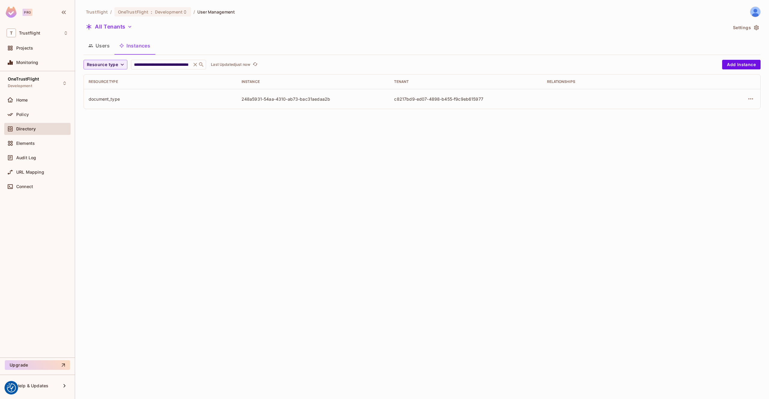
click at [757, 100] on td at bounding box center [727, 99] width 65 height 20
click at [751, 100] on icon "button" at bounding box center [750, 98] width 7 height 7
click at [723, 126] on li "Edit Attributes" at bounding box center [712, 125] width 75 height 13
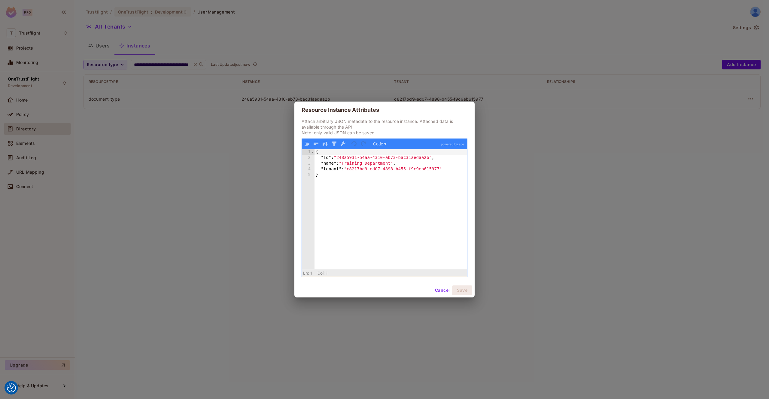
click at [201, 64] on div "Resource Instance Attributes Attach arbitrary JSON metadata to the resource ins…" at bounding box center [384, 199] width 769 height 399
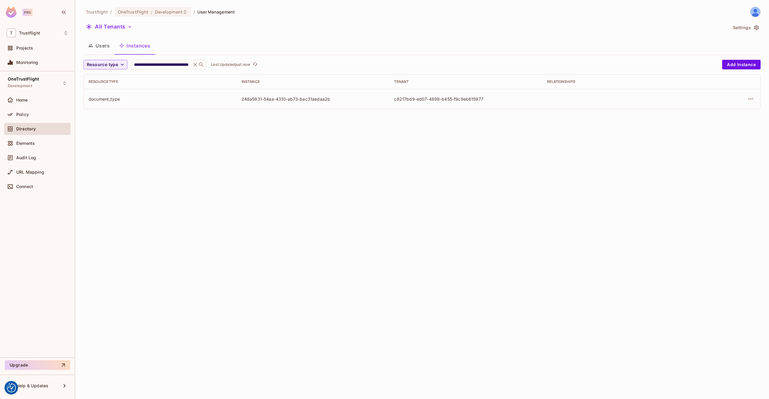
click at [196, 64] on icon at bounding box center [195, 65] width 6 height 6
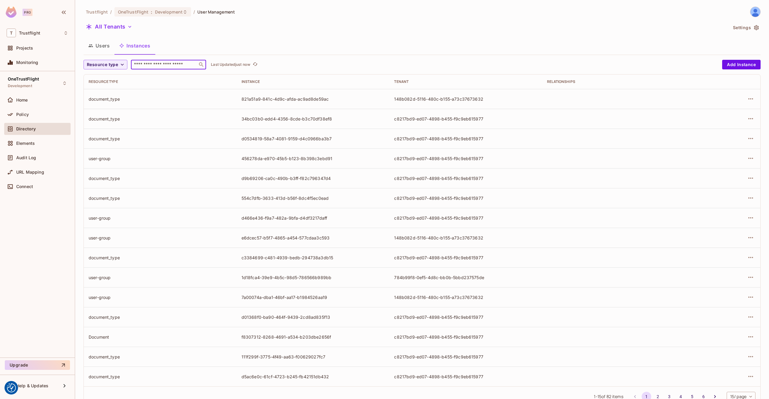
click at [188, 65] on input "text" at bounding box center [164, 65] width 63 height 6
paste input "**********"
type input "**********"
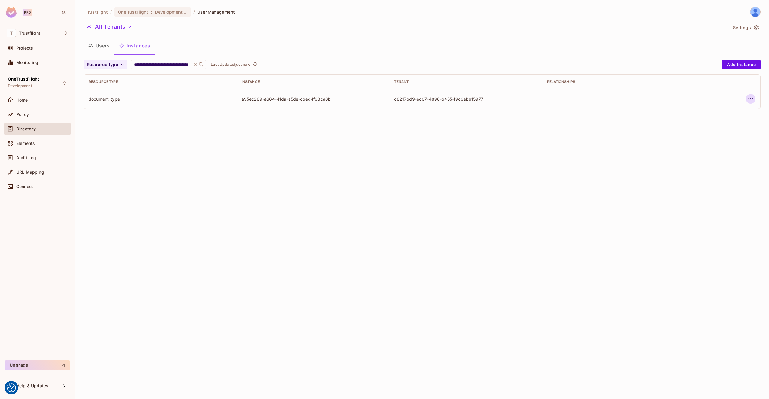
click at [751, 98] on icon "button" at bounding box center [750, 98] width 7 height 7
click at [714, 123] on div "Edit Attributes" at bounding box center [706, 126] width 30 height 6
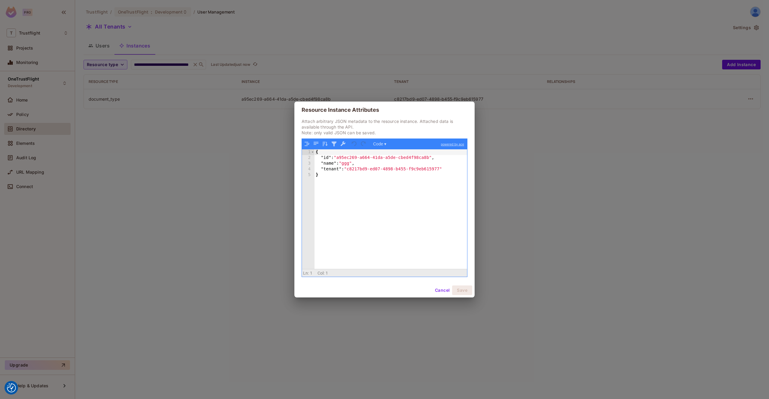
click at [439, 293] on button "Cancel" at bounding box center [442, 290] width 20 height 10
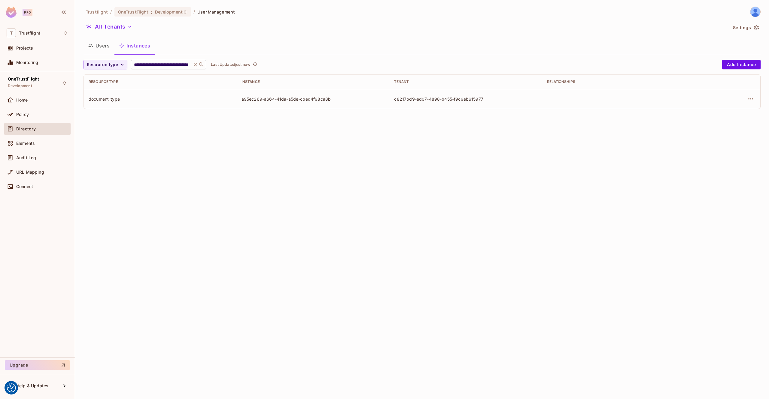
click at [196, 65] on icon at bounding box center [195, 65] width 6 height 6
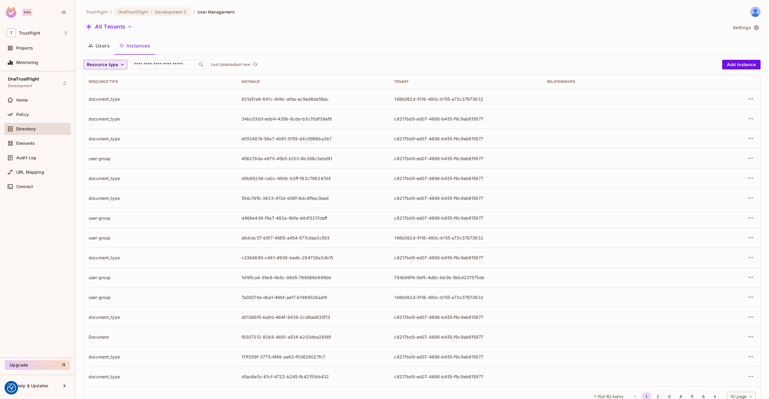
click at [120, 65] on icon "button" at bounding box center [122, 65] width 6 height 6
click at [104, 151] on span "document" at bounding box center [105, 152] width 35 height 6
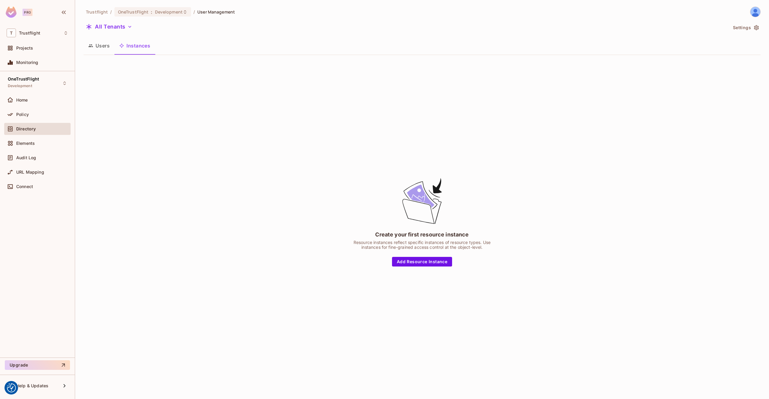
drag, startPoint x: 90, startPoint y: 43, endPoint x: 100, endPoint y: 45, distance: 9.4
click at [90, 43] on icon "button" at bounding box center [90, 45] width 5 height 5
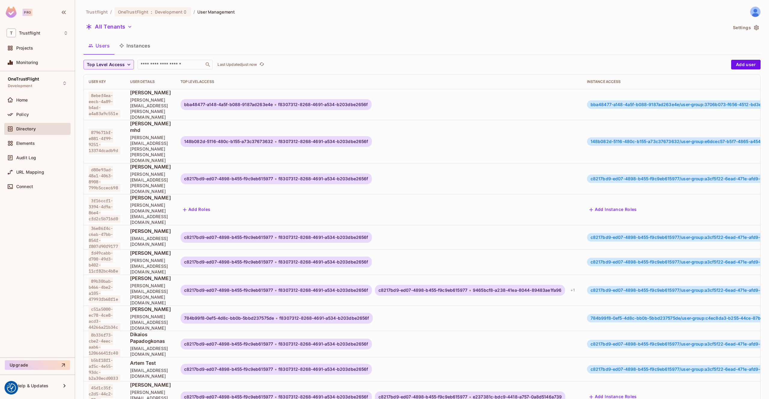
click at [137, 47] on button "Instances" at bounding box center [134, 45] width 41 height 15
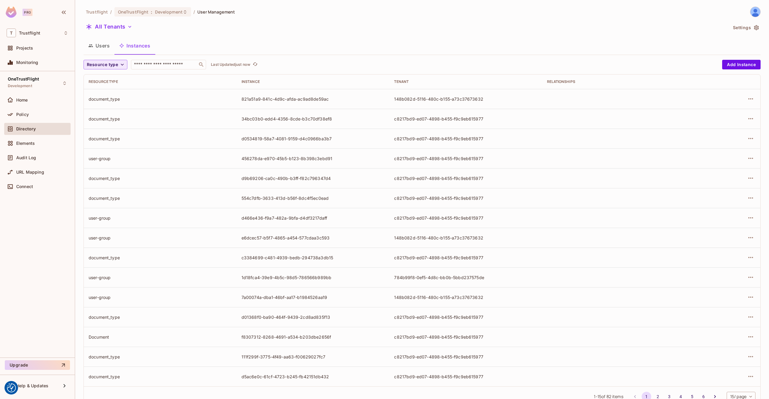
click at [110, 62] on span "Resource type" at bounding box center [102, 65] width 31 height 8
click at [106, 150] on span "document" at bounding box center [105, 152] width 35 height 6
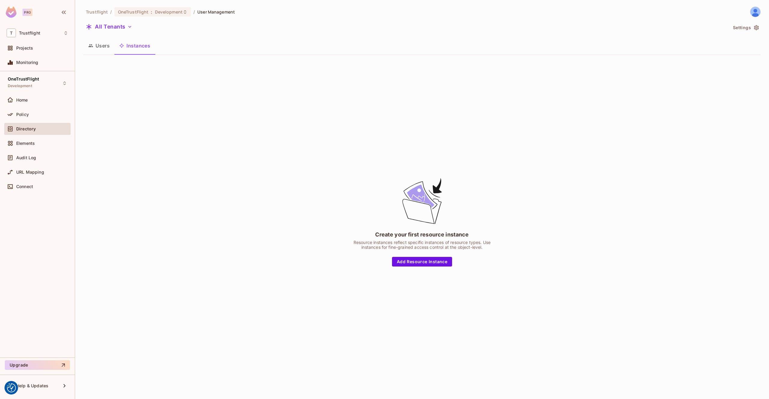
click at [103, 47] on button "Users" at bounding box center [98, 45] width 31 height 15
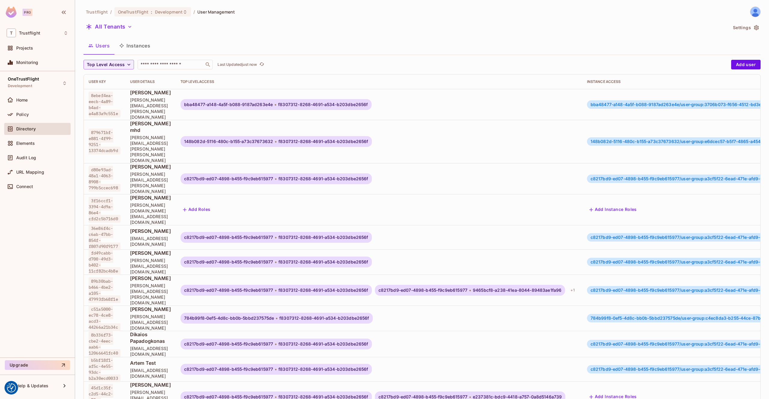
click at [125, 47] on button "Instances" at bounding box center [134, 45] width 41 height 15
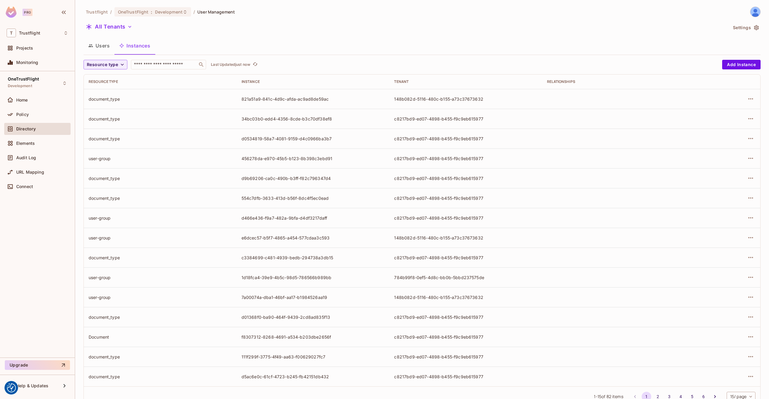
click at [116, 20] on div "Trustflight / OneTrustFlight : Development / User Management All Tenants Settin…" at bounding box center [421, 209] width 677 height 404
click at [116, 26] on button "All Tenants" at bounding box center [108, 27] width 51 height 10
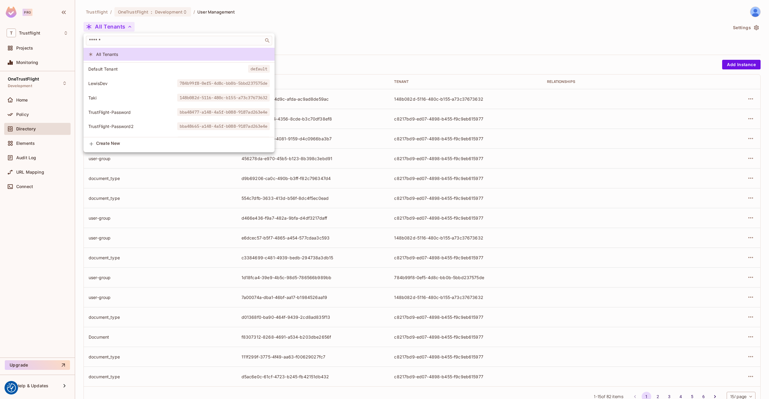
scroll to position [12, 0]
drag, startPoint x: 137, startPoint y: 125, endPoint x: 127, endPoint y: 106, distance: 21.1
click at [137, 125] on li "c8217bd9-ed07-4898-b455-f9c9eb615977 c8217bd9-ed07-4898-b455-f9c9eb615977" at bounding box center [178, 128] width 191 height 13
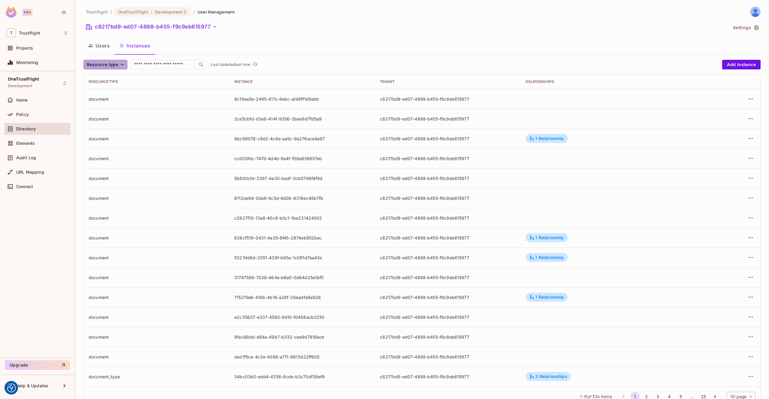
click at [116, 65] on span "Resource type" at bounding box center [102, 65] width 31 height 8
click at [107, 152] on span "document" at bounding box center [105, 152] width 35 height 6
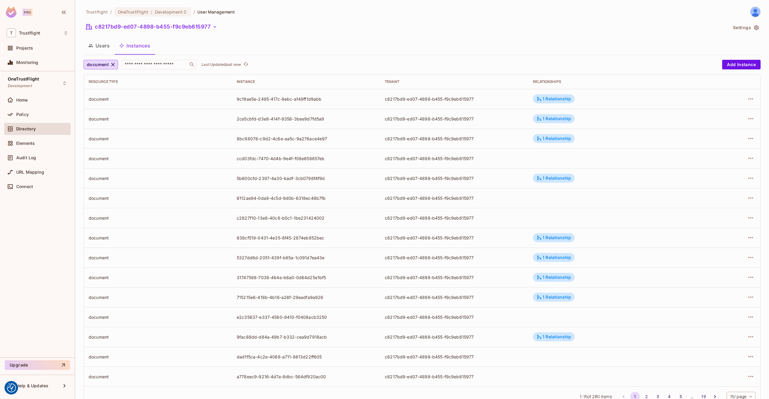
scroll to position [21, 0]
